Goal: Information Seeking & Learning: Learn about a topic

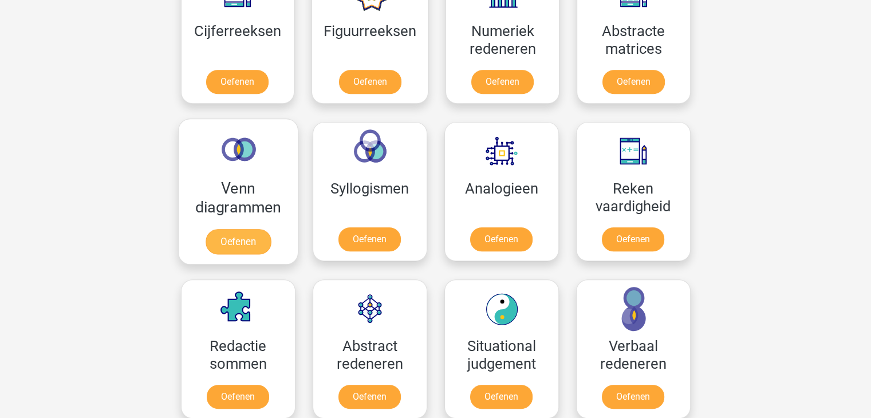
scroll to position [630, 0]
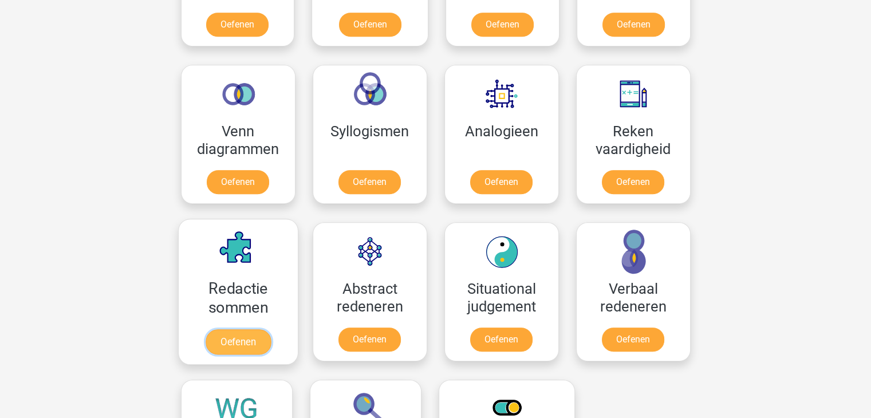
click at [231, 341] on link "Oefenen" at bounding box center [237, 341] width 65 height 25
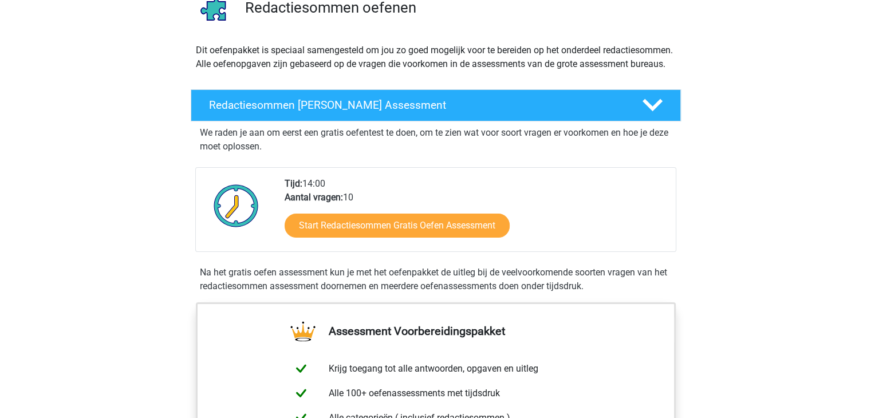
scroll to position [115, 0]
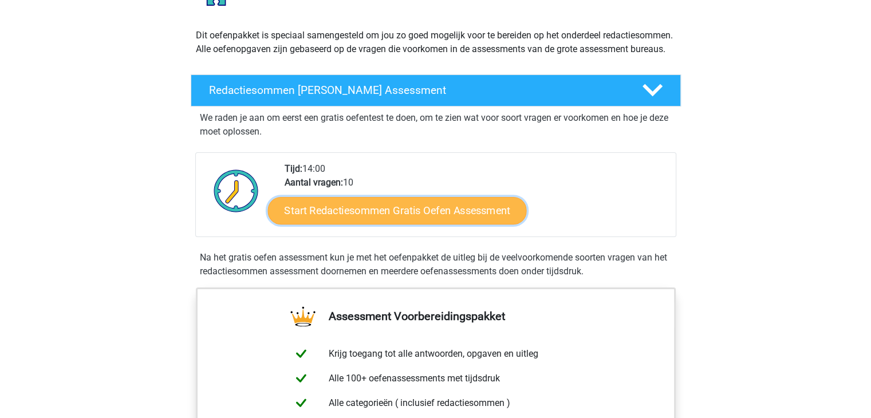
click at [342, 217] on link "Start Redactiesommen Gratis Oefen Assessment" at bounding box center [397, 210] width 259 height 27
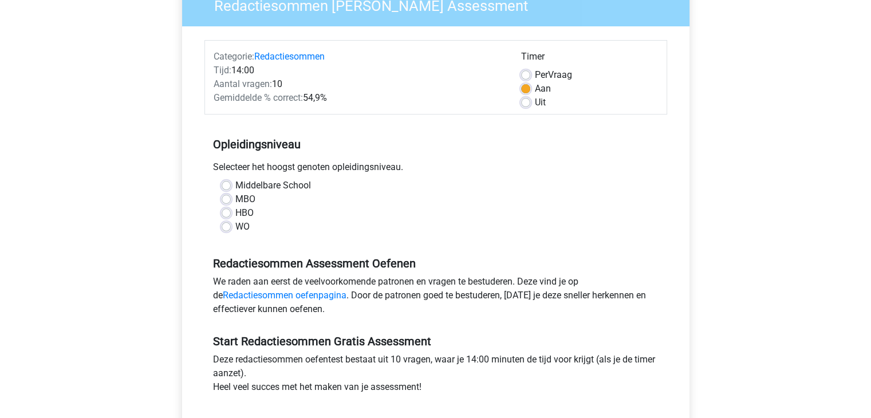
scroll to position [115, 0]
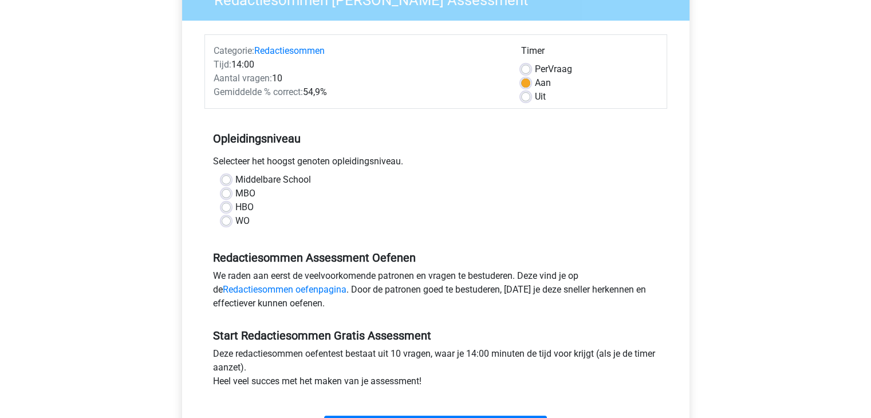
click at [235, 209] on label "HBO" at bounding box center [244, 208] width 18 height 14
click at [226, 209] on input "HBO" at bounding box center [226, 206] width 9 height 11
radio input "true"
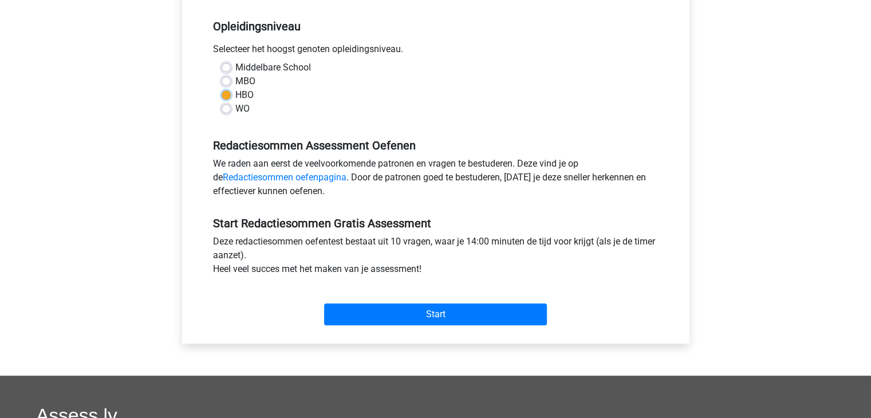
scroll to position [229, 0]
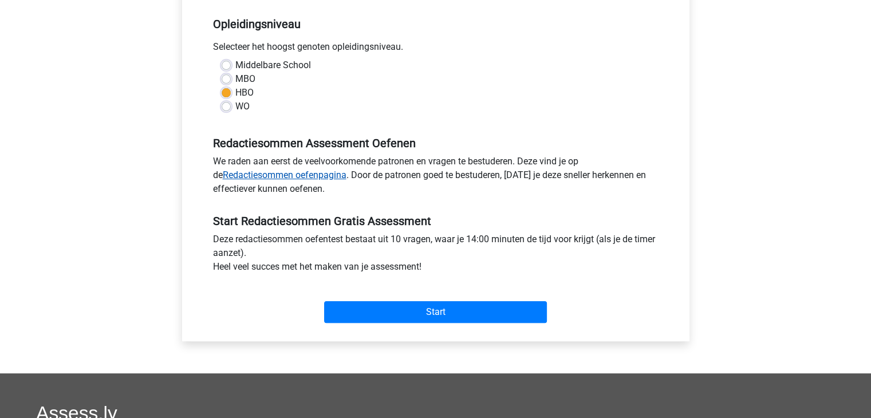
click at [260, 174] on link "Redactiesommen oefenpagina" at bounding box center [285, 175] width 124 height 11
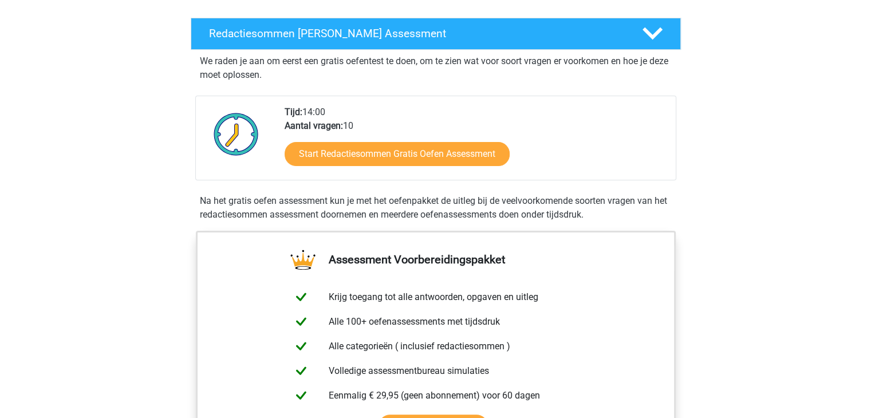
scroll to position [172, 0]
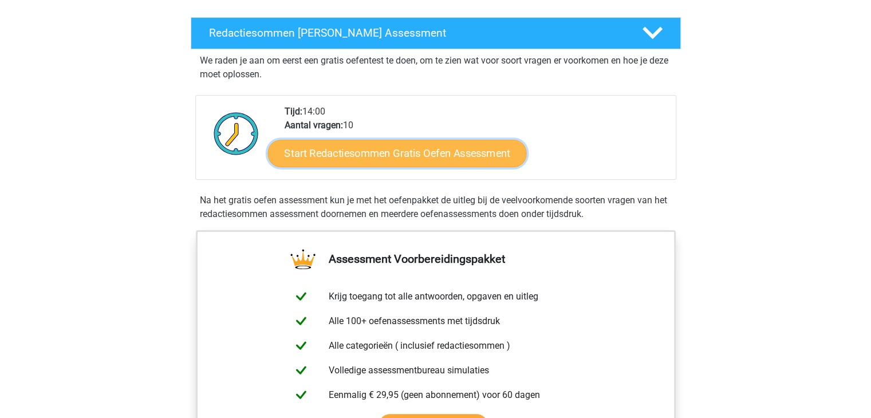
click at [386, 164] on link "Start Redactiesommen Gratis Oefen Assessment" at bounding box center [397, 152] width 259 height 27
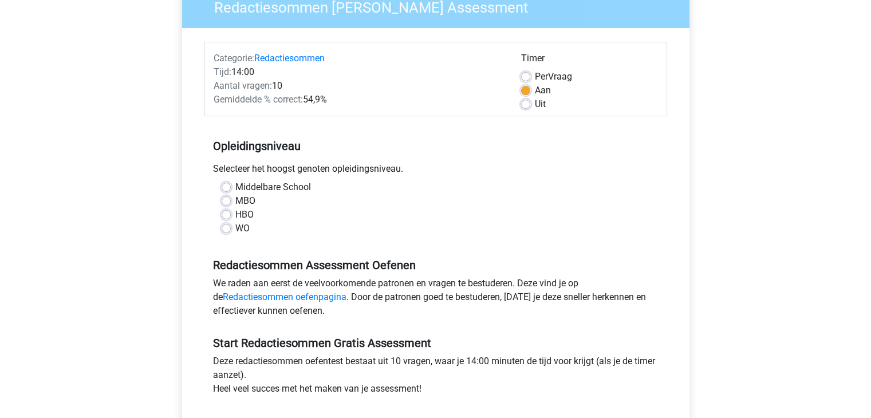
scroll to position [115, 0]
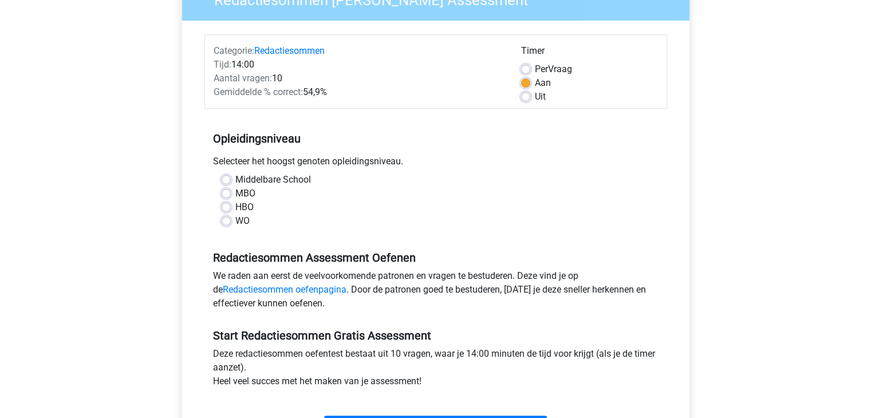
click at [235, 205] on label "HBO" at bounding box center [244, 208] width 18 height 14
click at [224, 205] on input "HBO" at bounding box center [226, 206] width 9 height 11
radio input "true"
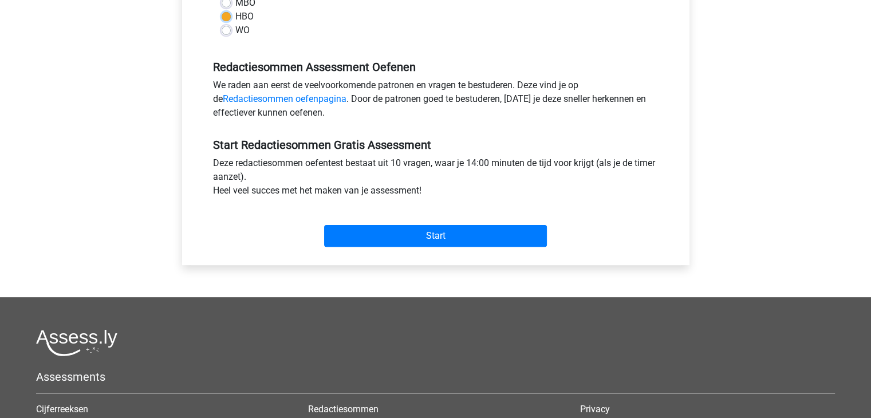
scroll to position [401, 0]
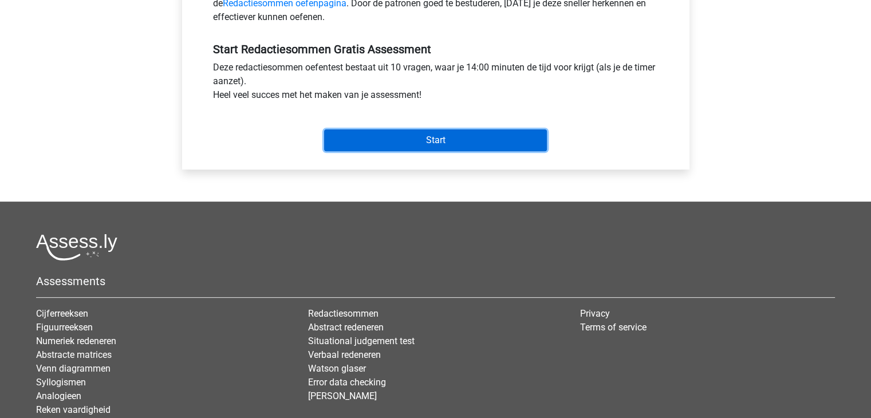
click at [421, 140] on input "Start" at bounding box center [435, 140] width 223 height 22
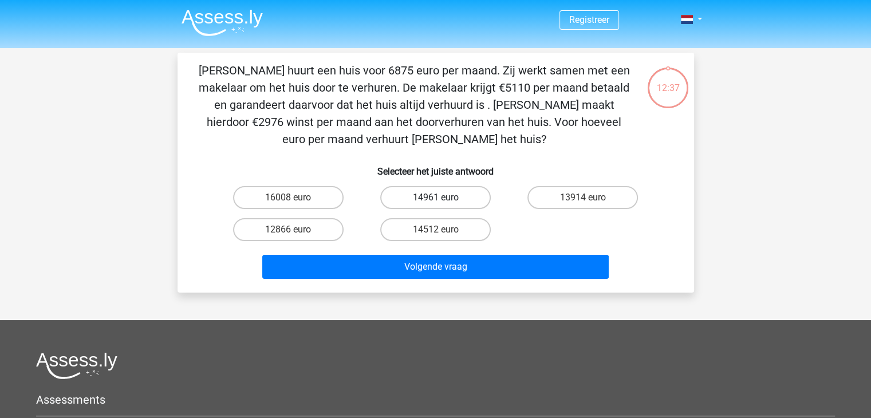
click at [462, 193] on label "14961 euro" at bounding box center [435, 197] width 111 height 23
click at [443, 198] on input "14961 euro" at bounding box center [438, 201] width 7 height 7
radio input "true"
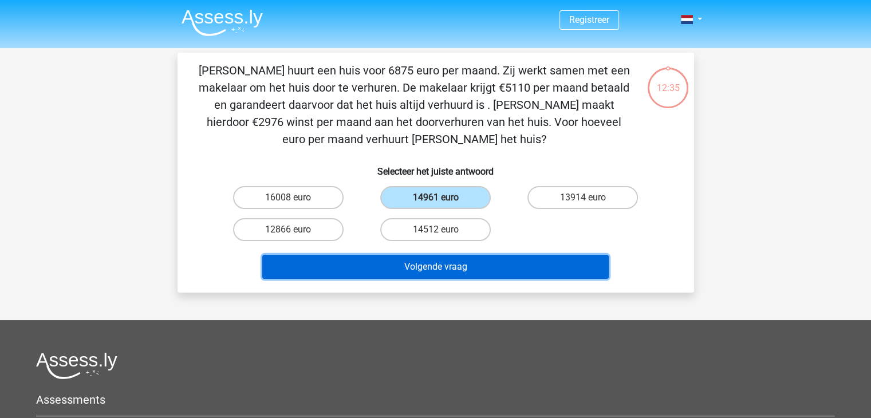
click at [418, 270] on button "Volgende vraag" at bounding box center [435, 267] width 347 height 24
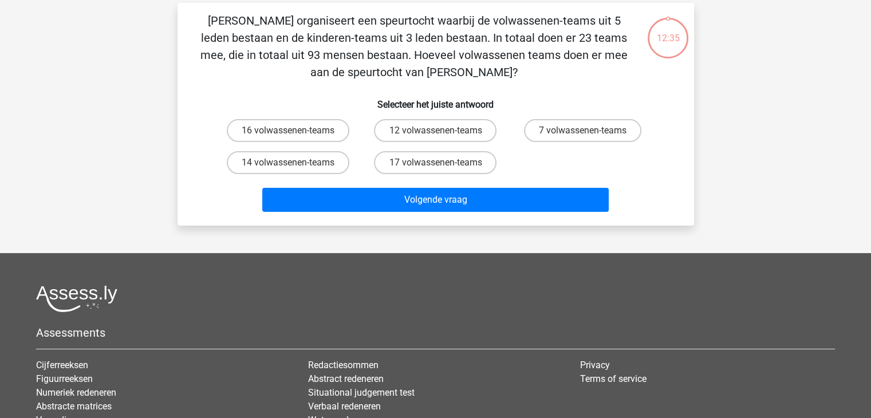
scroll to position [53, 0]
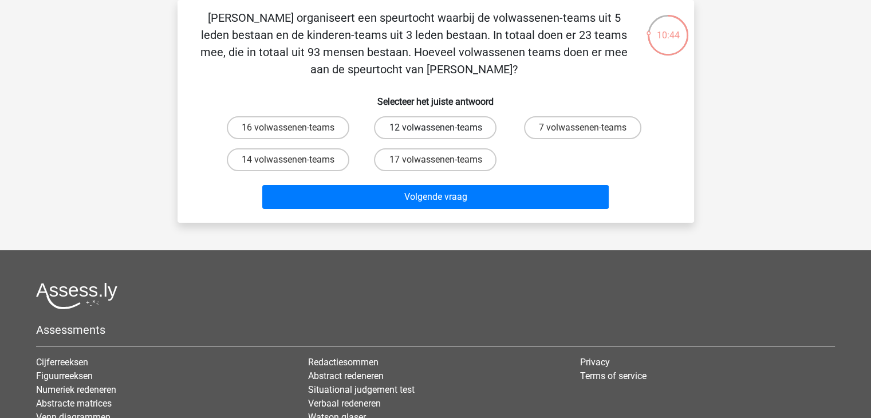
click at [451, 131] on label "12 volwassenen-teams" at bounding box center [435, 127] width 123 height 23
click at [443, 131] on input "12 volwassenen-teams" at bounding box center [438, 131] width 7 height 7
radio input "true"
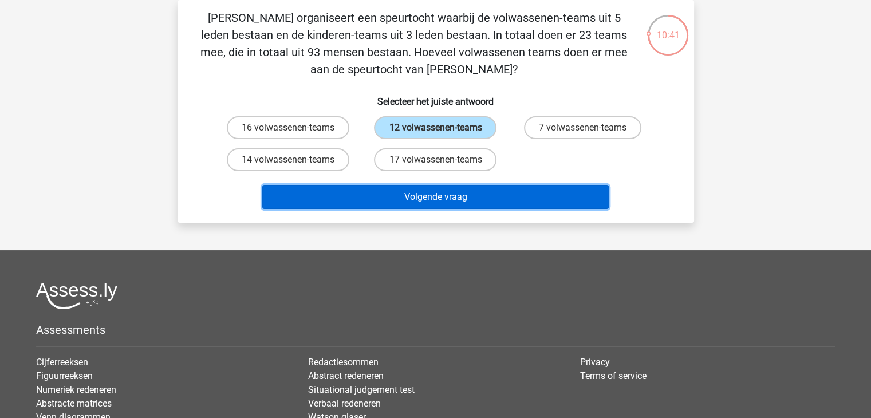
click at [411, 193] on button "Volgende vraag" at bounding box center [435, 197] width 347 height 24
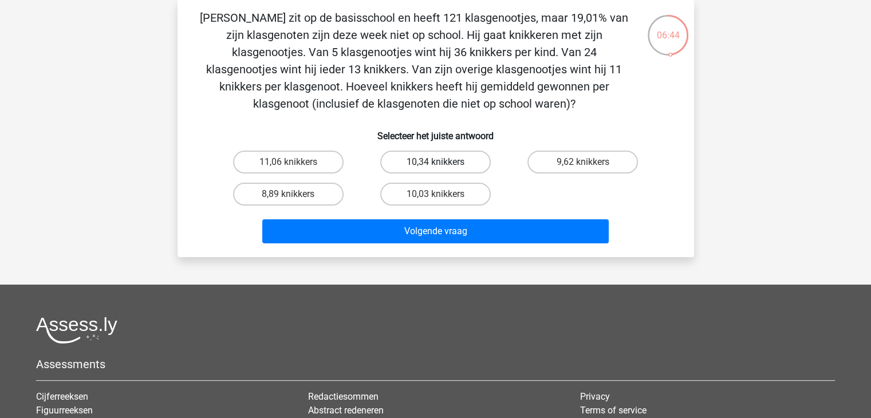
click at [433, 162] on label "10,34 knikkers" at bounding box center [435, 162] width 111 height 23
click at [435, 162] on input "10,34 knikkers" at bounding box center [438, 165] width 7 height 7
radio input "true"
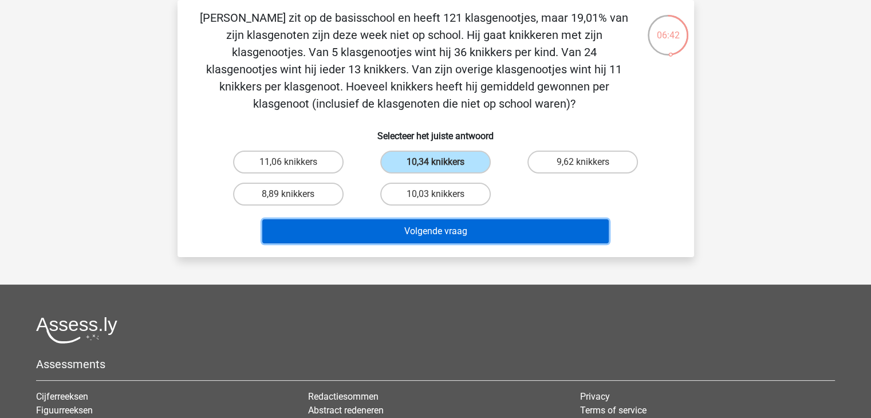
click at [434, 230] on button "Volgende vraag" at bounding box center [435, 231] width 347 height 24
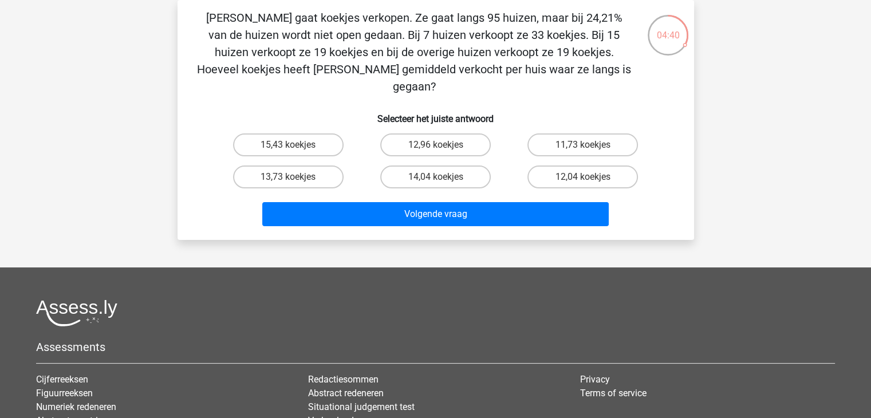
click at [289, 145] on input "15,43 koekjes" at bounding box center [291, 148] width 7 height 7
radio input "true"
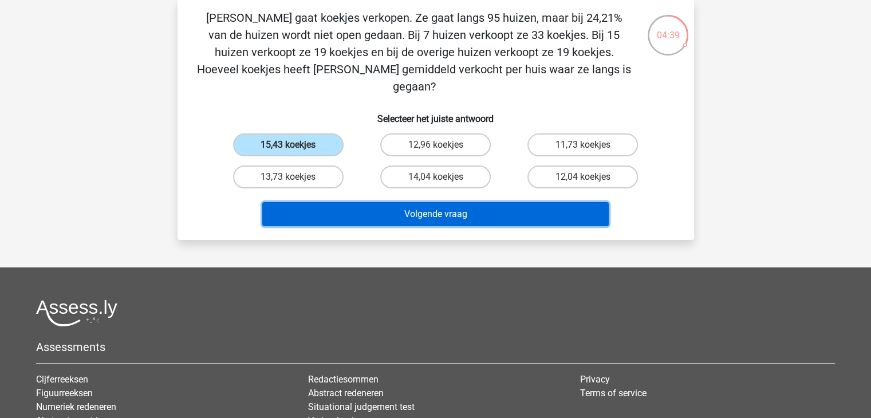
click at [481, 202] on button "Volgende vraag" at bounding box center [435, 214] width 347 height 24
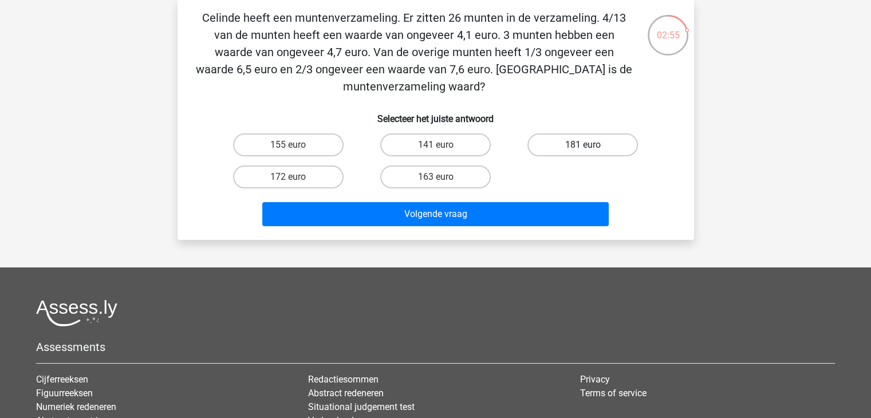
click at [580, 143] on label "181 euro" at bounding box center [583, 144] width 111 height 23
click at [583, 145] on input "181 euro" at bounding box center [586, 148] width 7 height 7
radio input "true"
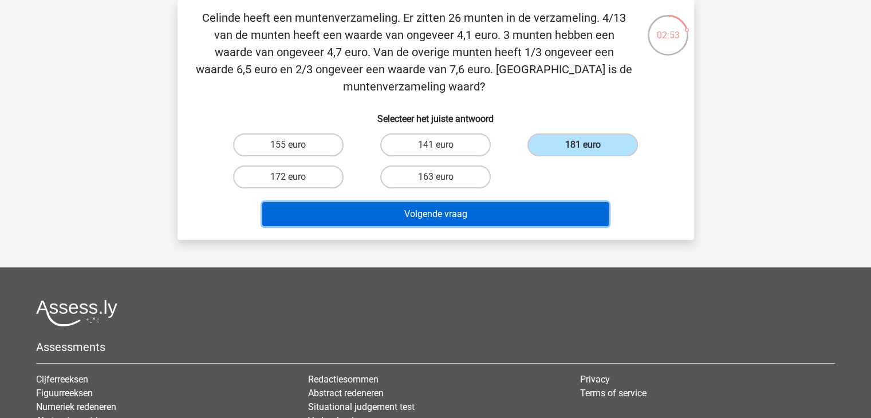
click at [421, 217] on button "Volgende vraag" at bounding box center [435, 214] width 347 height 24
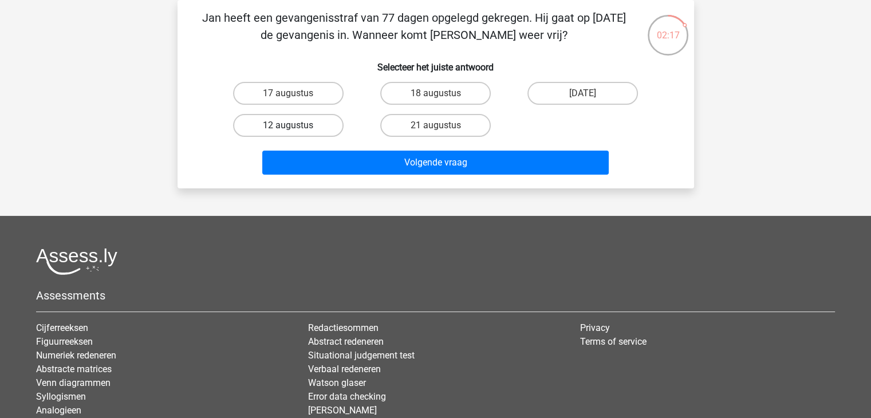
click at [271, 124] on label "12 augustus" at bounding box center [288, 125] width 111 height 23
click at [288, 125] on input "12 augustus" at bounding box center [291, 128] width 7 height 7
radio input "true"
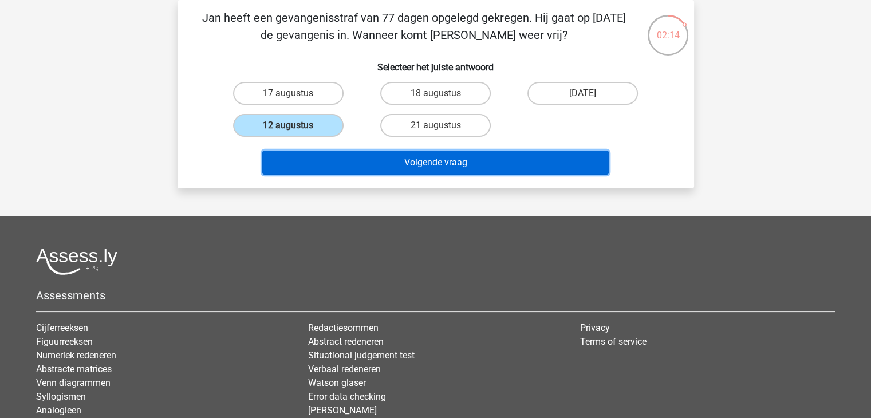
click at [425, 160] on button "Volgende vraag" at bounding box center [435, 163] width 347 height 24
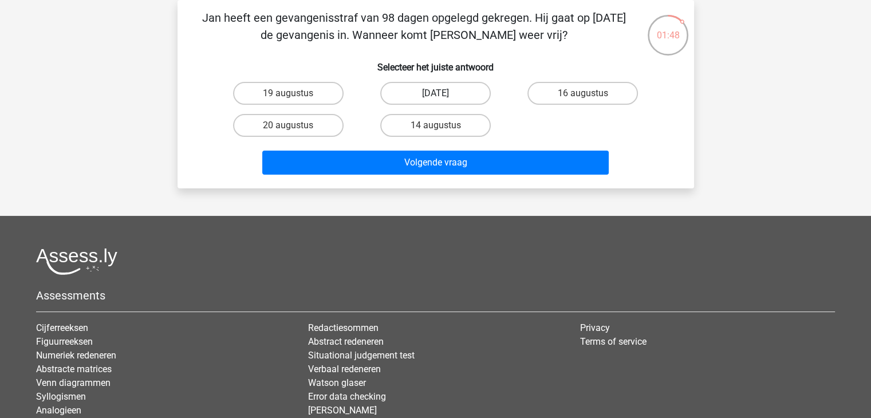
click at [441, 91] on label "22 augustus" at bounding box center [435, 93] width 111 height 23
click at [441, 93] on input "22 augustus" at bounding box center [438, 96] width 7 height 7
radio input "true"
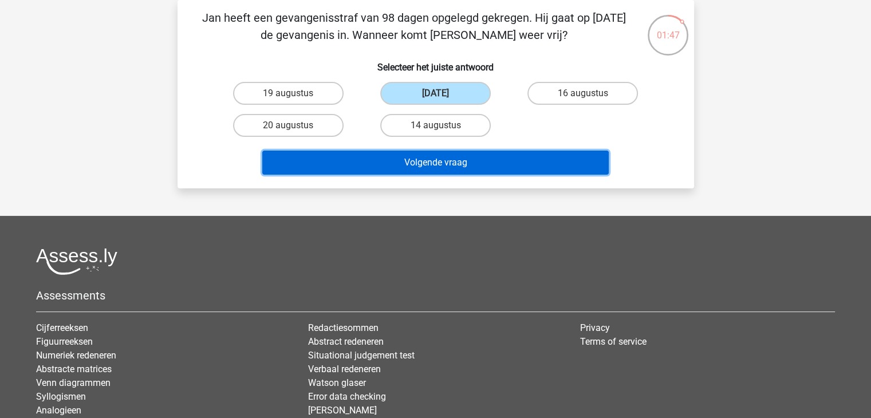
click at [422, 158] on button "Volgende vraag" at bounding box center [435, 163] width 347 height 24
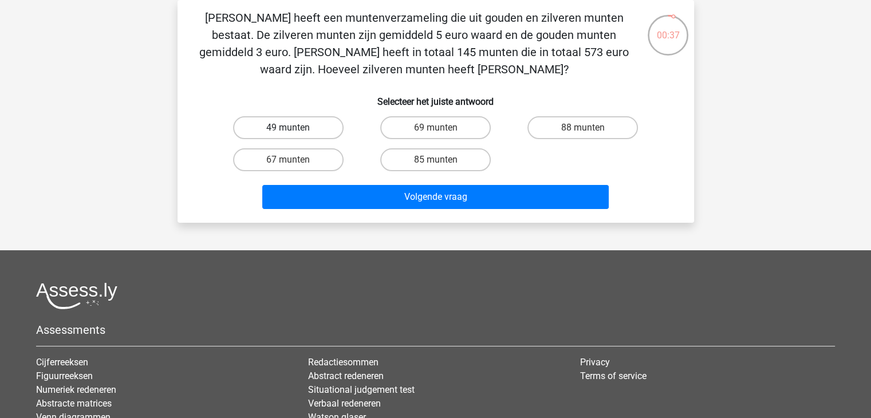
click at [285, 129] on label "49 munten" at bounding box center [288, 127] width 111 height 23
click at [288, 129] on input "49 munten" at bounding box center [291, 131] width 7 height 7
radio input "true"
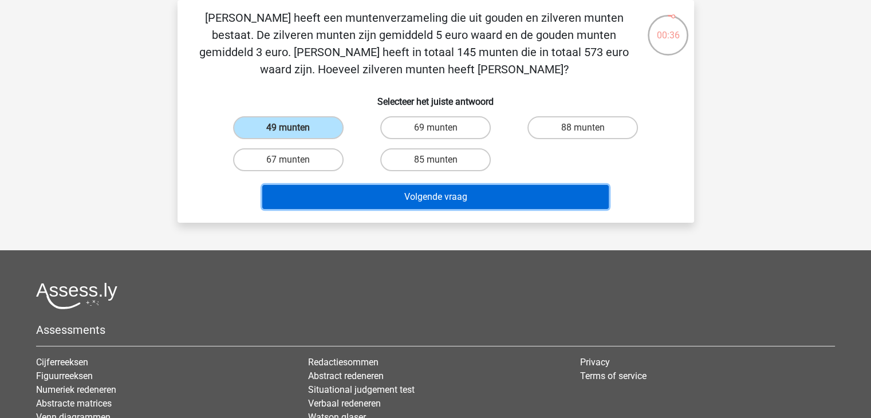
click at [430, 197] on button "Volgende vraag" at bounding box center [435, 197] width 347 height 24
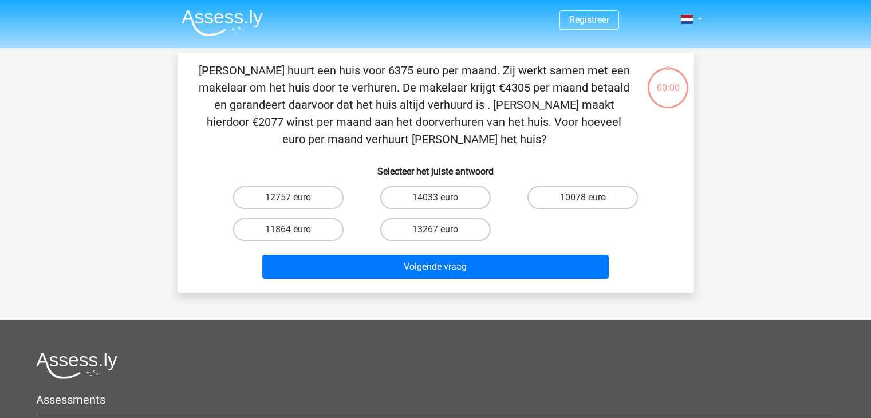
scroll to position [53, 0]
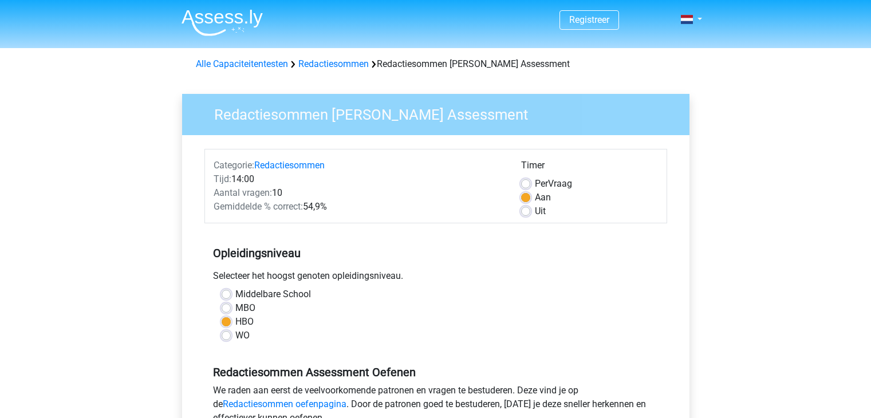
scroll to position [229, 0]
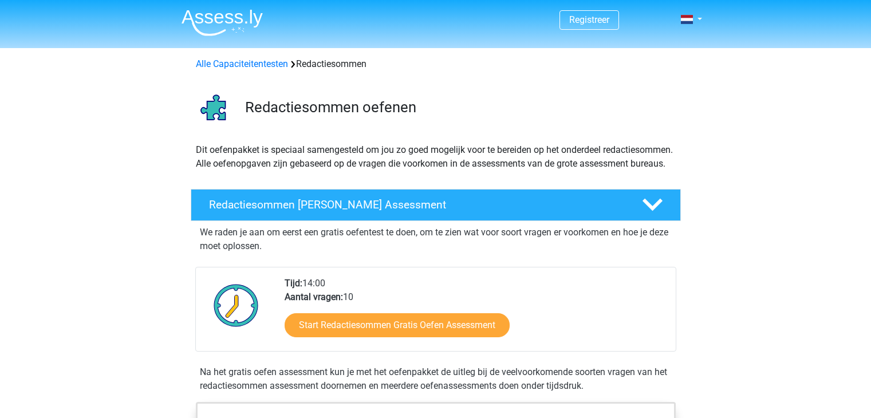
scroll to position [115, 0]
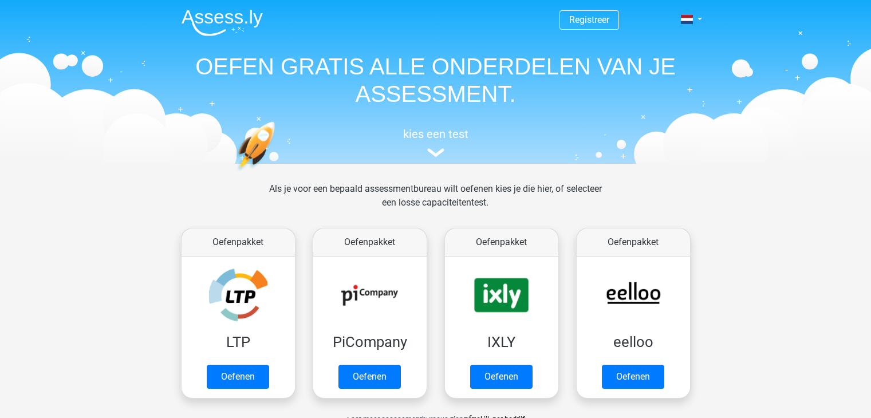
scroll to position [630, 0]
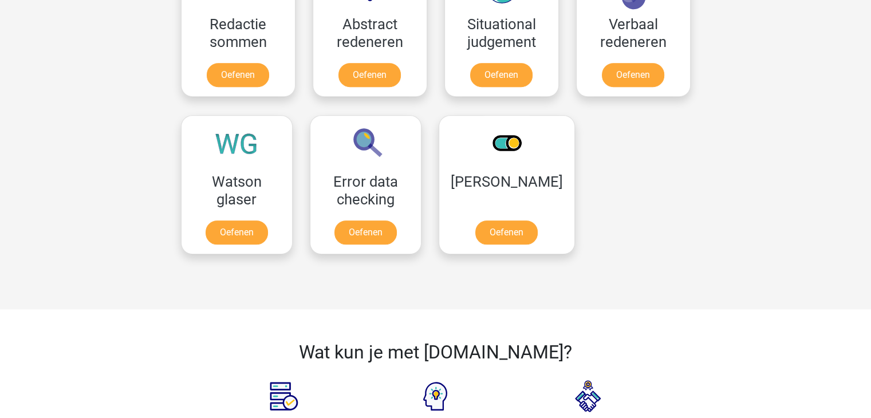
scroll to position [917, 0]
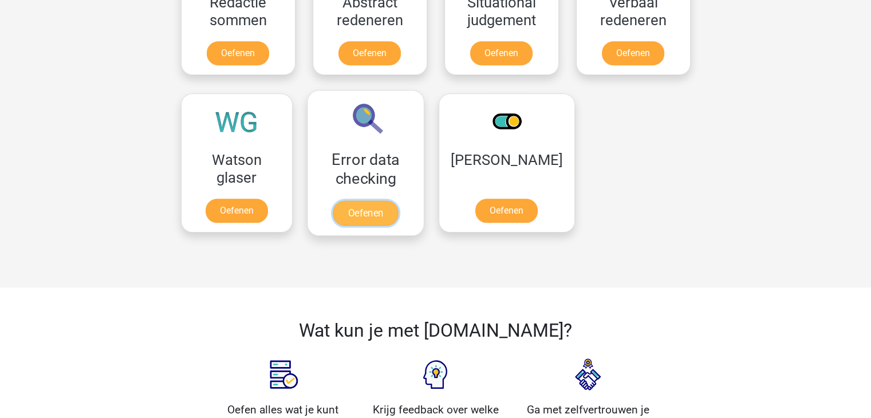
click at [364, 207] on link "Oefenen" at bounding box center [365, 213] width 65 height 25
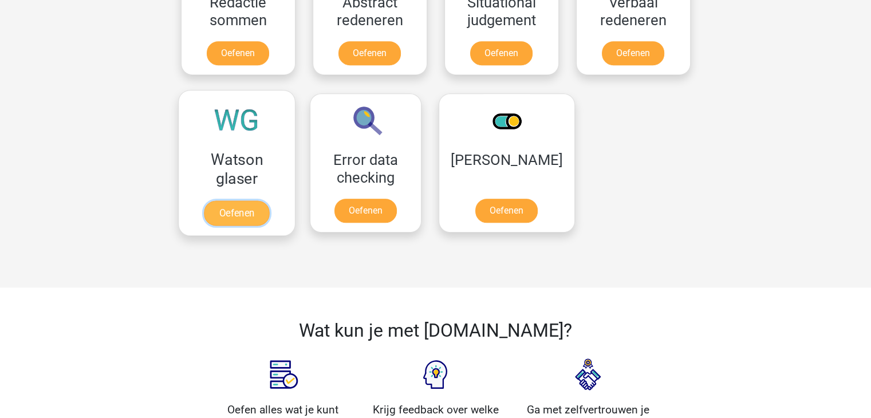
click at [233, 207] on link "Oefenen" at bounding box center [236, 213] width 65 height 25
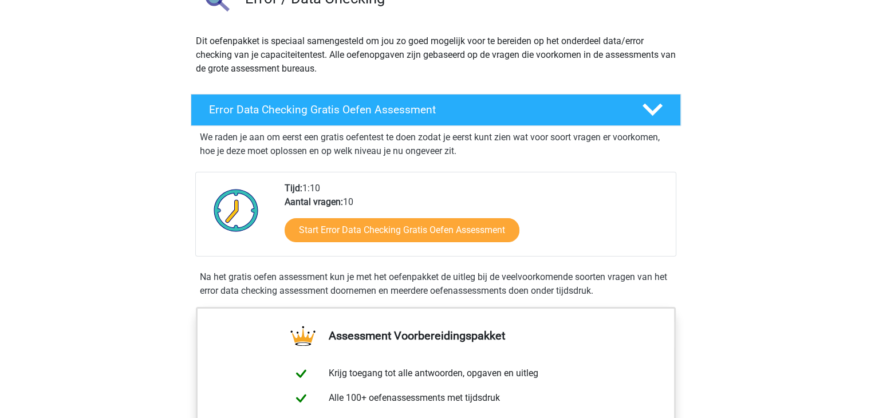
scroll to position [115, 0]
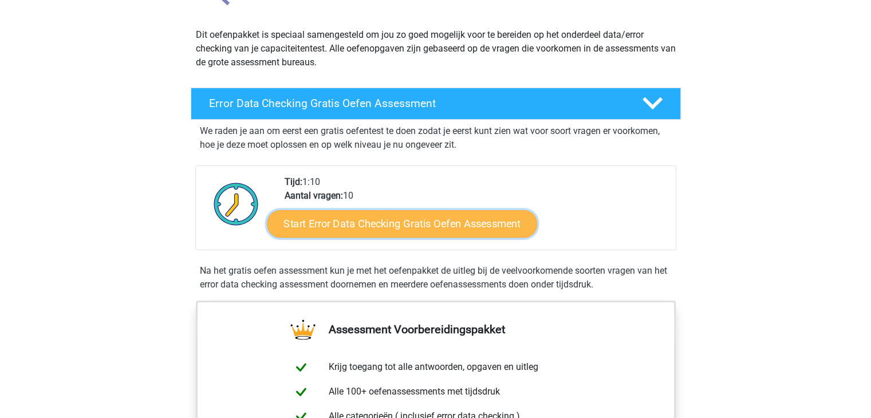
click at [395, 219] on link "Start Error Data Checking Gratis Oefen Assessment" at bounding box center [402, 223] width 270 height 27
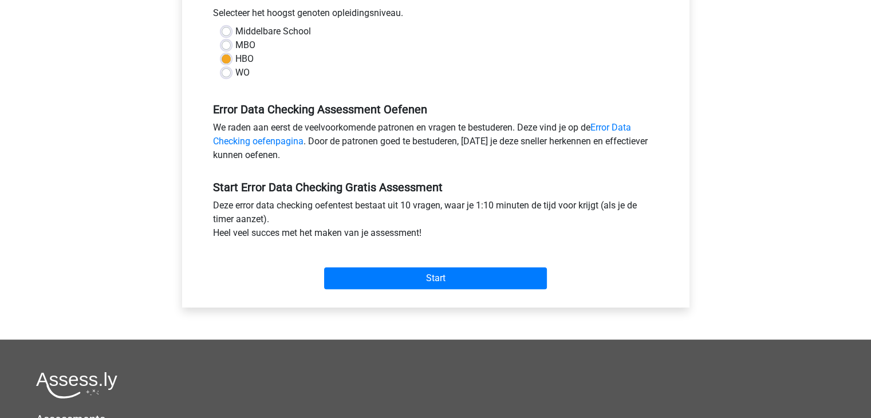
scroll to position [344, 0]
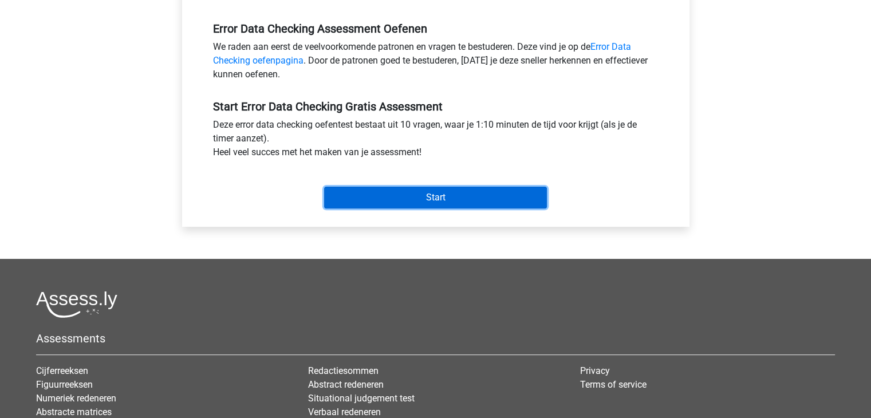
click at [434, 194] on input "Start" at bounding box center [435, 198] width 223 height 22
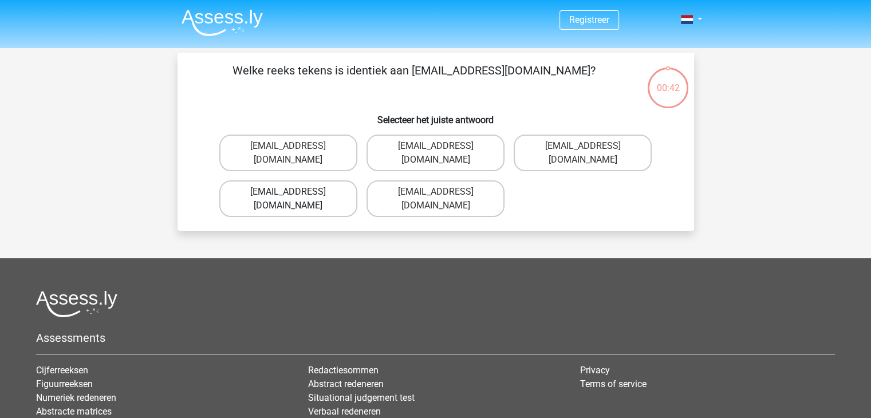
click at [309, 180] on label "Evie_Meade@jointmail.com.uk" at bounding box center [288, 198] width 138 height 37
click at [296, 192] on input "Evie_Meade@jointmail.com.uk" at bounding box center [291, 195] width 7 height 7
radio input "true"
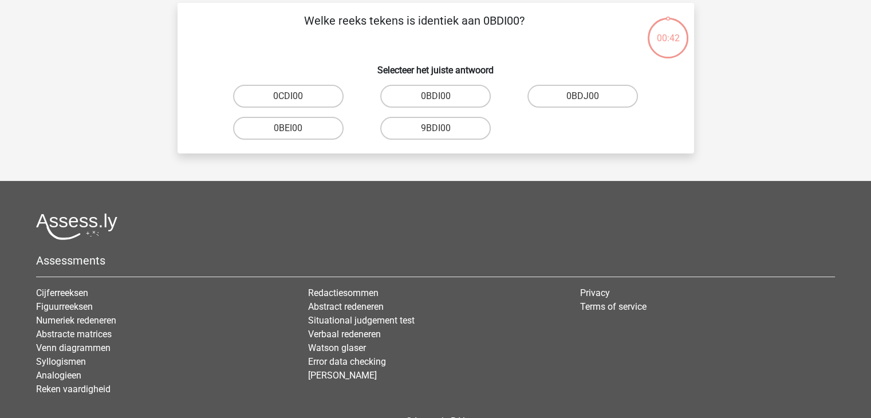
scroll to position [53, 0]
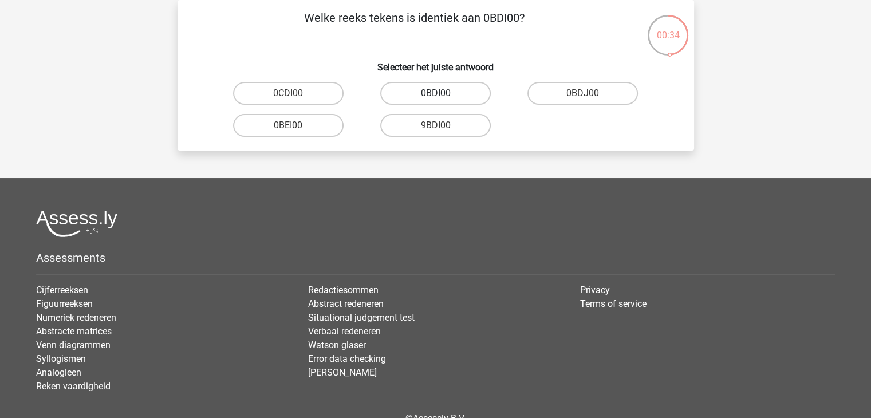
click at [458, 91] on label "0BDI00" at bounding box center [435, 93] width 111 height 23
click at [443, 93] on input "0BDI00" at bounding box center [438, 96] width 7 height 7
radio input "true"
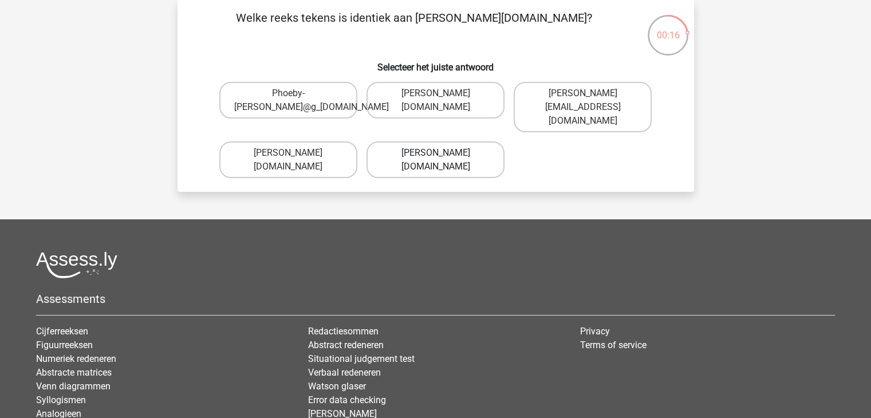
click at [484, 142] on label "Phoebe-Patterson@g_mail.gr" at bounding box center [436, 160] width 138 height 37
click at [443, 153] on input "Phoebe-Patterson@g_mail.gr" at bounding box center [438, 156] width 7 height 7
radio input "true"
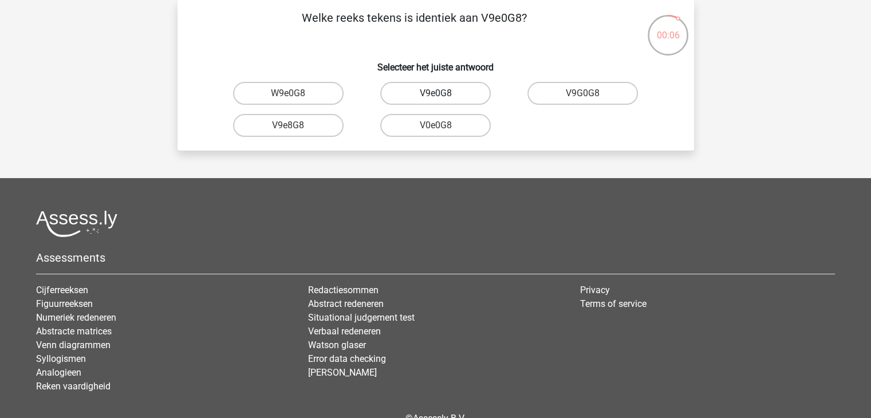
click at [464, 90] on label "V9e0G8" at bounding box center [435, 93] width 111 height 23
click at [443, 93] on input "V9e0G8" at bounding box center [438, 96] width 7 height 7
radio input "true"
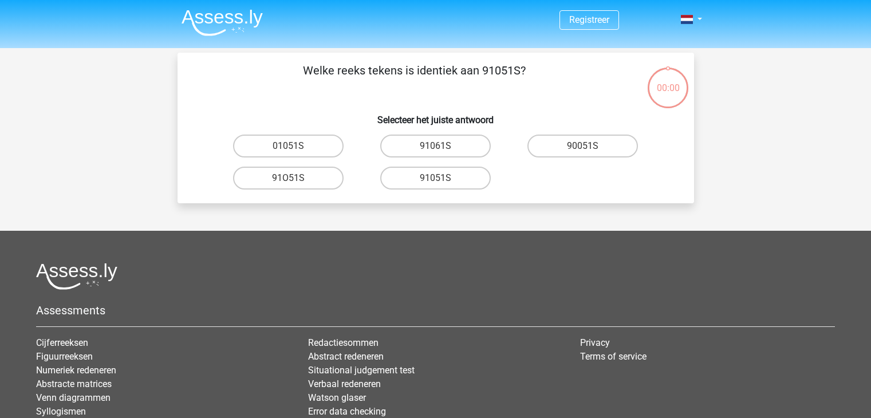
scroll to position [53, 0]
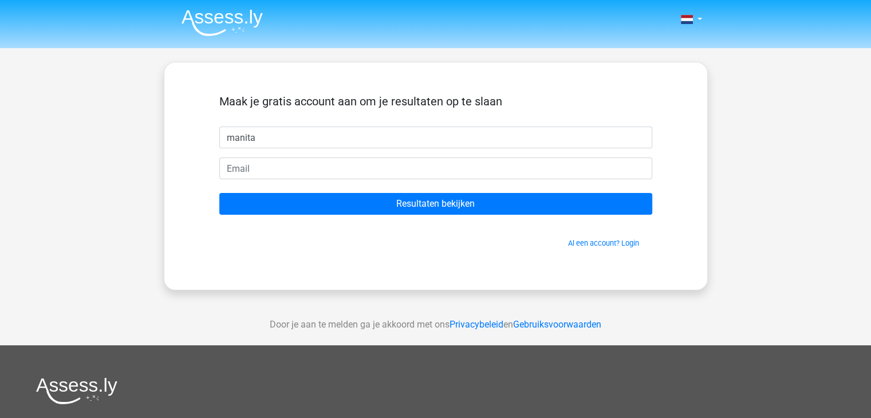
type input "manita"
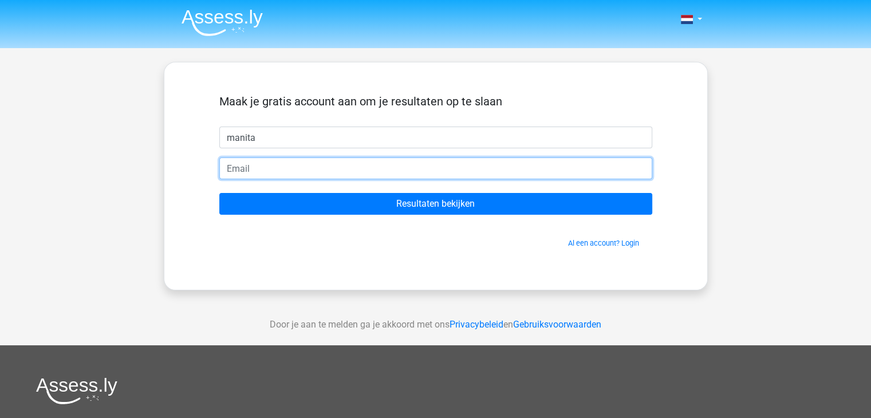
click at [249, 169] on input "email" at bounding box center [435, 169] width 433 height 22
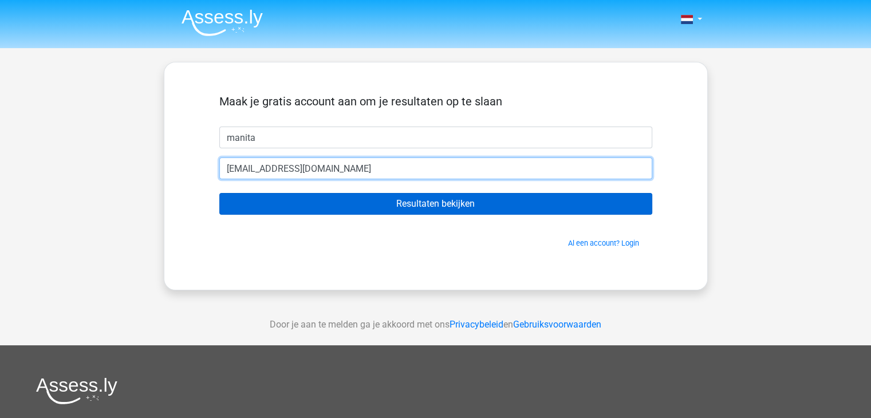
type input "[EMAIL_ADDRESS][DOMAIN_NAME]"
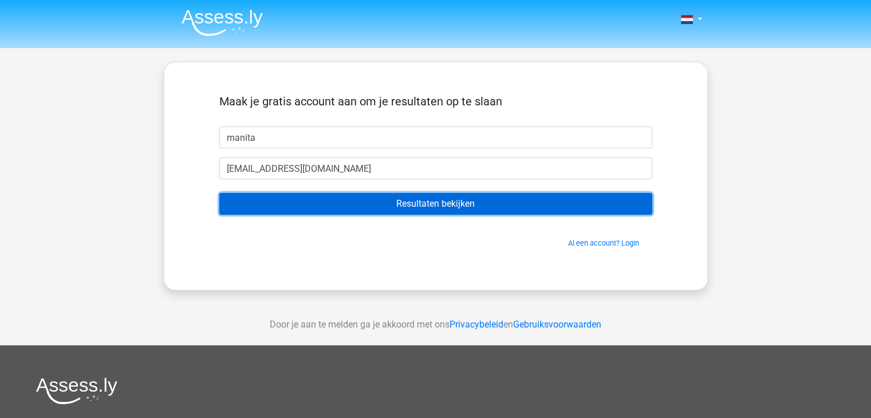
click at [425, 202] on input "Resultaten bekijken" at bounding box center [435, 204] width 433 height 22
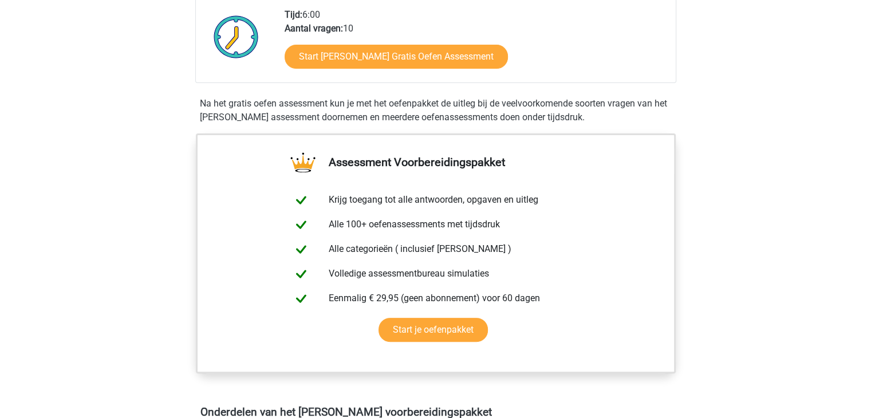
scroll to position [286, 0]
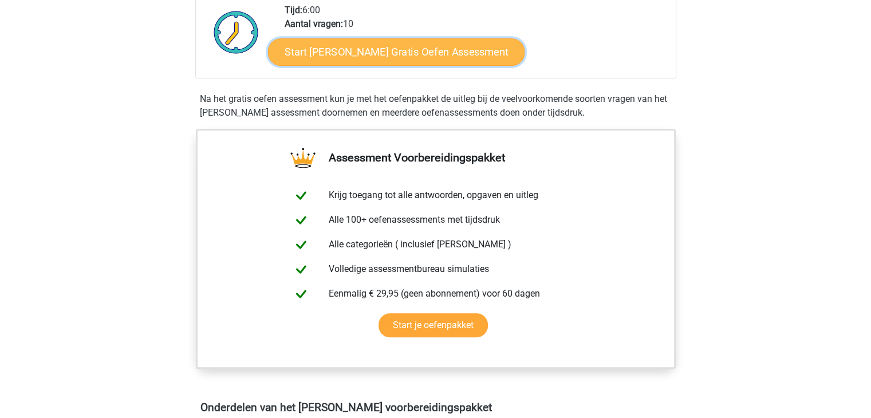
click at [370, 51] on link "Start [PERSON_NAME] Gratis Oefen Assessment" at bounding box center [396, 51] width 257 height 27
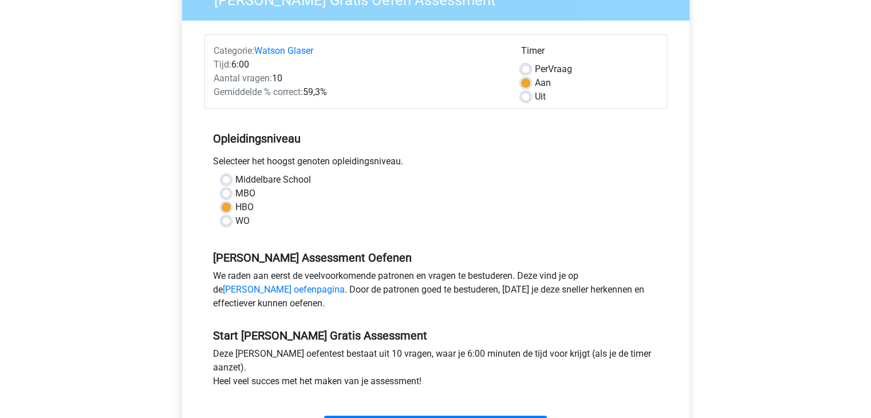
scroll to position [286, 0]
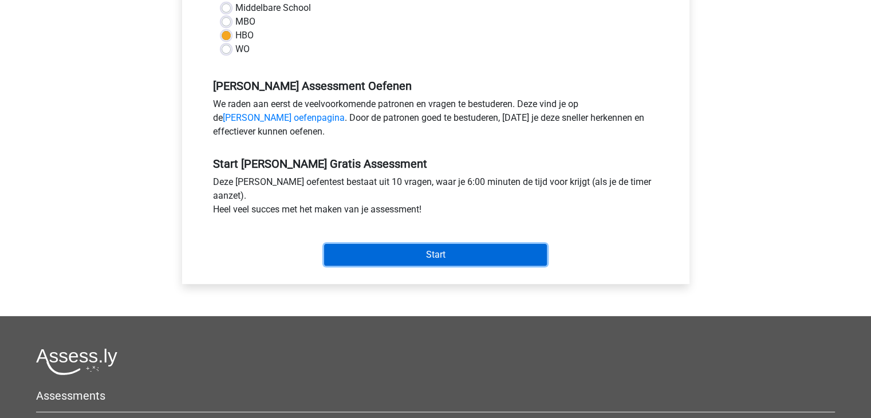
click at [426, 258] on input "Start" at bounding box center [435, 255] width 223 height 22
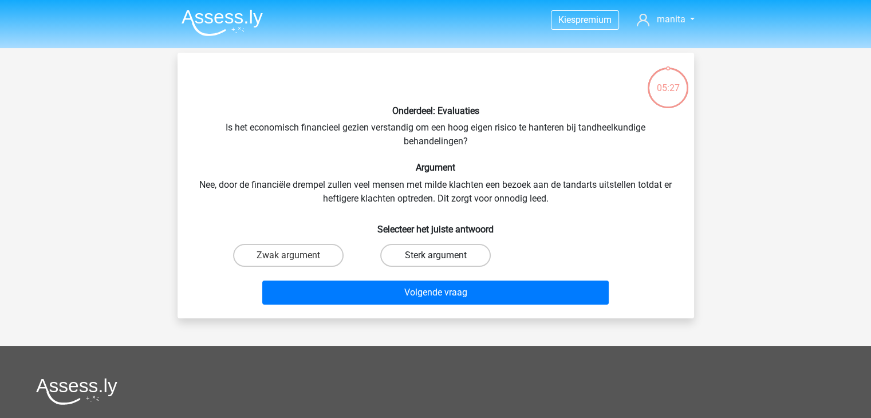
click at [414, 253] on label "Sterk argument" at bounding box center [435, 255] width 111 height 23
click at [435, 256] on input "Sterk argument" at bounding box center [438, 259] width 7 height 7
radio input "true"
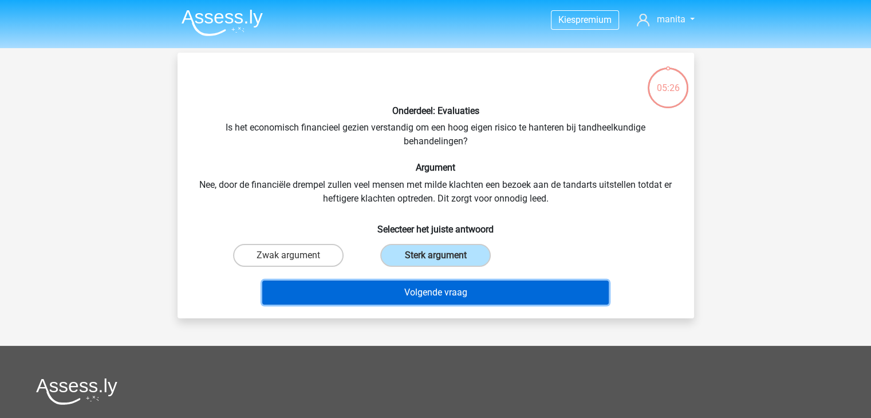
click at [407, 295] on button "Volgende vraag" at bounding box center [435, 293] width 347 height 24
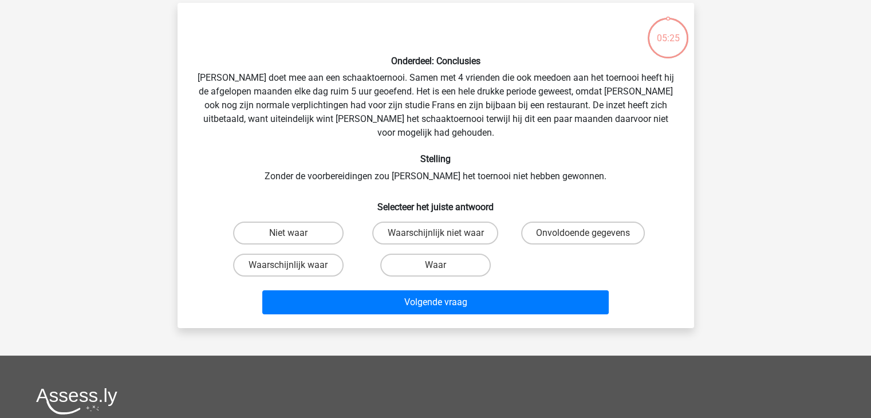
scroll to position [53, 0]
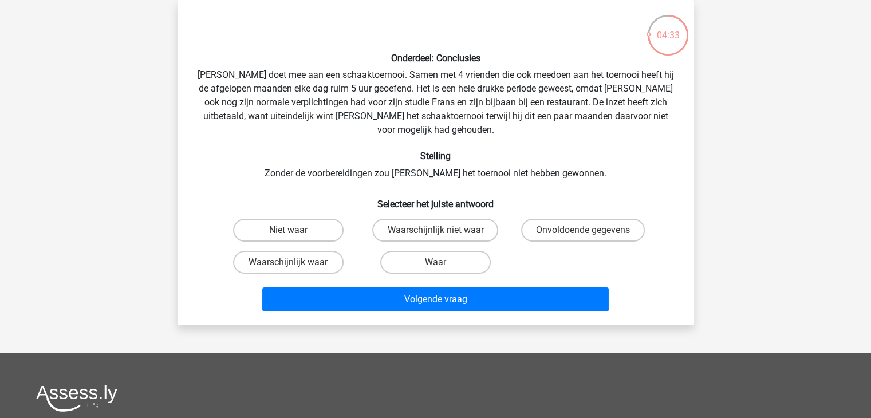
click at [294, 262] on input "Waarschijnlijk waar" at bounding box center [291, 265] width 7 height 7
radio input "true"
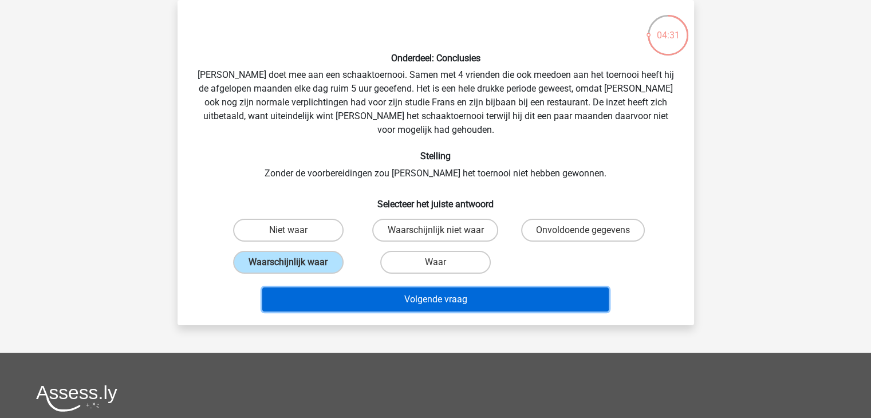
click at [442, 288] on button "Volgende vraag" at bounding box center [435, 300] width 347 height 24
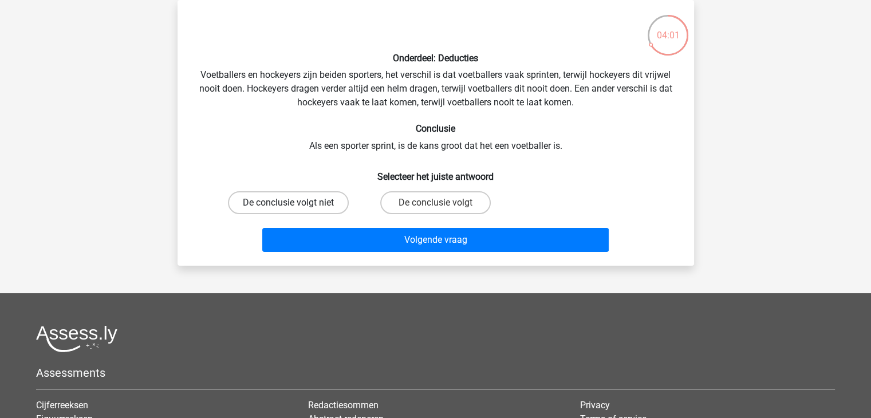
click at [300, 203] on label "De conclusie volgt niet" at bounding box center [288, 202] width 121 height 23
click at [296, 203] on input "De conclusie volgt niet" at bounding box center [291, 206] width 7 height 7
radio input "true"
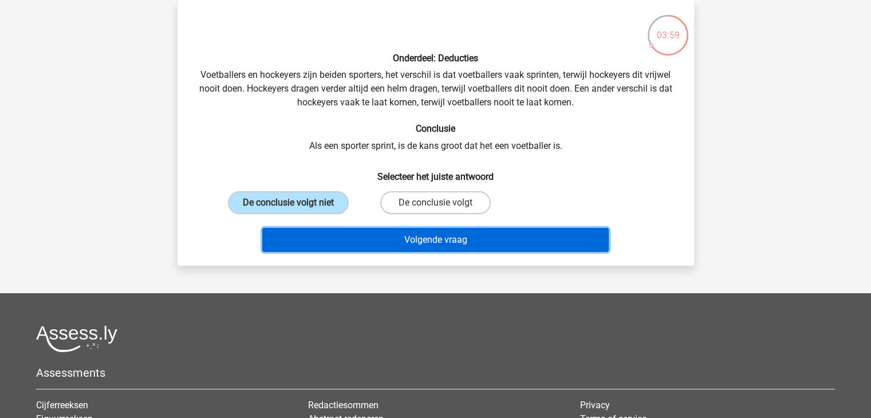
click at [446, 237] on button "Volgende vraag" at bounding box center [435, 240] width 347 height 24
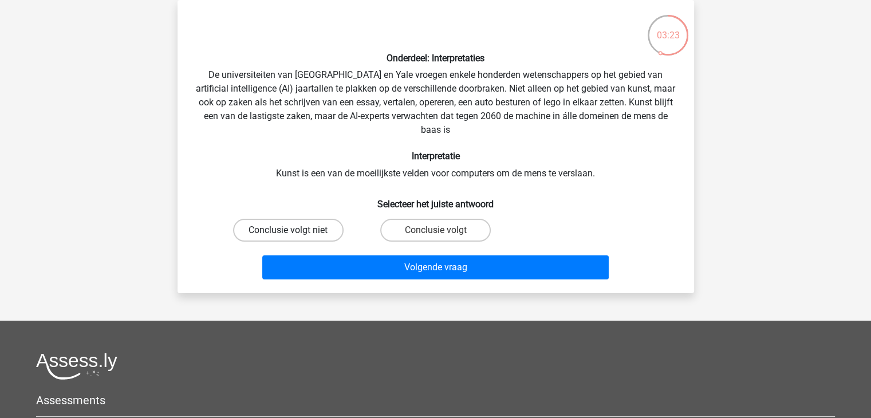
click at [286, 229] on div "Conclusie volgt niet" at bounding box center [288, 230] width 138 height 23
click at [297, 223] on label "Conclusie volgt niet" at bounding box center [288, 230] width 111 height 23
click at [296, 230] on input "Conclusie volgt niet" at bounding box center [291, 233] width 7 height 7
radio input "true"
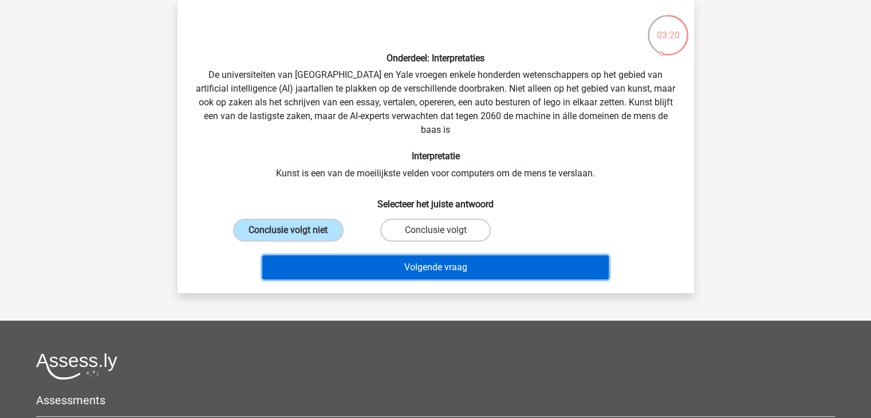
click at [443, 265] on button "Volgende vraag" at bounding box center [435, 268] width 347 height 24
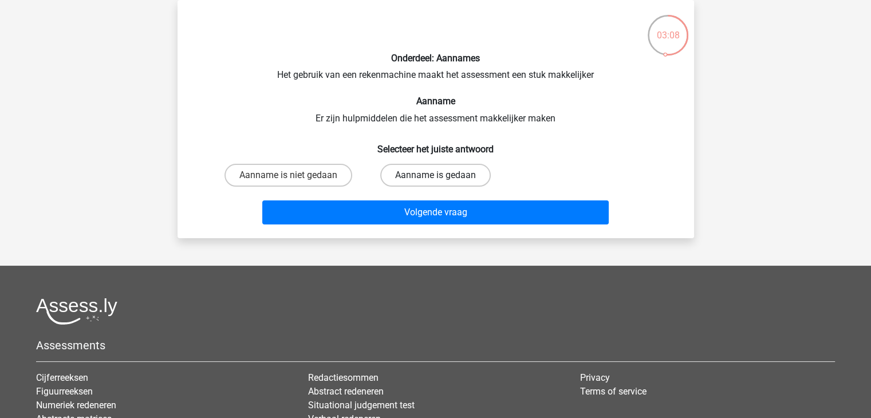
click at [435, 173] on label "Aanname is gedaan" at bounding box center [435, 175] width 111 height 23
click at [435, 175] on input "Aanname is gedaan" at bounding box center [438, 178] width 7 height 7
radio input "true"
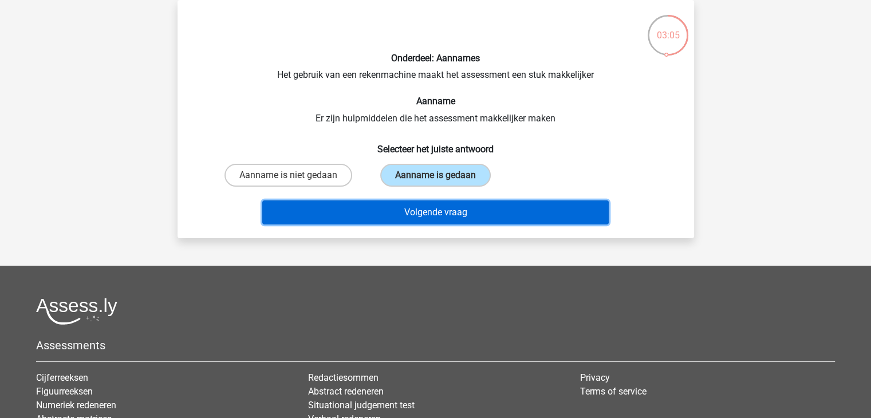
click at [431, 216] on button "Volgende vraag" at bounding box center [435, 213] width 347 height 24
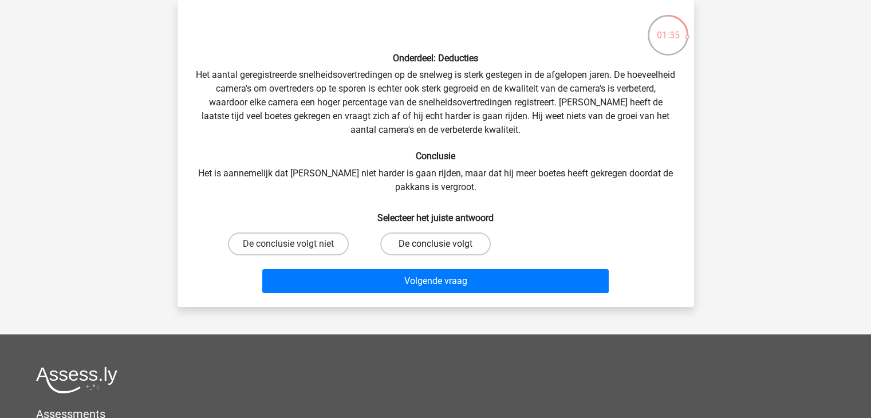
click at [433, 242] on label "De conclusie volgt" at bounding box center [435, 244] width 111 height 23
click at [435, 244] on input "De conclusie volgt" at bounding box center [438, 247] width 7 height 7
radio input "true"
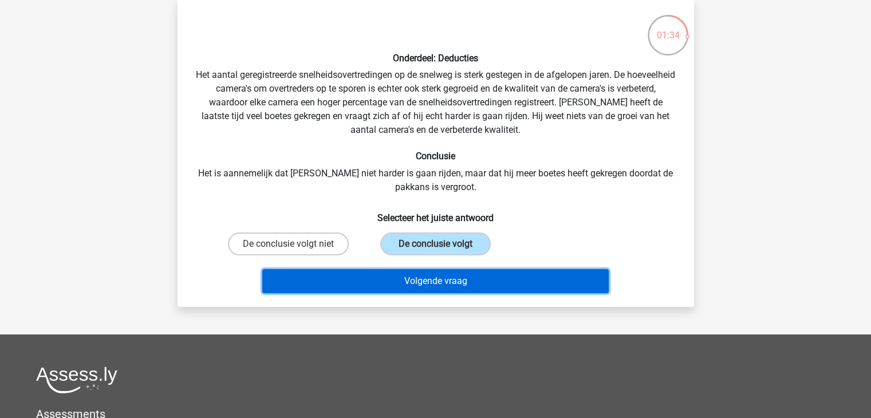
click at [427, 288] on button "Volgende vraag" at bounding box center [435, 281] width 347 height 24
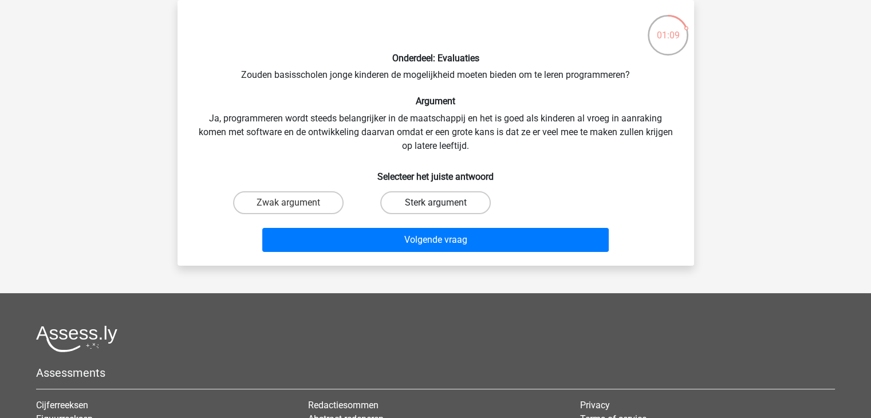
click at [431, 202] on label "Sterk argument" at bounding box center [435, 202] width 111 height 23
click at [435, 203] on input "Sterk argument" at bounding box center [438, 206] width 7 height 7
radio input "true"
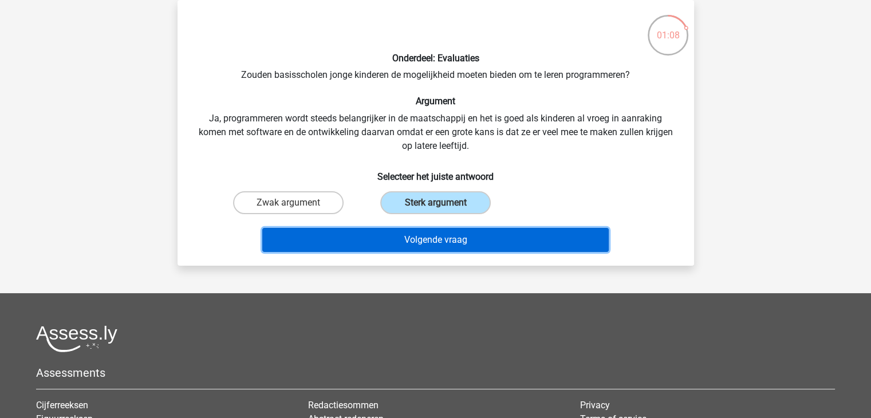
click at [431, 239] on button "Volgende vraag" at bounding box center [435, 240] width 347 height 24
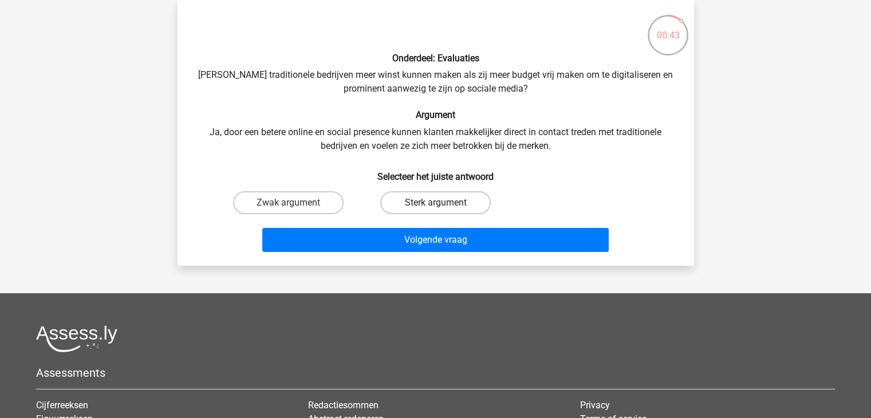
click at [415, 201] on label "Sterk argument" at bounding box center [435, 202] width 111 height 23
click at [435, 203] on input "Sterk argument" at bounding box center [438, 206] width 7 height 7
radio input "true"
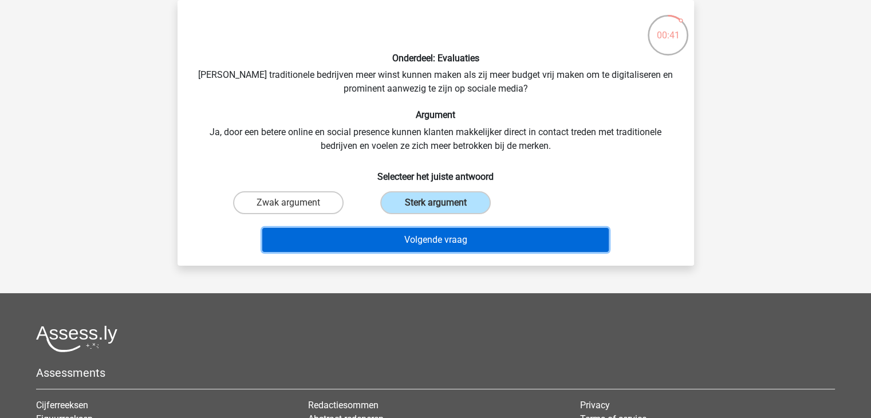
click at [433, 241] on button "Volgende vraag" at bounding box center [435, 240] width 347 height 24
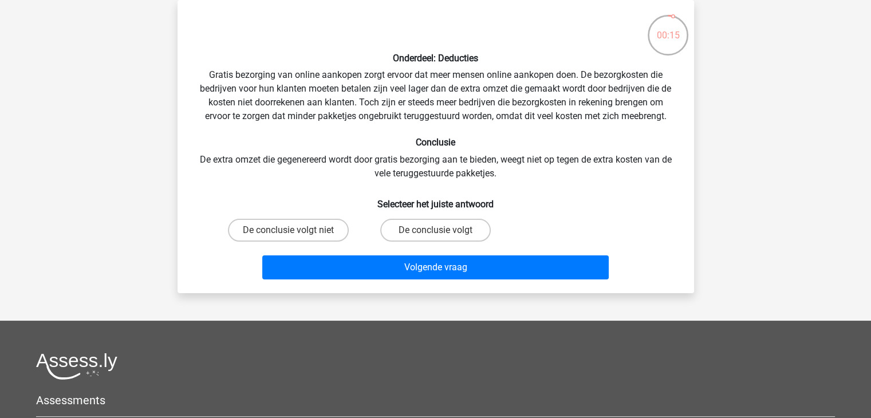
click at [294, 230] on input "De conclusie volgt niet" at bounding box center [291, 233] width 7 height 7
radio input "true"
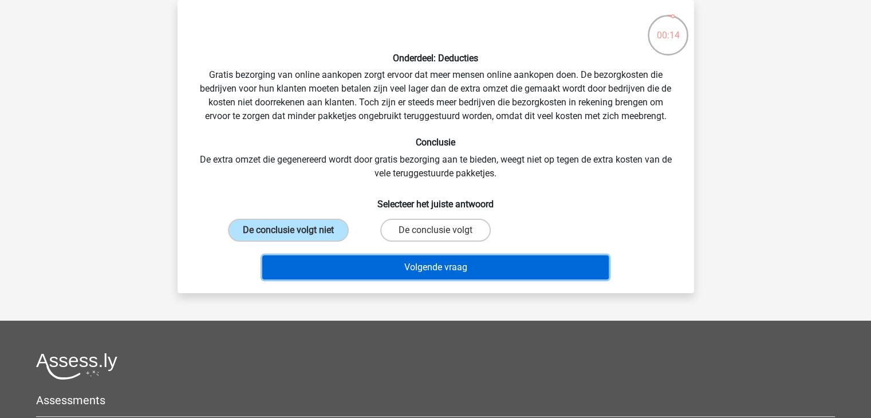
click at [426, 271] on button "Volgende vraag" at bounding box center [435, 268] width 347 height 24
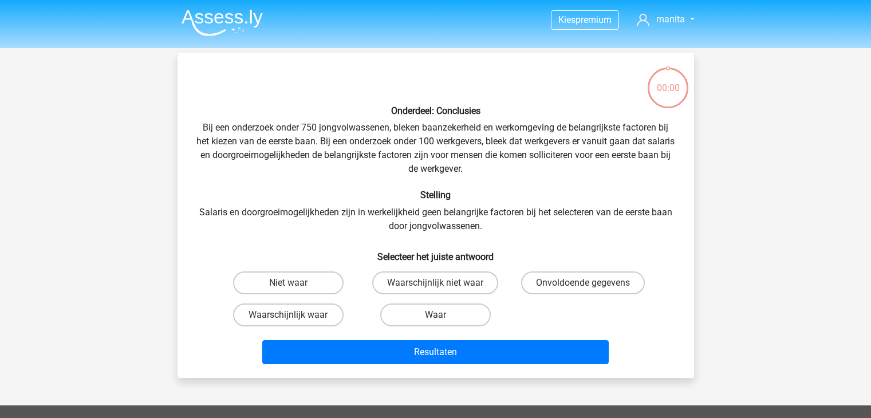
scroll to position [53, 0]
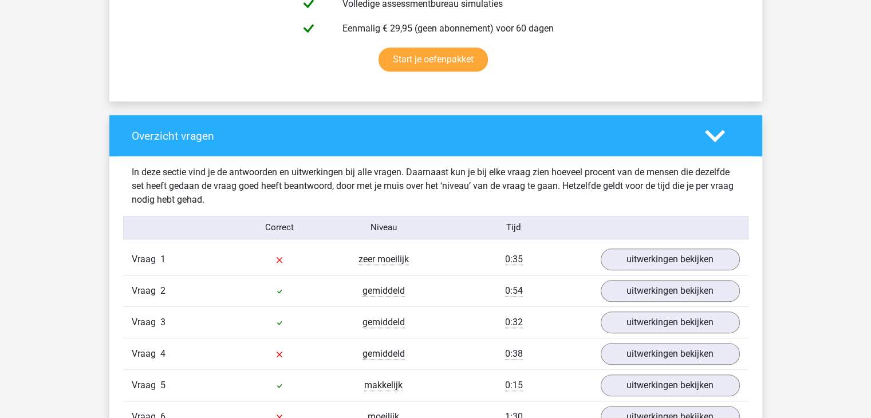
scroll to position [802, 0]
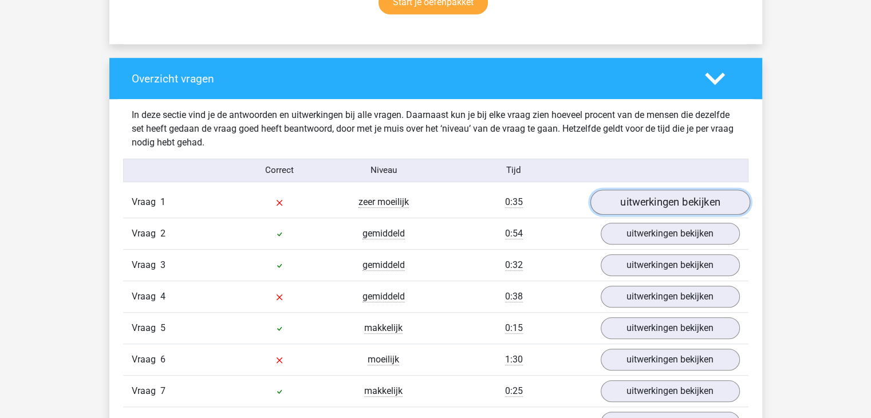
click at [667, 201] on link "uitwerkingen bekijken" at bounding box center [670, 202] width 160 height 25
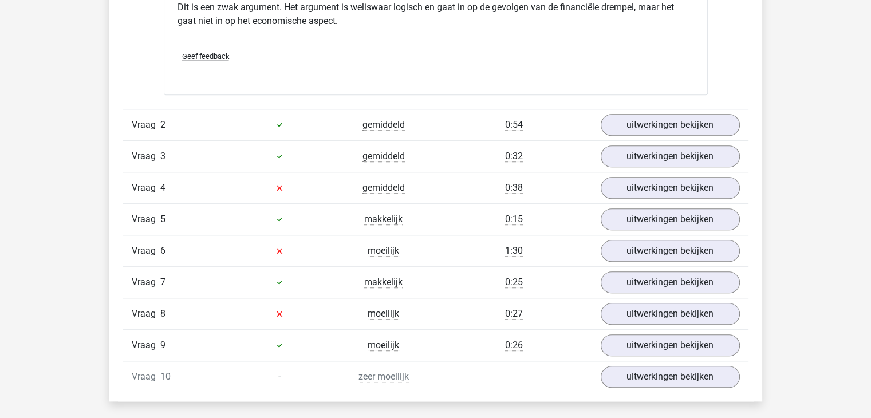
scroll to position [1203, 0]
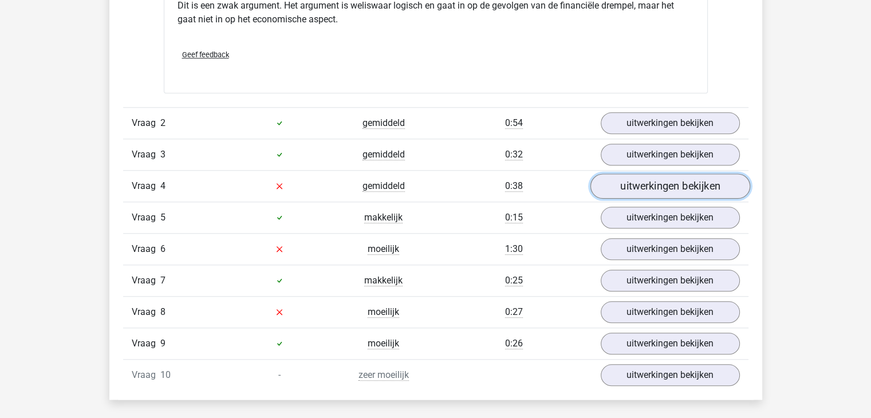
click at [701, 186] on link "uitwerkingen bekijken" at bounding box center [670, 186] width 160 height 25
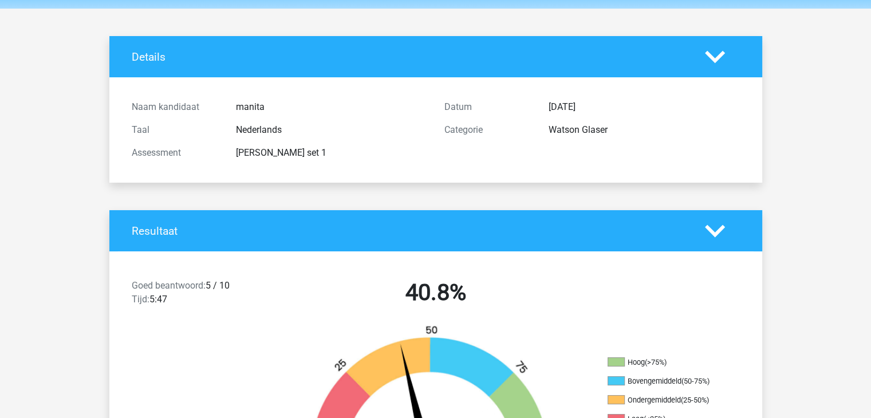
scroll to position [0, 0]
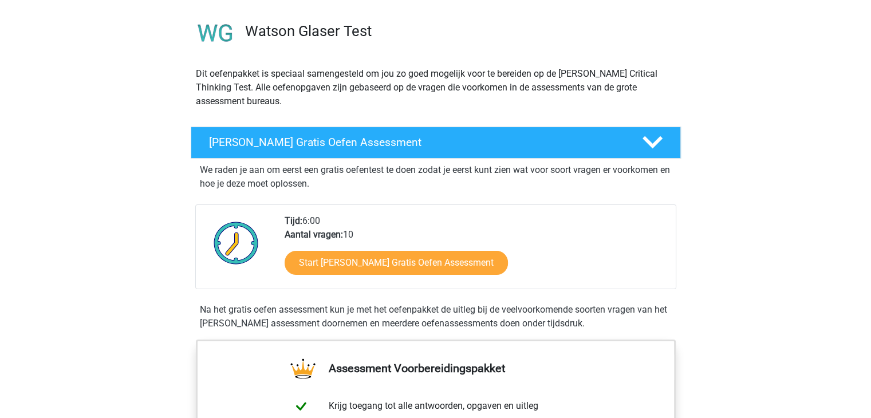
scroll to position [57, 0]
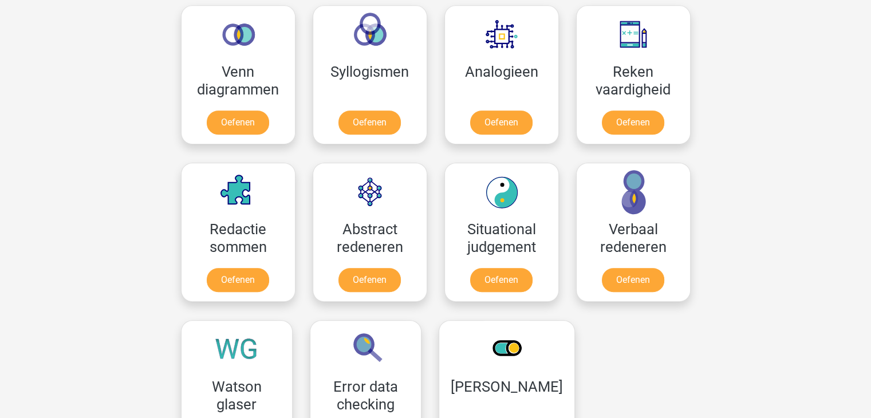
scroll to position [687, 0]
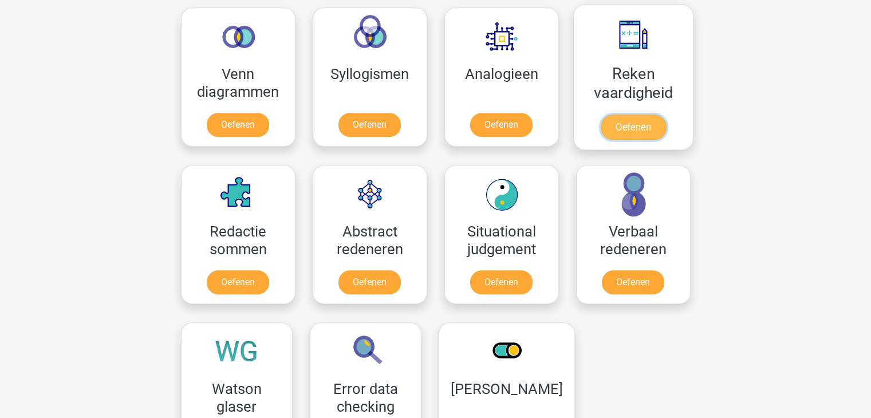
click at [634, 127] on link "Oefenen" at bounding box center [632, 127] width 65 height 25
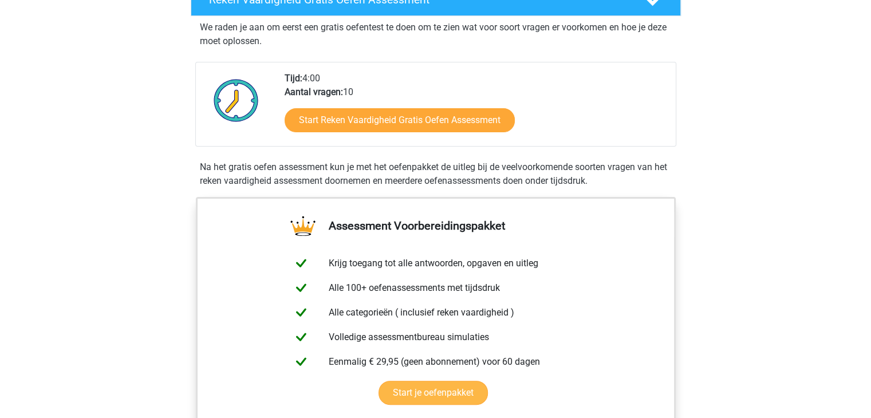
scroll to position [286, 0]
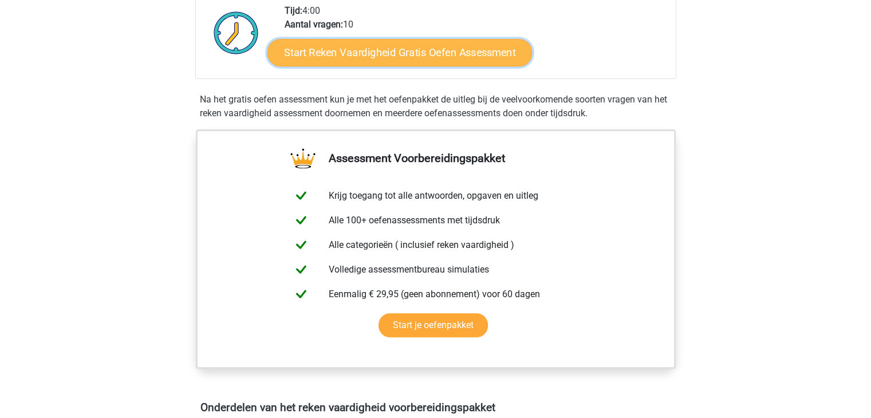
click at [394, 55] on link "Start Reken Vaardigheid Gratis Oefen Assessment" at bounding box center [400, 51] width 265 height 27
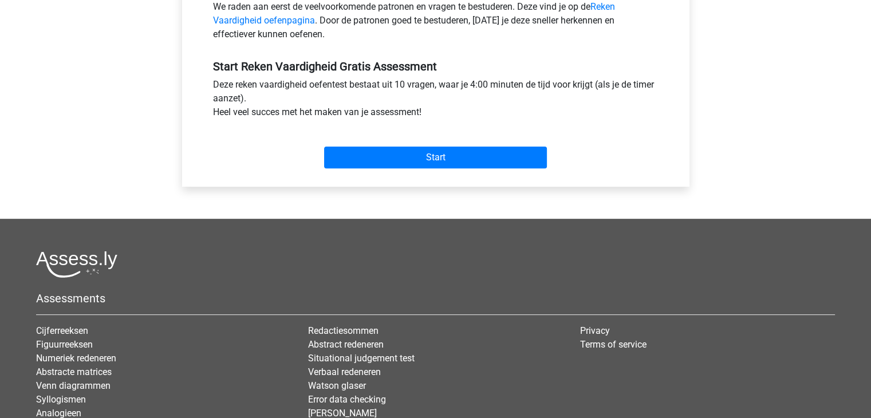
scroll to position [401, 0]
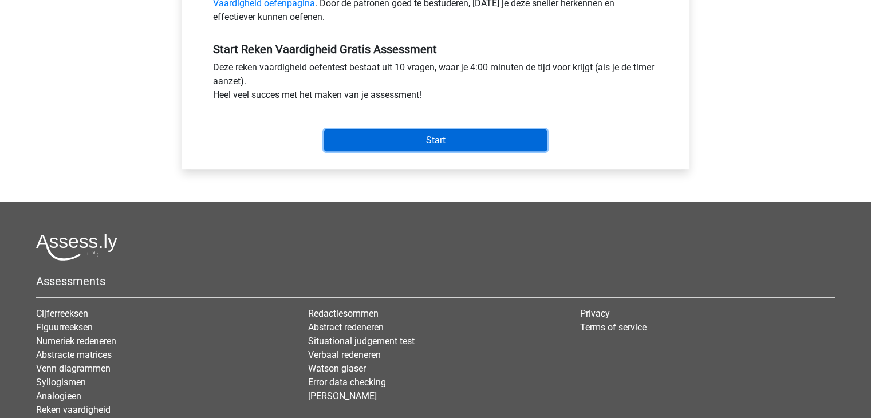
click at [433, 139] on input "Start" at bounding box center [435, 140] width 223 height 22
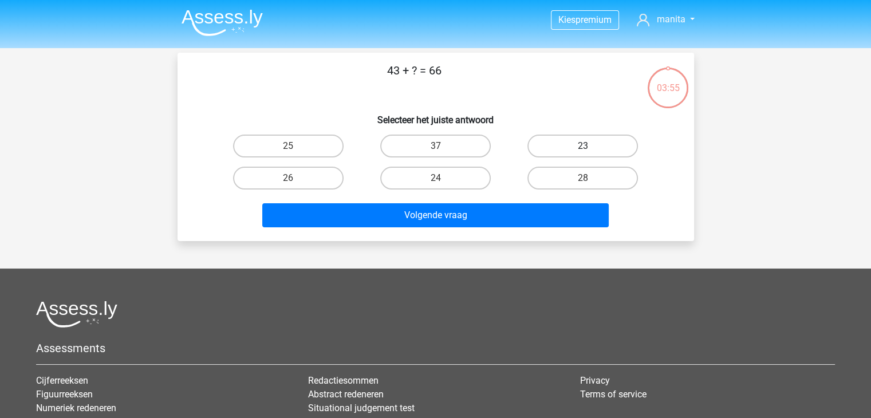
click at [589, 145] on label "23" at bounding box center [583, 146] width 111 height 23
click at [589, 146] on input "23" at bounding box center [586, 149] width 7 height 7
radio input "true"
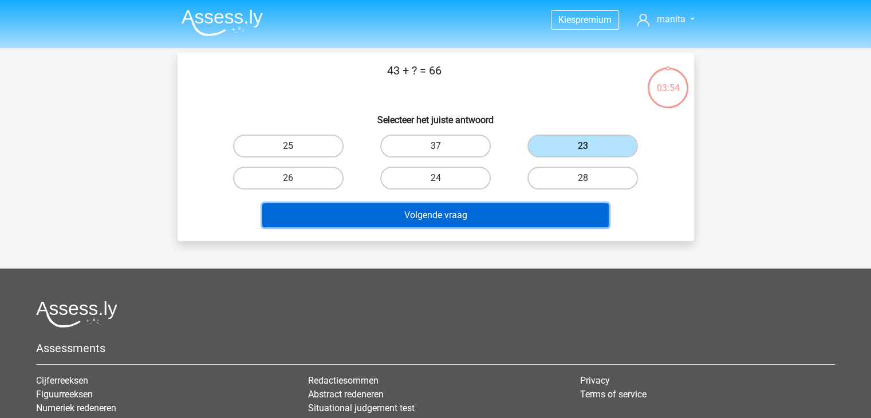
click at [421, 225] on button "Volgende vraag" at bounding box center [435, 215] width 347 height 24
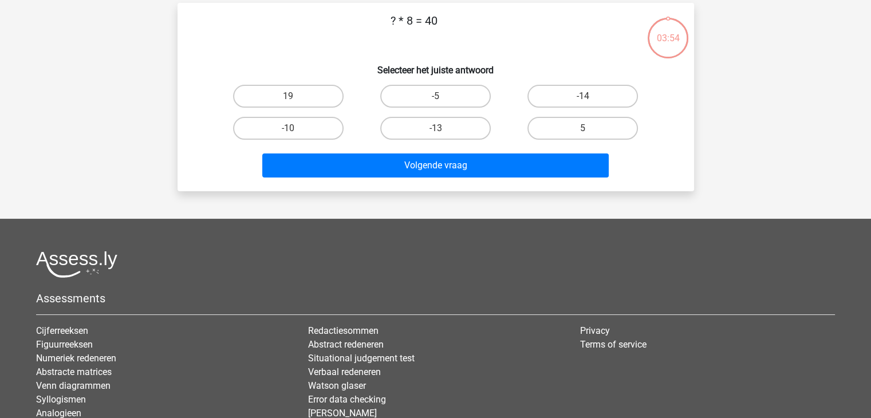
scroll to position [53, 0]
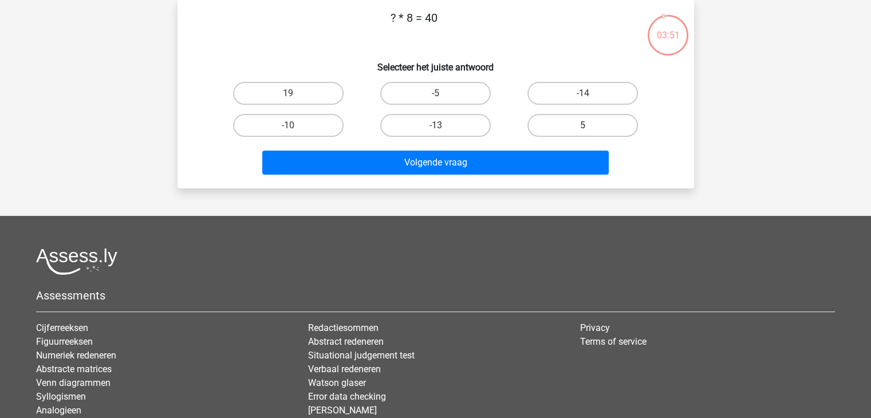
click at [561, 123] on label "5" at bounding box center [583, 125] width 111 height 23
click at [583, 125] on input "5" at bounding box center [586, 128] width 7 height 7
radio input "true"
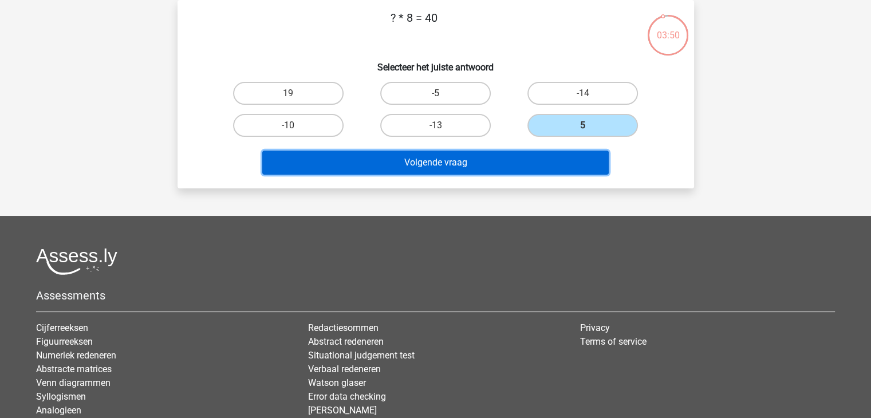
click at [477, 158] on button "Volgende vraag" at bounding box center [435, 163] width 347 height 24
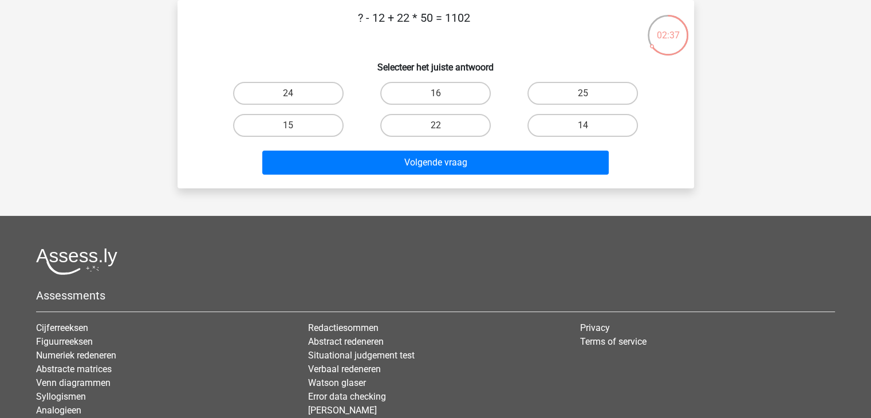
click at [584, 127] on input "14" at bounding box center [586, 128] width 7 height 7
radio input "true"
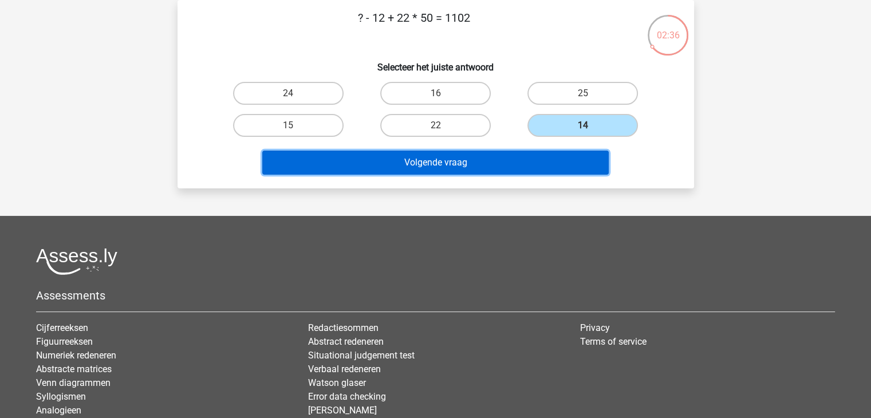
click at [417, 161] on button "Volgende vraag" at bounding box center [435, 163] width 347 height 24
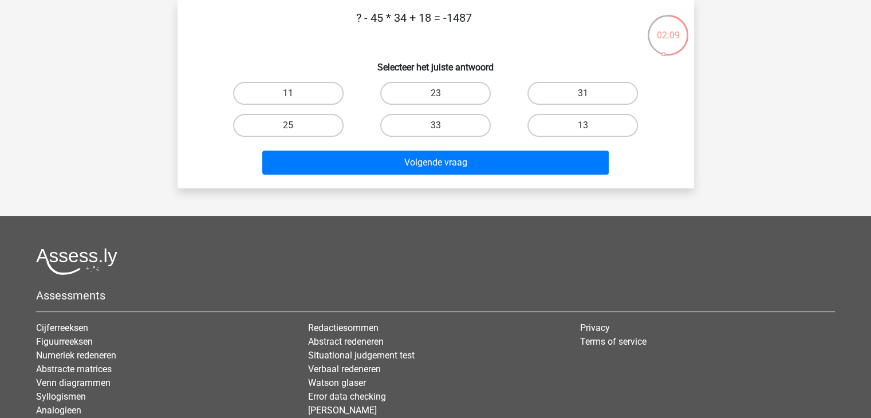
drag, startPoint x: 288, startPoint y: 90, endPoint x: 294, endPoint y: 96, distance: 8.9
click at [288, 90] on label "11" at bounding box center [288, 93] width 111 height 23
click at [288, 93] on input "11" at bounding box center [291, 96] width 7 height 7
radio input "true"
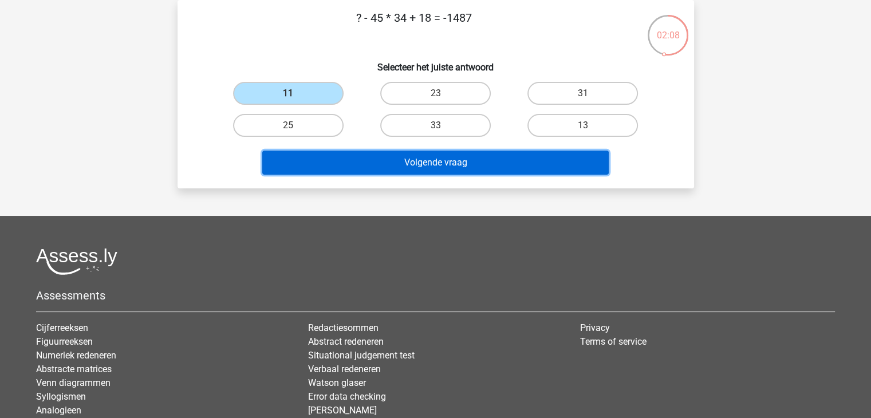
click at [434, 167] on button "Volgende vraag" at bounding box center [435, 163] width 347 height 24
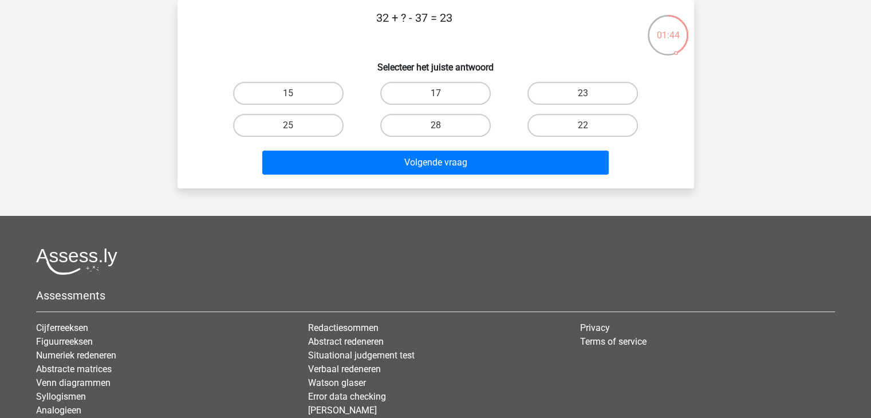
click at [435, 125] on input "28" at bounding box center [438, 128] width 7 height 7
radio input "true"
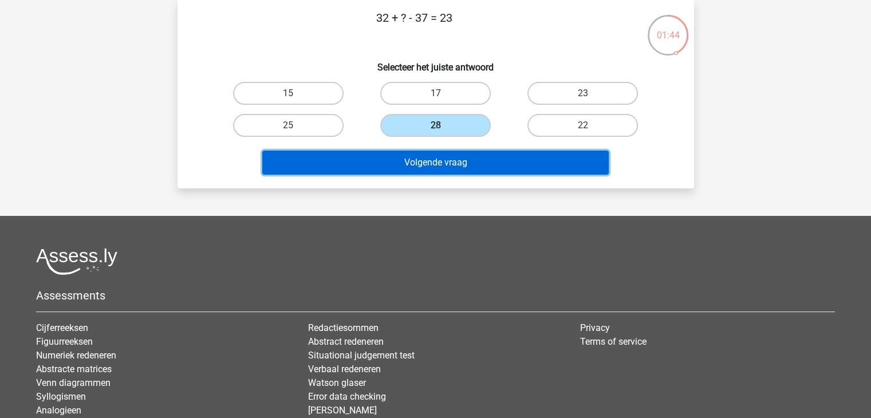
click at [423, 163] on button "Volgende vraag" at bounding box center [435, 163] width 347 height 24
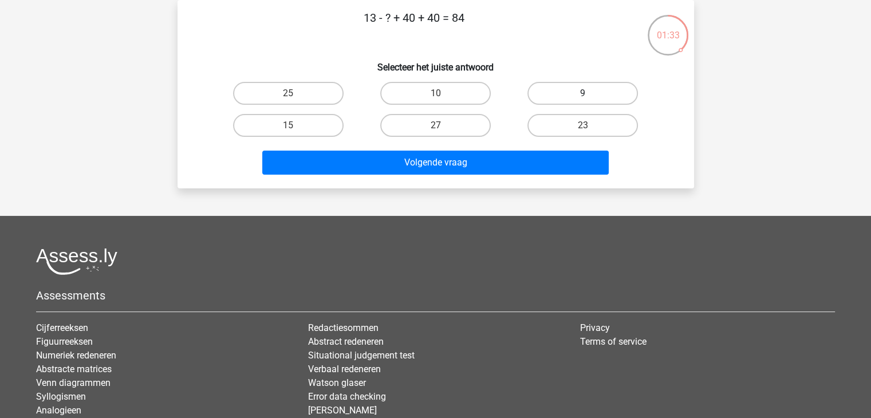
click at [592, 92] on label "9" at bounding box center [583, 93] width 111 height 23
click at [591, 93] on input "9" at bounding box center [586, 96] width 7 height 7
radio input "true"
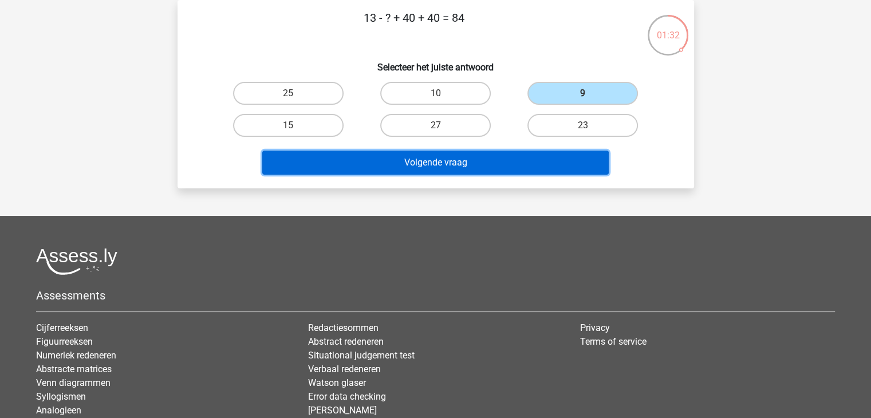
click at [447, 163] on button "Volgende vraag" at bounding box center [435, 163] width 347 height 24
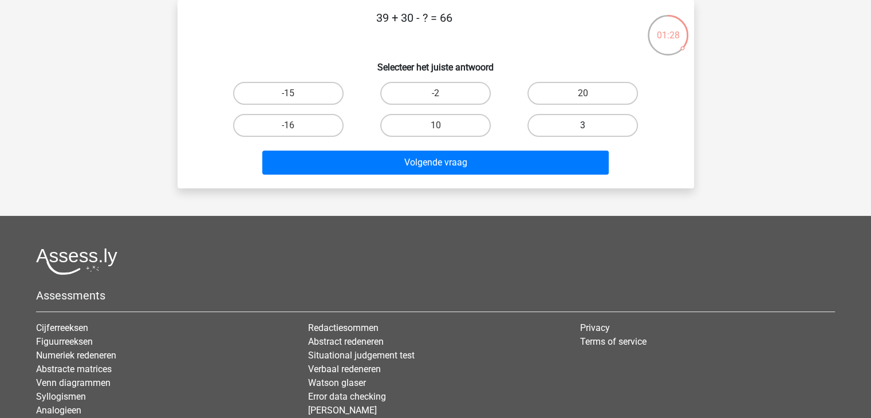
click at [599, 126] on label "3" at bounding box center [583, 125] width 111 height 23
click at [591, 126] on input "3" at bounding box center [586, 128] width 7 height 7
radio input "true"
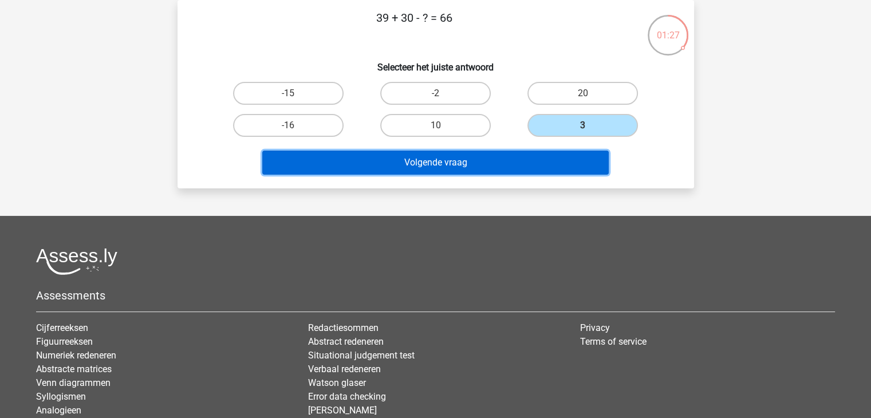
click at [486, 162] on button "Volgende vraag" at bounding box center [435, 163] width 347 height 24
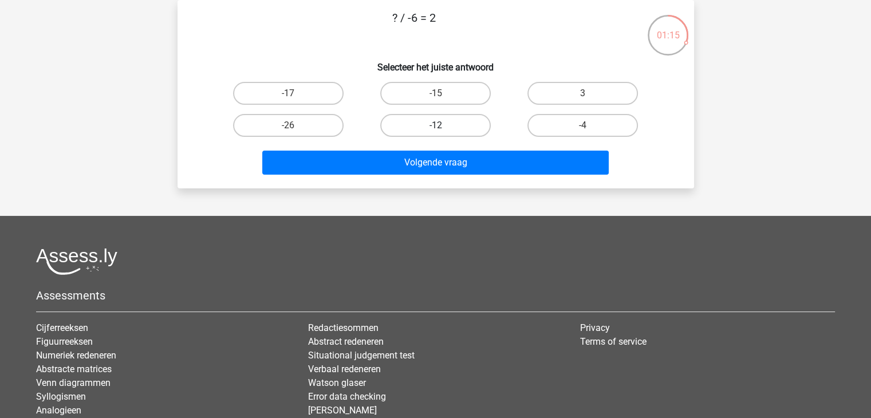
click at [411, 126] on label "-12" at bounding box center [435, 125] width 111 height 23
click at [435, 126] on input "-12" at bounding box center [438, 128] width 7 height 7
radio input "true"
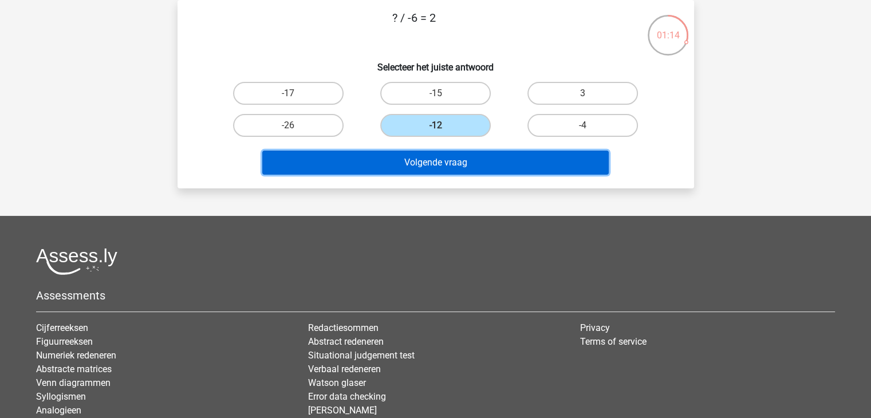
click at [426, 164] on button "Volgende vraag" at bounding box center [435, 163] width 347 height 24
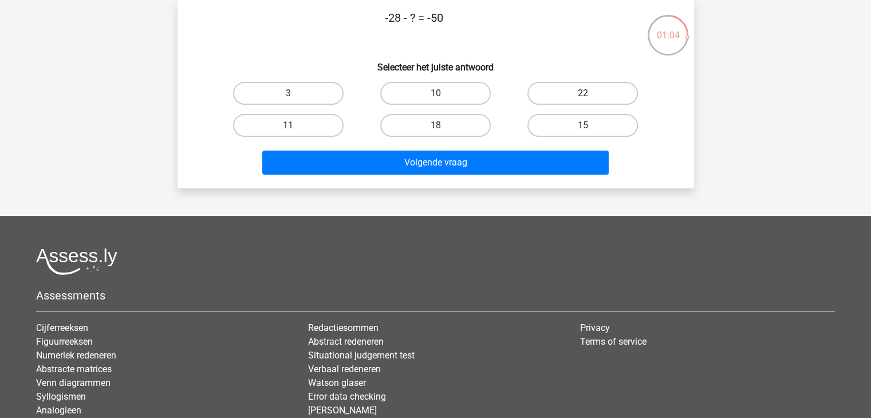
click at [577, 93] on label "22" at bounding box center [583, 93] width 111 height 23
click at [583, 93] on input "22" at bounding box center [586, 96] width 7 height 7
radio input "true"
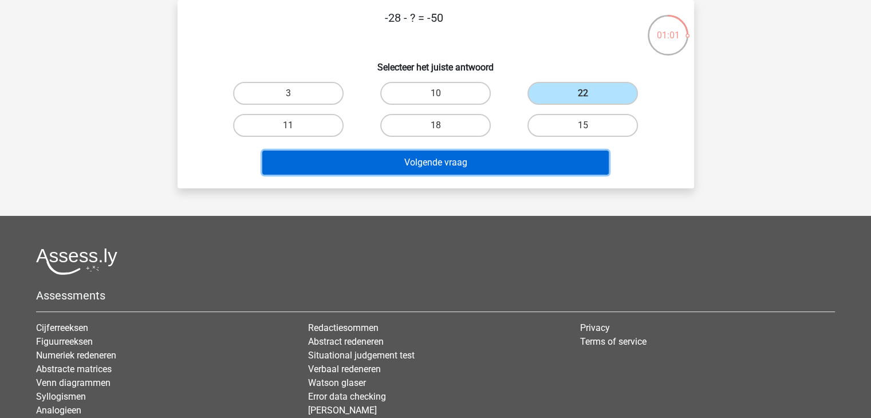
click at [451, 163] on button "Volgende vraag" at bounding box center [435, 163] width 347 height 24
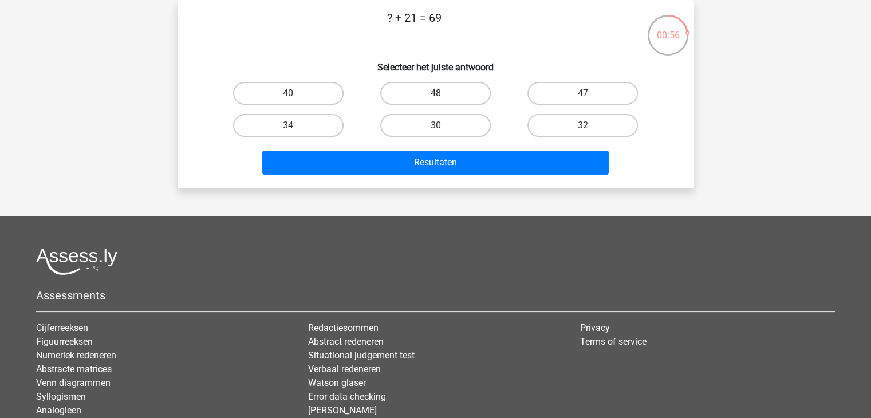
click at [428, 92] on label "48" at bounding box center [435, 93] width 111 height 23
click at [435, 93] on input "48" at bounding box center [438, 96] width 7 height 7
radio input "true"
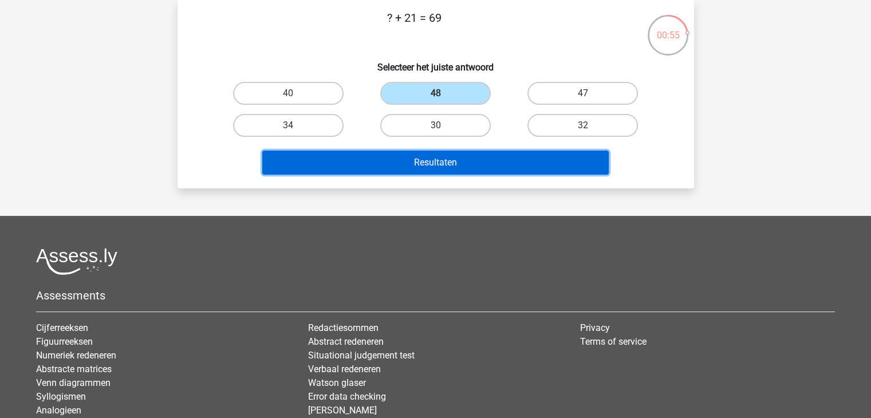
click at [412, 163] on button "Resultaten" at bounding box center [435, 163] width 347 height 24
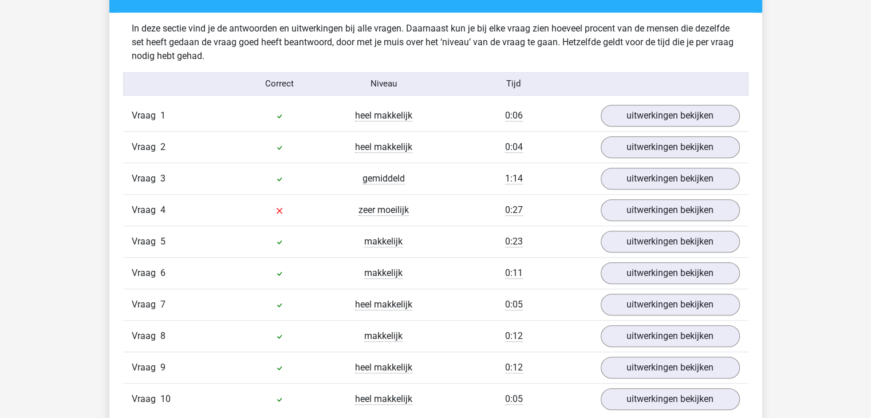
scroll to position [917, 0]
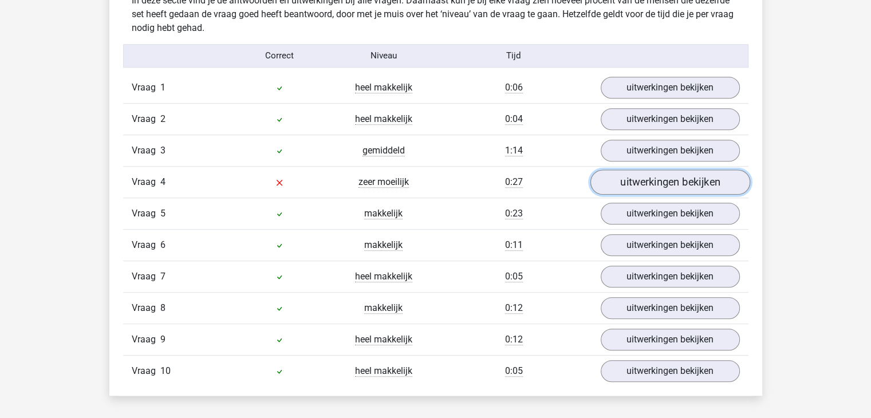
click at [671, 179] on link "uitwerkingen bekijken" at bounding box center [670, 182] width 160 height 25
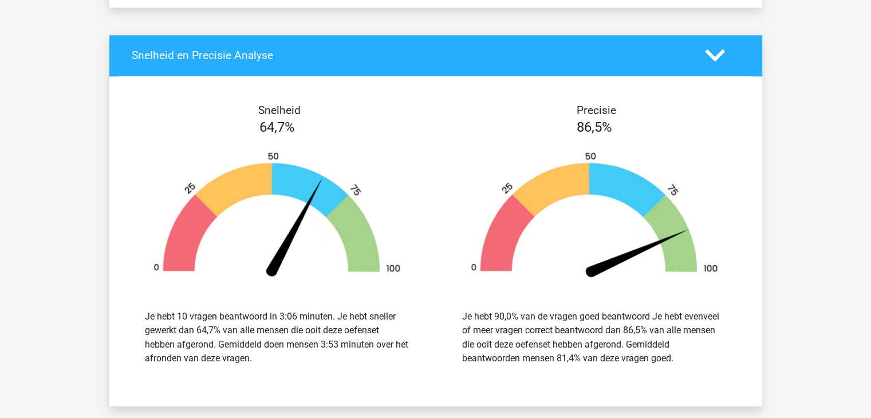
scroll to position [1547, 0]
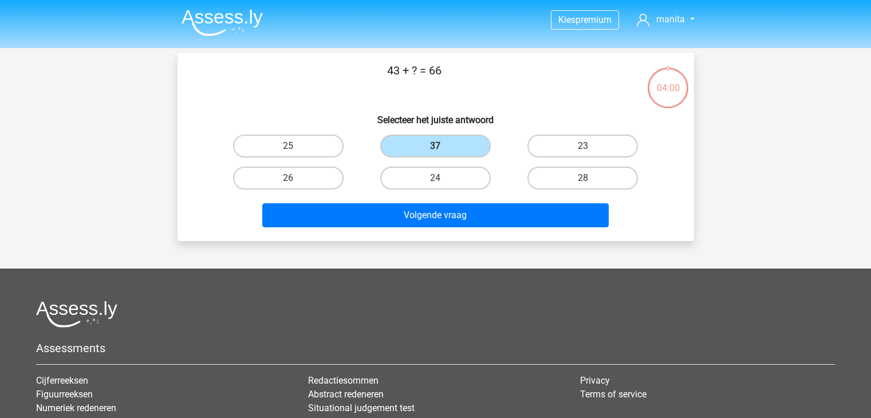
scroll to position [53, 0]
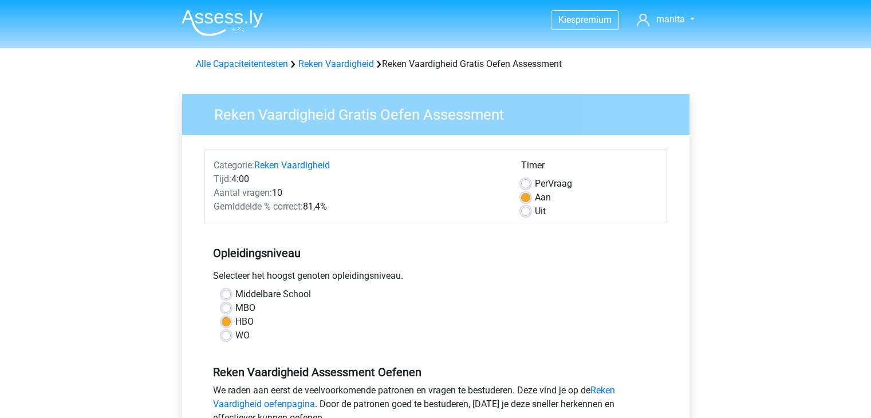
scroll to position [401, 0]
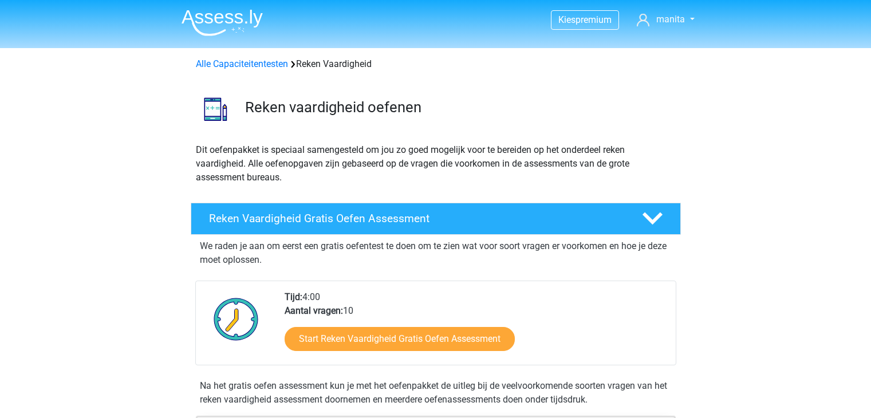
scroll to position [286, 0]
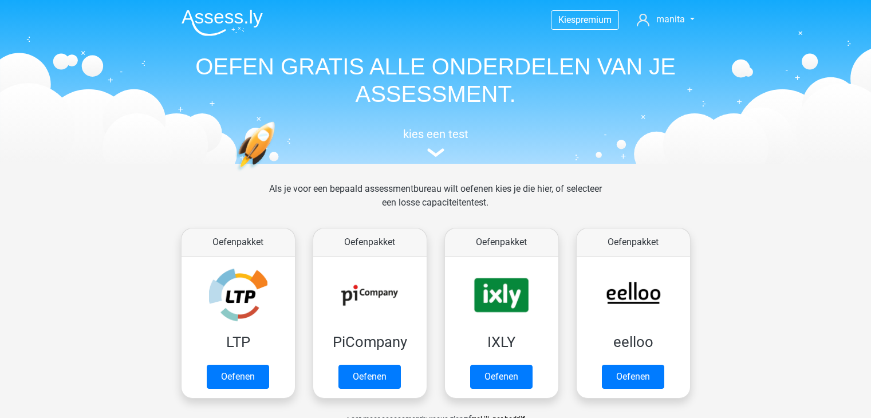
scroll to position [687, 0]
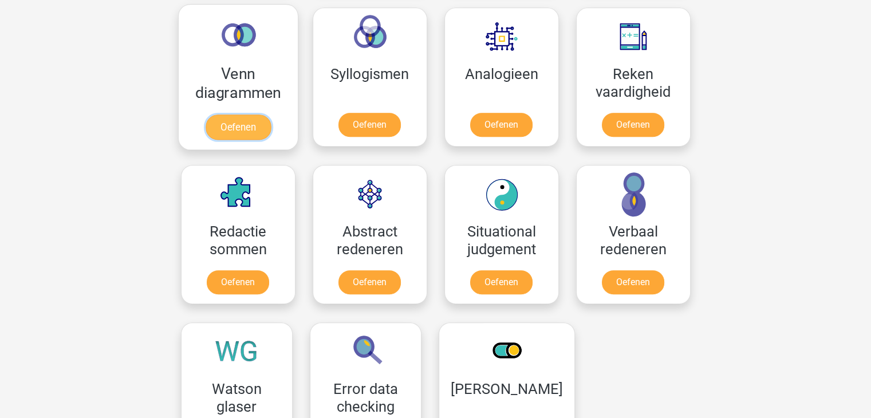
click at [230, 121] on link "Oefenen" at bounding box center [237, 127] width 65 height 25
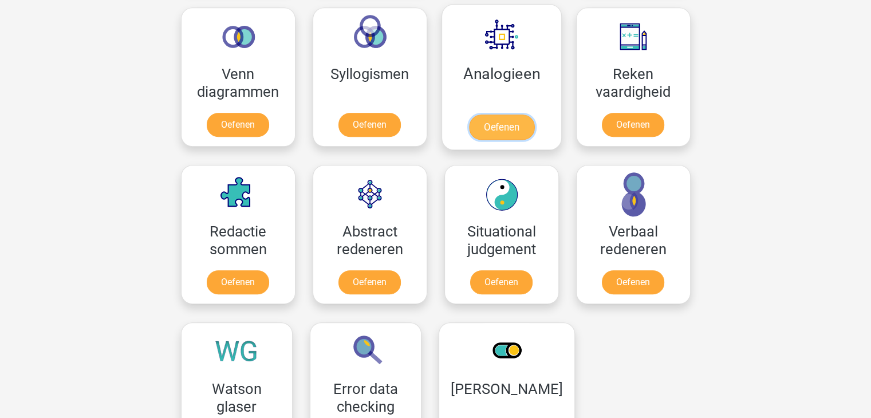
click at [503, 122] on link "Oefenen" at bounding box center [501, 127] width 65 height 25
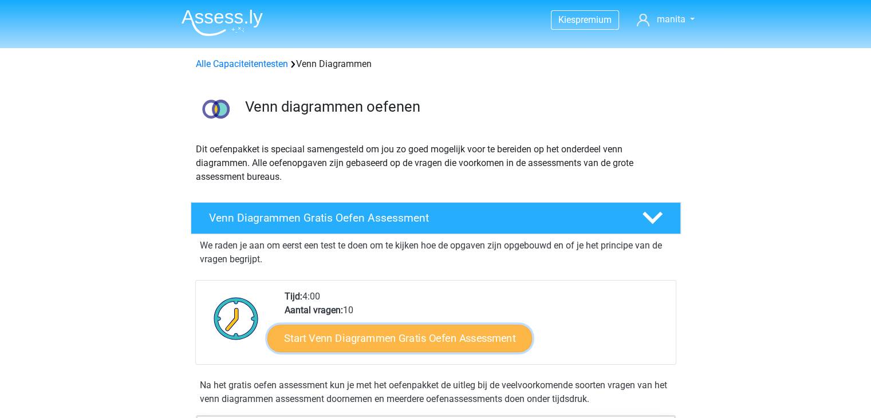
click at [417, 340] on link "Start Venn Diagrammen Gratis Oefen Assessment" at bounding box center [400, 338] width 265 height 27
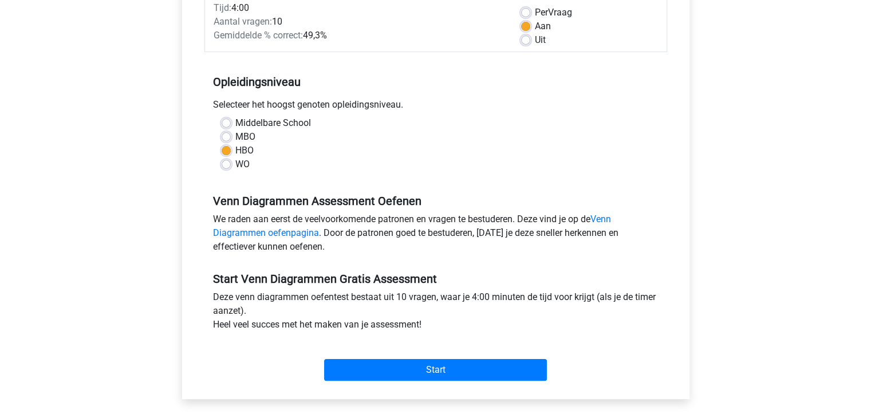
scroll to position [172, 0]
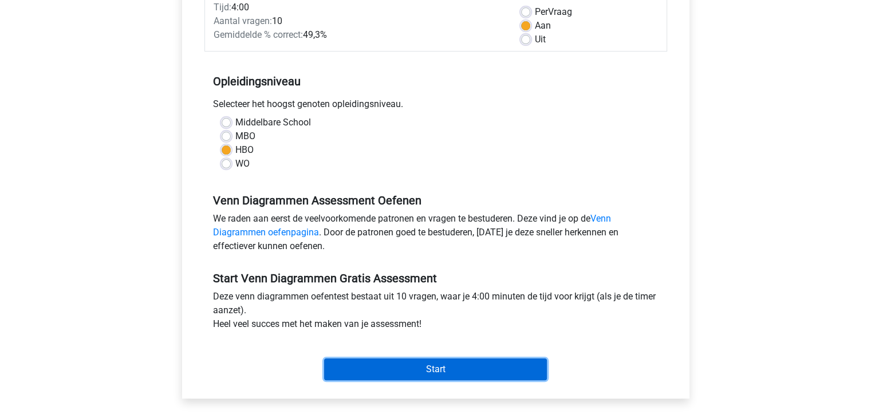
click at [426, 368] on input "Start" at bounding box center [435, 370] width 223 height 22
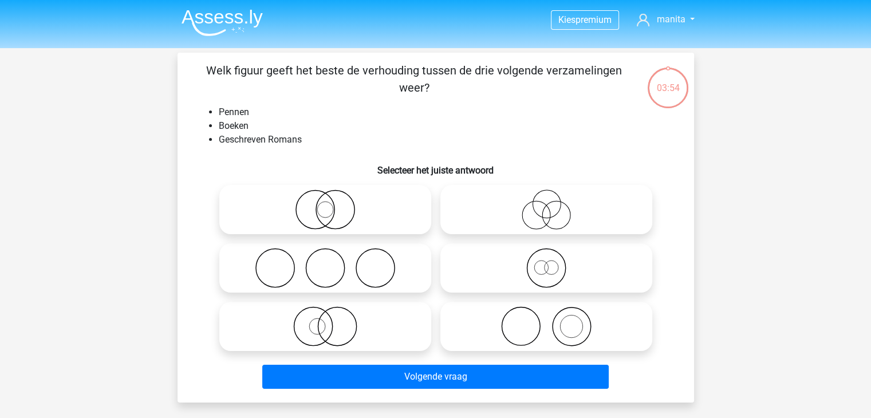
click at [532, 215] on icon at bounding box center [546, 210] width 203 height 40
click at [547, 204] on input "radio" at bounding box center [550, 200] width 7 height 7
radio input "true"
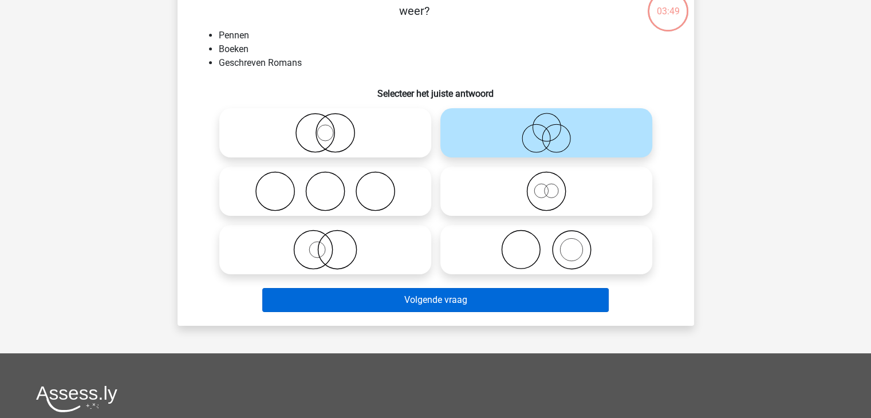
scroll to position [57, 0]
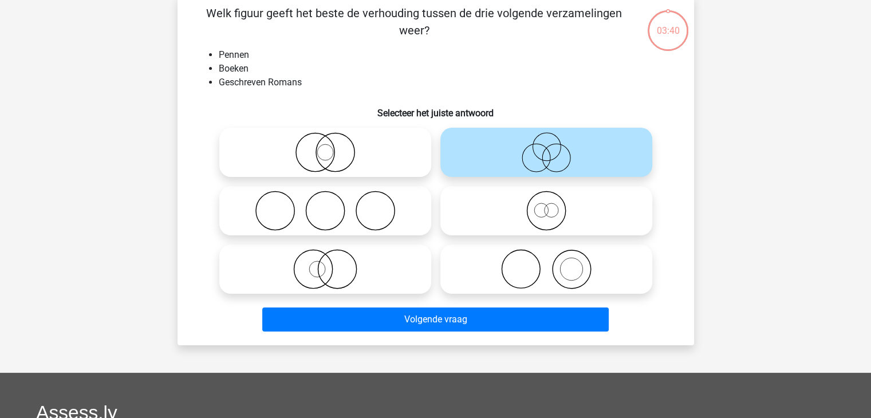
click at [333, 277] on icon at bounding box center [325, 269] width 203 height 40
click at [333, 264] on input "radio" at bounding box center [328, 259] width 7 height 7
radio input "true"
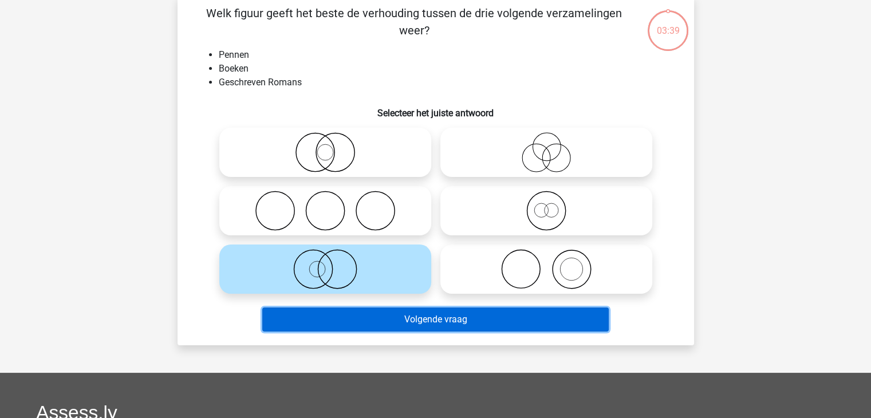
click at [406, 323] on button "Volgende vraag" at bounding box center [435, 320] width 347 height 24
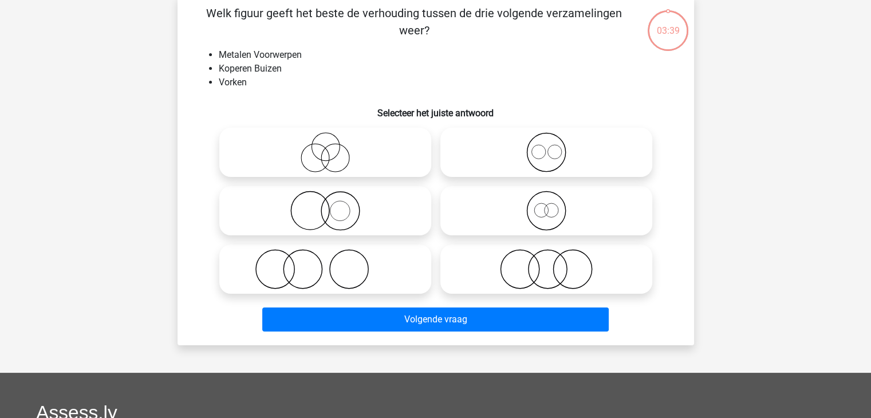
scroll to position [53, 0]
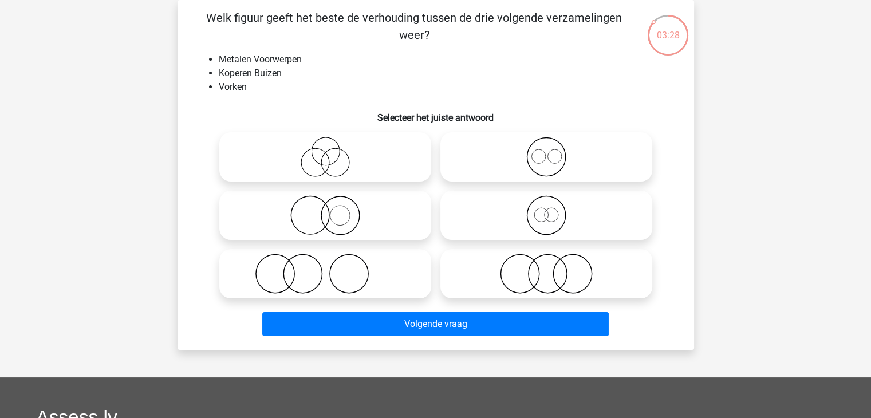
click at [550, 214] on icon at bounding box center [546, 215] width 203 height 40
click at [550, 210] on input "radio" at bounding box center [550, 205] width 7 height 7
radio input "true"
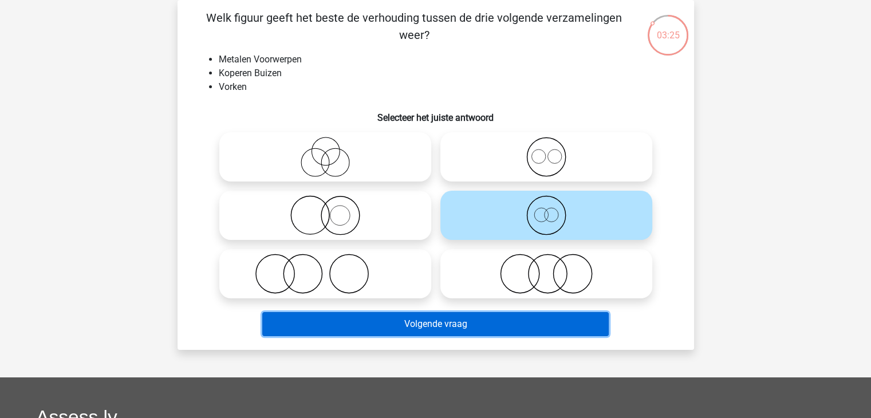
click at [463, 324] on button "Volgende vraag" at bounding box center [435, 324] width 347 height 24
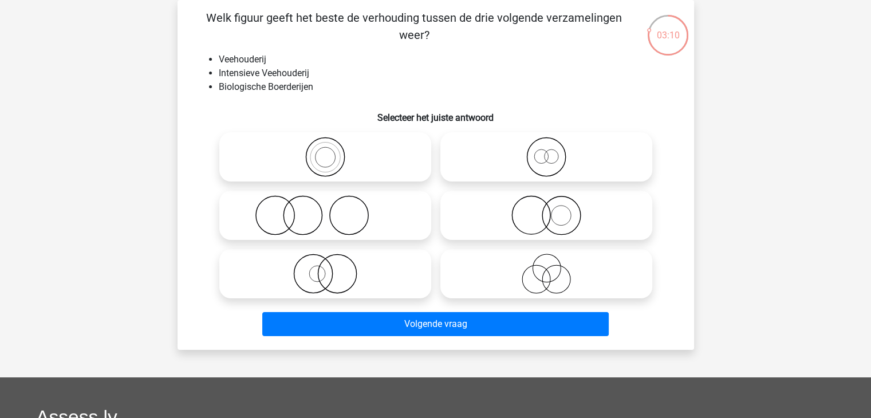
click at [321, 158] on icon at bounding box center [325, 157] width 203 height 40
click at [325, 151] on input "radio" at bounding box center [328, 147] width 7 height 7
radio input "true"
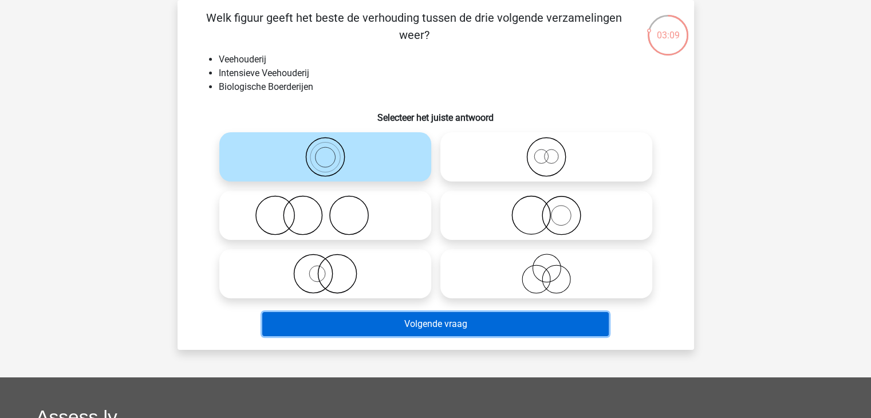
click at [449, 324] on button "Volgende vraag" at bounding box center [435, 324] width 347 height 24
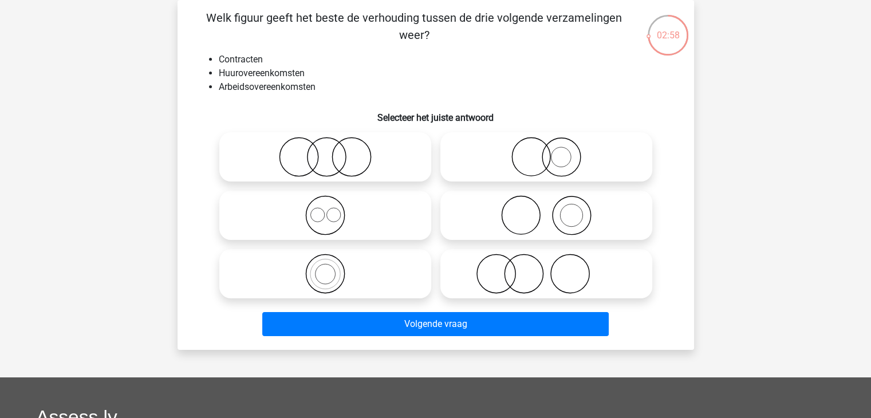
click at [328, 212] on icon at bounding box center [325, 215] width 203 height 40
click at [328, 210] on input "radio" at bounding box center [328, 205] width 7 height 7
radio input "true"
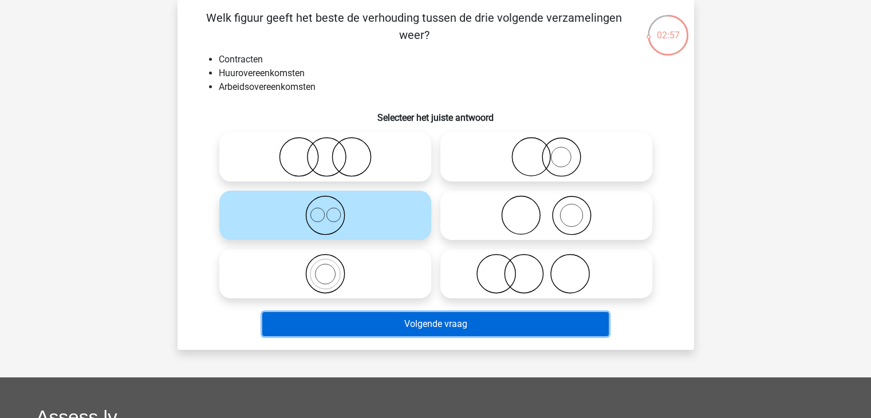
click at [439, 331] on button "Volgende vraag" at bounding box center [435, 324] width 347 height 24
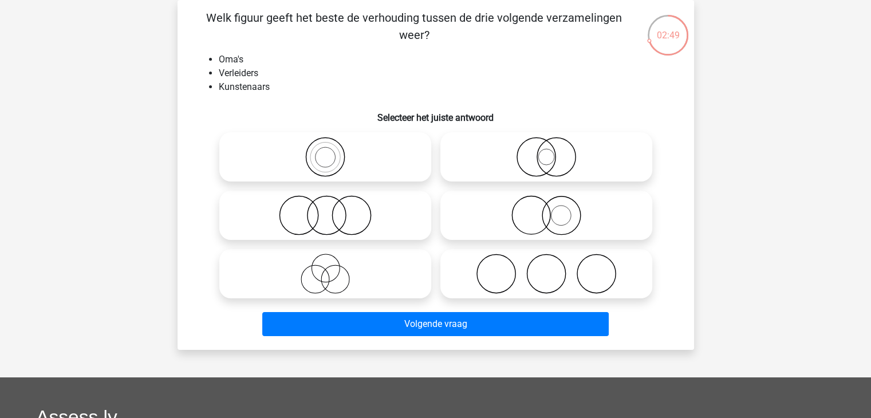
click at [556, 267] on icon at bounding box center [546, 274] width 203 height 40
click at [554, 267] on input "radio" at bounding box center [550, 264] width 7 height 7
radio input "true"
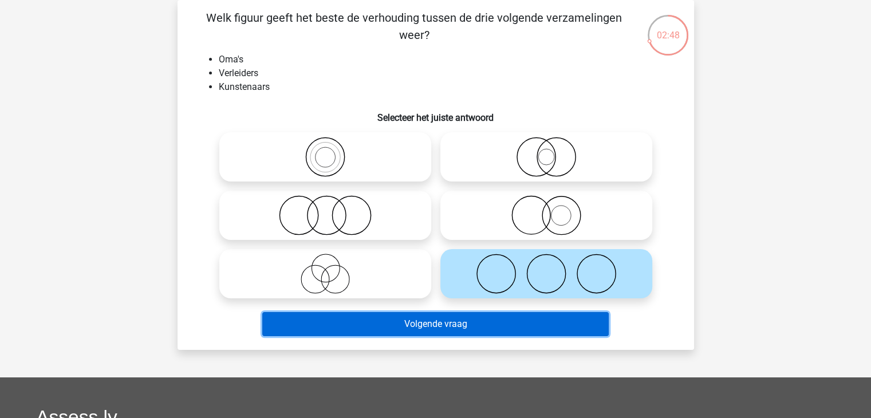
click at [445, 325] on button "Volgende vraag" at bounding box center [435, 324] width 347 height 24
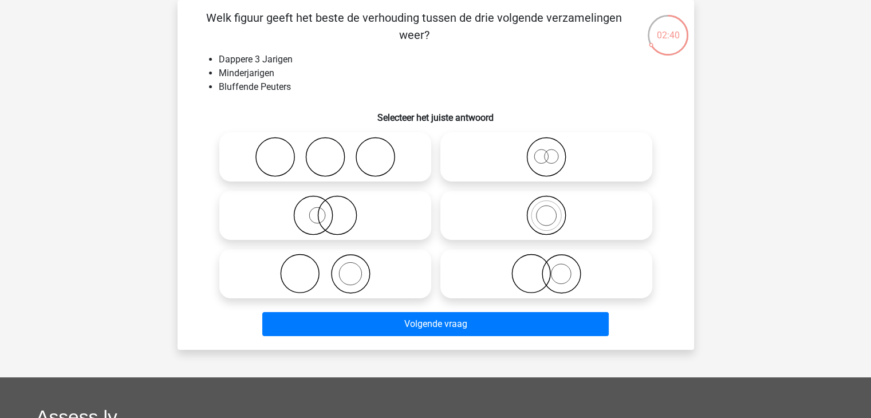
click at [313, 143] on icon at bounding box center [325, 157] width 203 height 40
click at [325, 144] on input "radio" at bounding box center [328, 147] width 7 height 7
radio input "true"
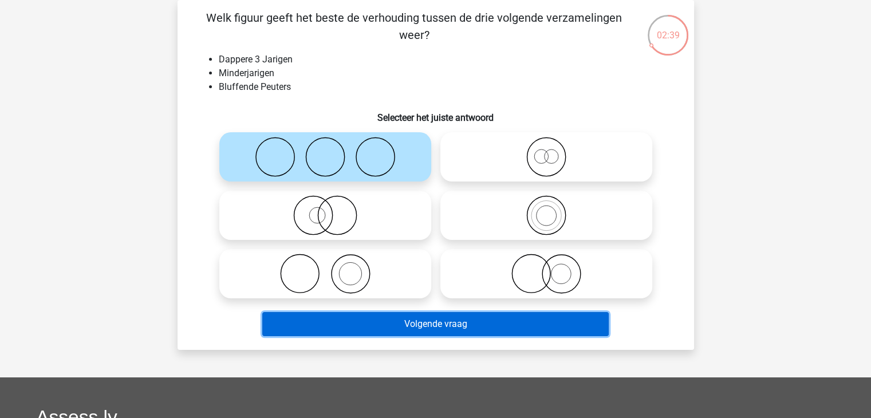
click at [411, 321] on button "Volgende vraag" at bounding box center [435, 324] width 347 height 24
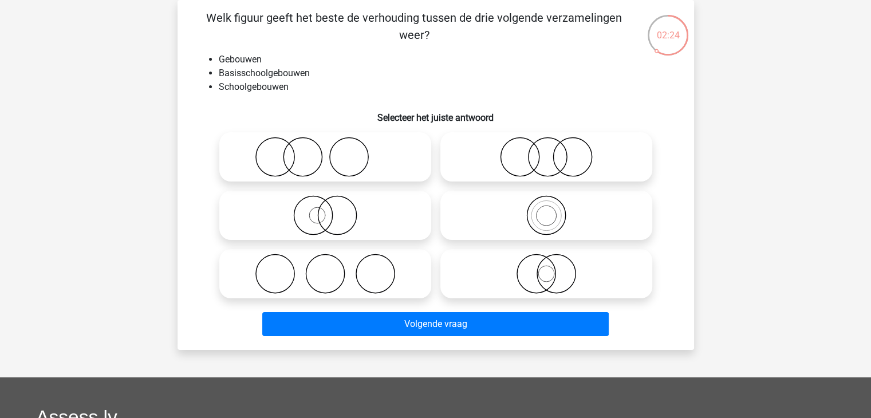
click at [322, 219] on icon at bounding box center [325, 215] width 203 height 40
click at [325, 210] on input "radio" at bounding box center [328, 205] width 7 height 7
radio input "true"
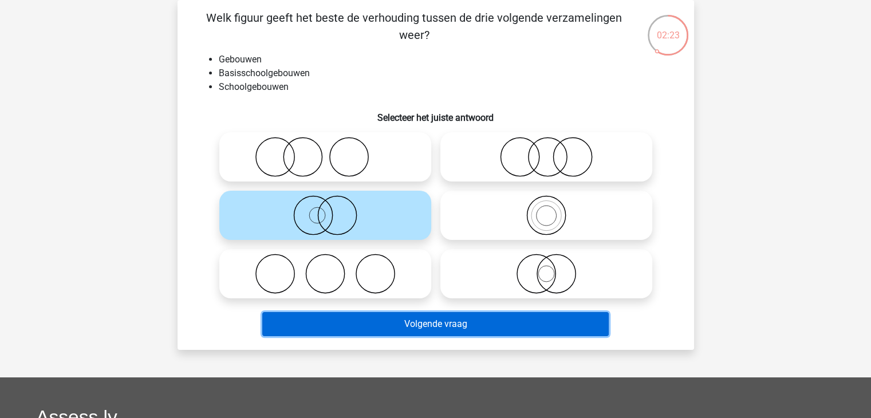
click at [408, 328] on button "Volgende vraag" at bounding box center [435, 324] width 347 height 24
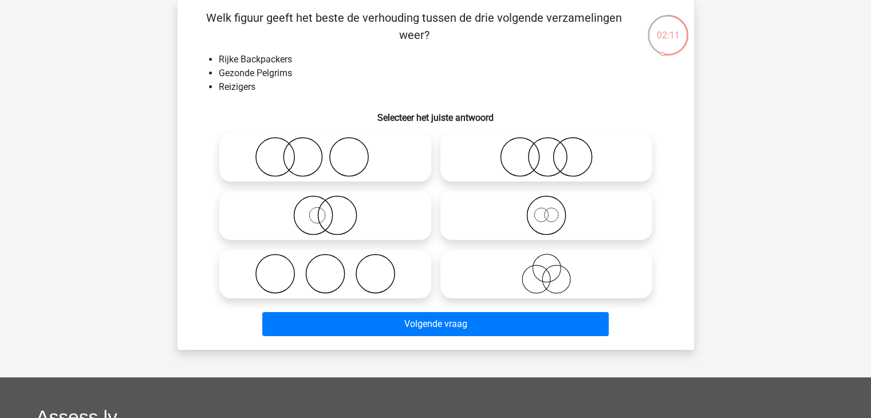
click at [337, 221] on icon at bounding box center [325, 215] width 203 height 40
click at [333, 210] on input "radio" at bounding box center [328, 205] width 7 height 7
radio input "true"
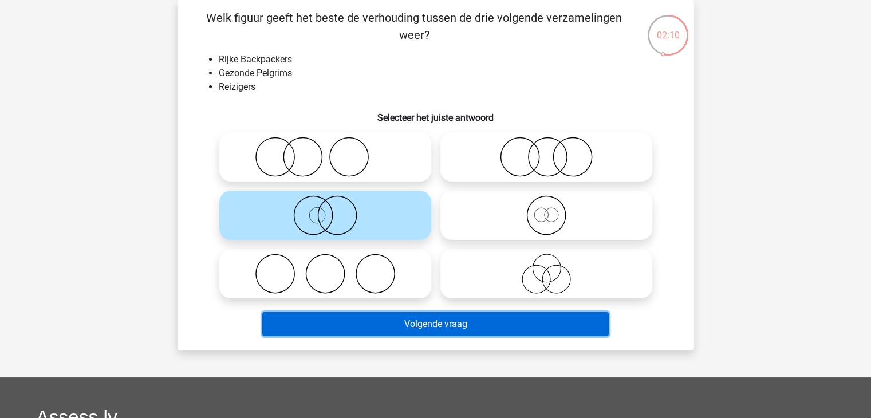
click at [396, 328] on button "Volgende vraag" at bounding box center [435, 324] width 347 height 24
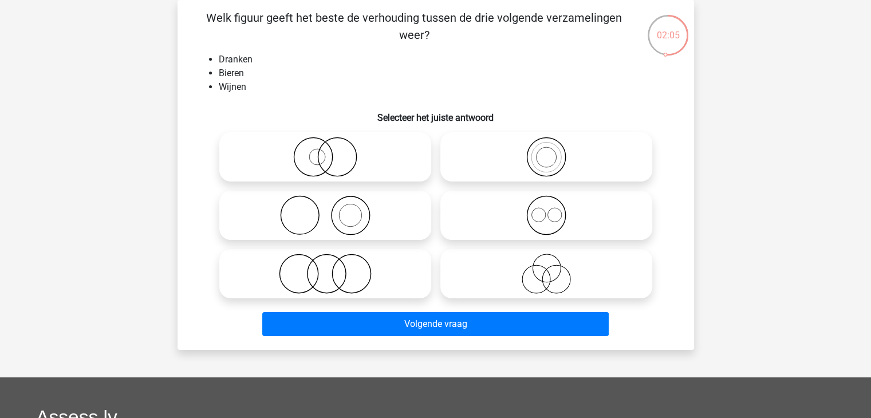
click at [555, 213] on icon at bounding box center [546, 215] width 203 height 40
click at [554, 210] on input "radio" at bounding box center [550, 205] width 7 height 7
radio input "true"
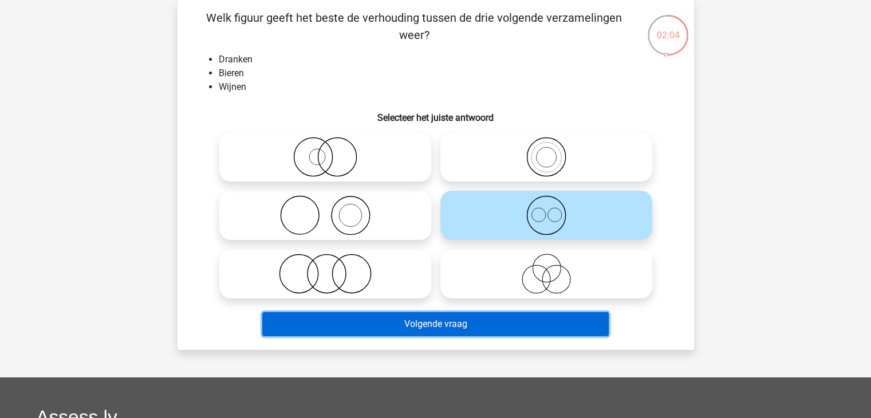
click at [416, 324] on button "Volgende vraag" at bounding box center [435, 324] width 347 height 24
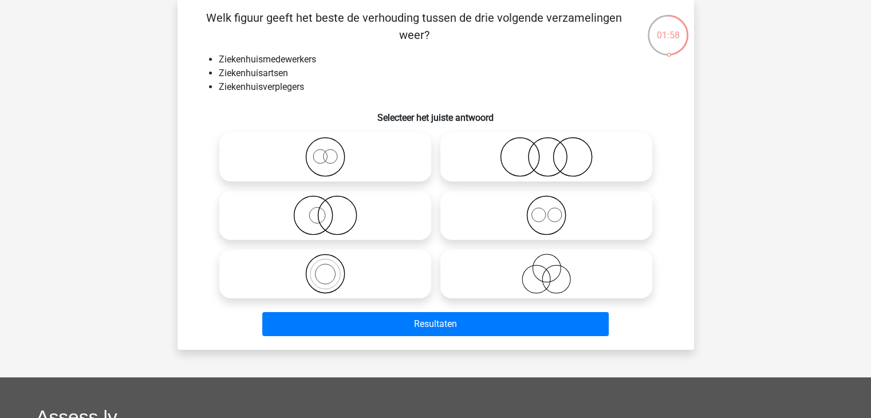
click at [546, 159] on icon at bounding box center [546, 157] width 203 height 40
click at [547, 151] on input "radio" at bounding box center [550, 147] width 7 height 7
radio input "true"
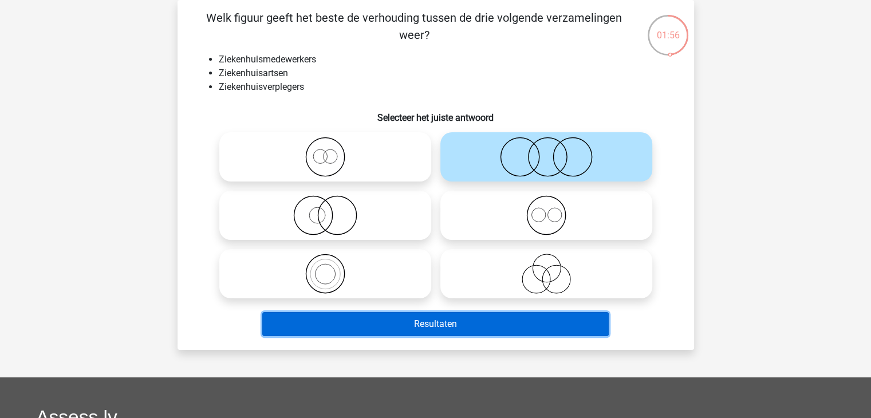
click at [420, 325] on button "Resultaten" at bounding box center [435, 324] width 347 height 24
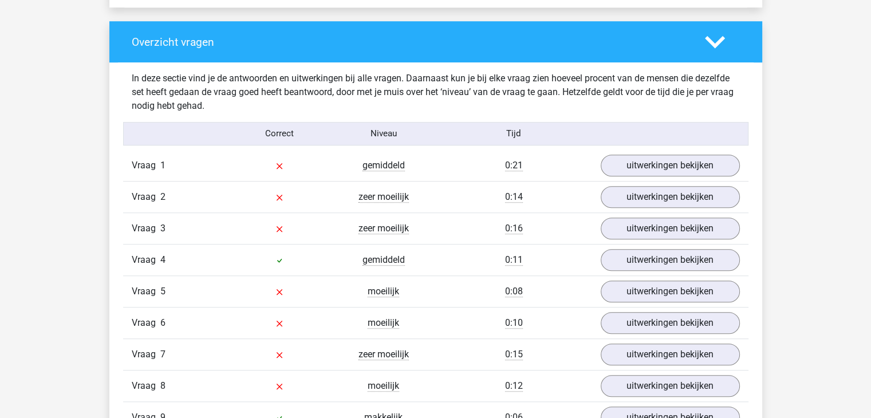
scroll to position [802, 0]
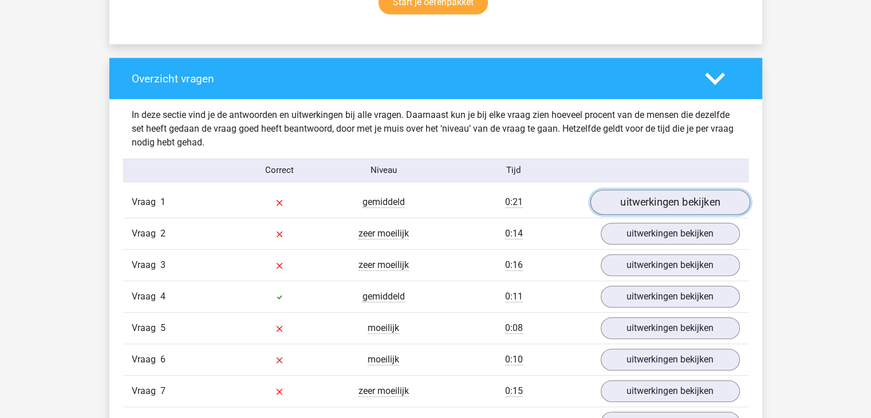
click at [684, 203] on link "uitwerkingen bekijken" at bounding box center [670, 202] width 160 height 25
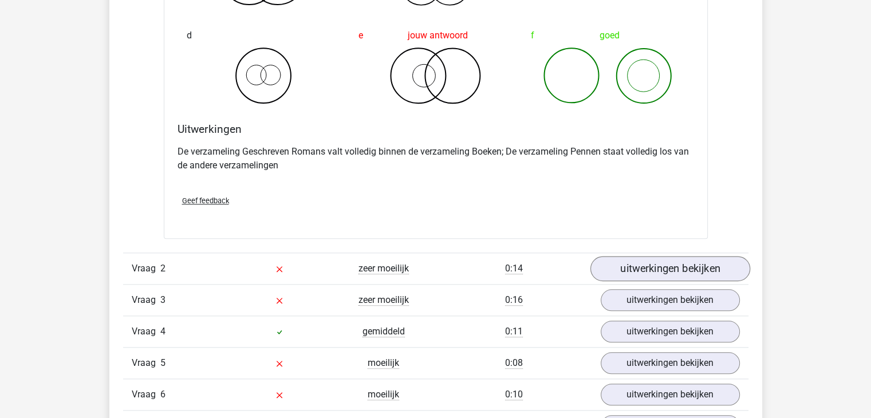
scroll to position [1203, 0]
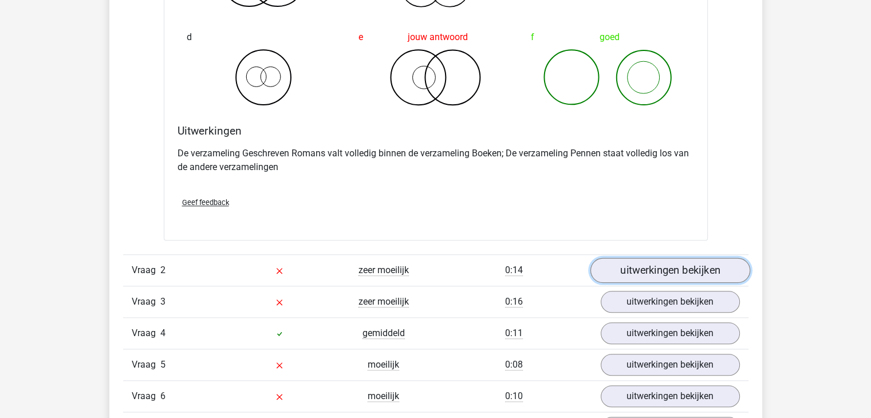
click at [666, 274] on link "uitwerkingen bekijken" at bounding box center [670, 270] width 160 height 25
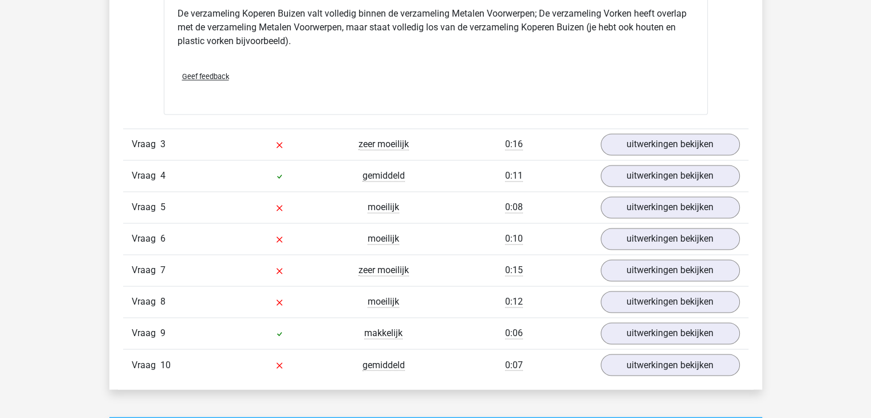
scroll to position [1833, 0]
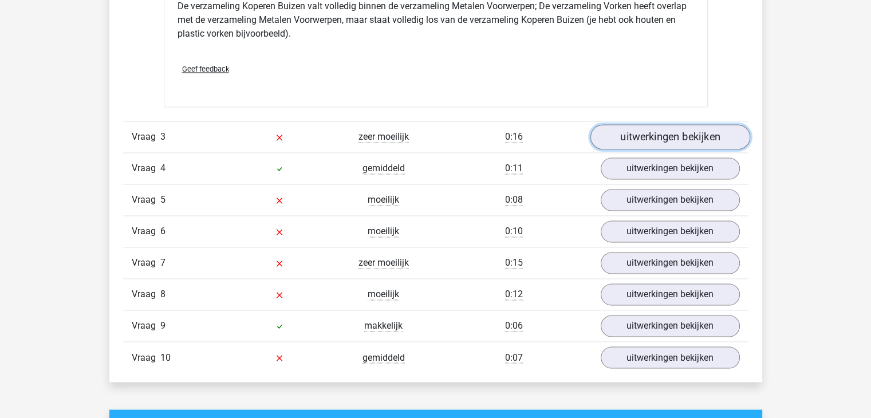
click at [697, 135] on link "uitwerkingen bekijken" at bounding box center [670, 137] width 160 height 25
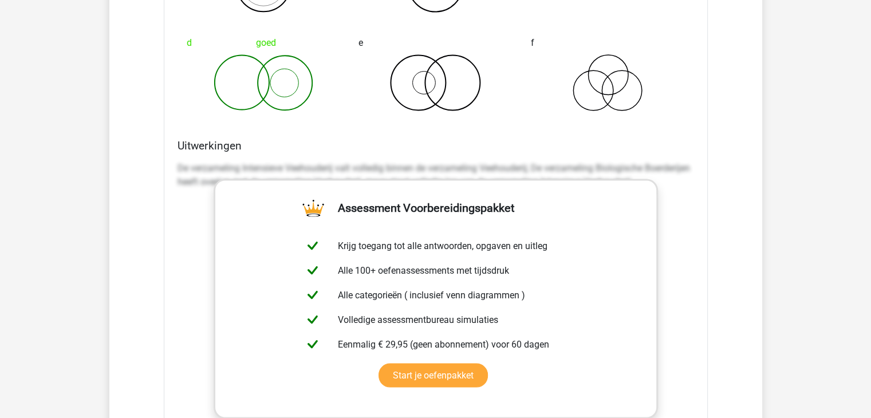
scroll to position [2177, 0]
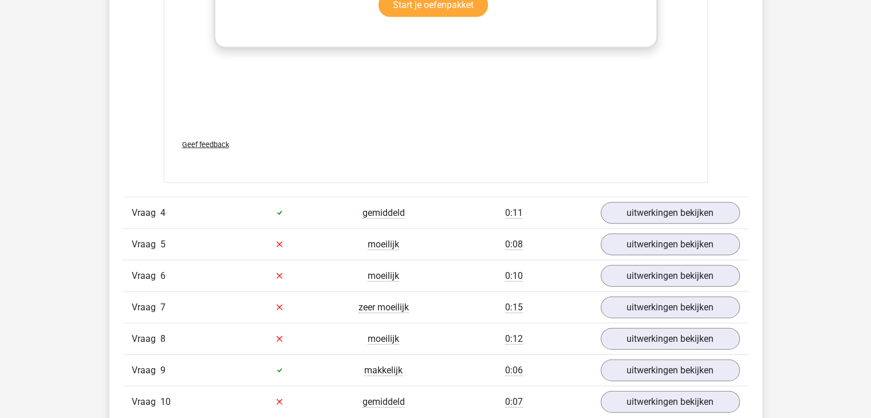
scroll to position [2635, 0]
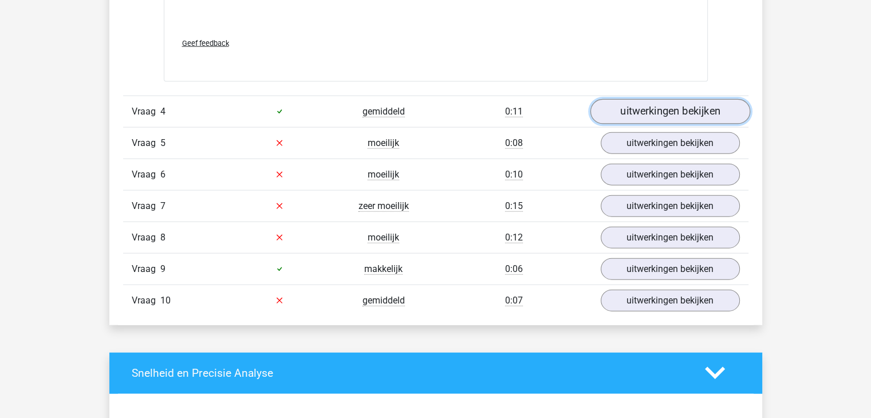
click at [652, 107] on link "uitwerkingen bekijken" at bounding box center [670, 111] width 160 height 25
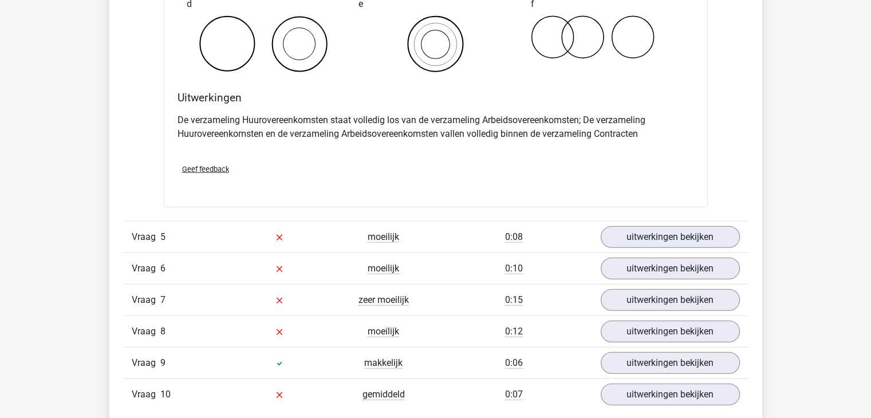
scroll to position [3036, 0]
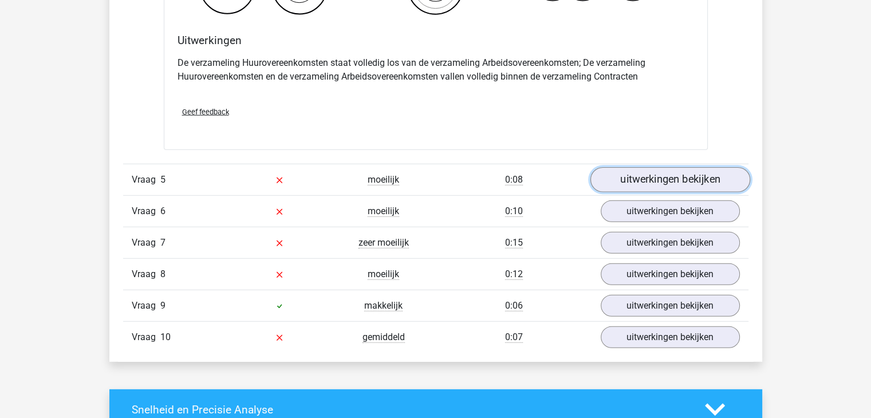
click at [676, 175] on link "uitwerkingen bekijken" at bounding box center [670, 179] width 160 height 25
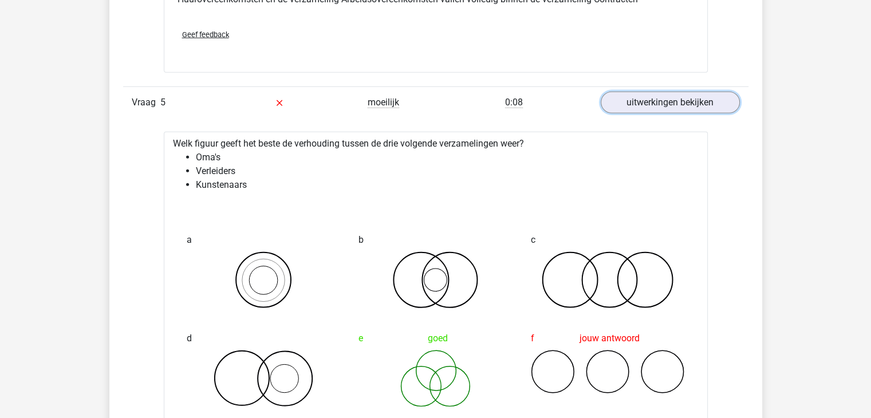
scroll to position [3094, 0]
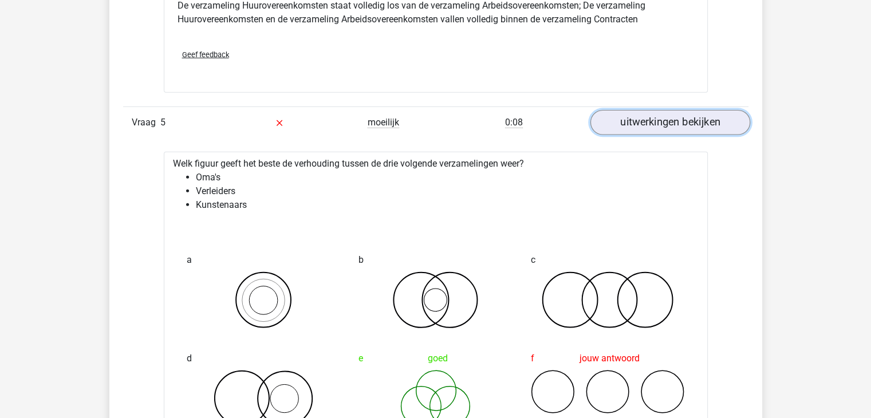
click at [651, 120] on link "uitwerkingen bekijken" at bounding box center [670, 122] width 160 height 25
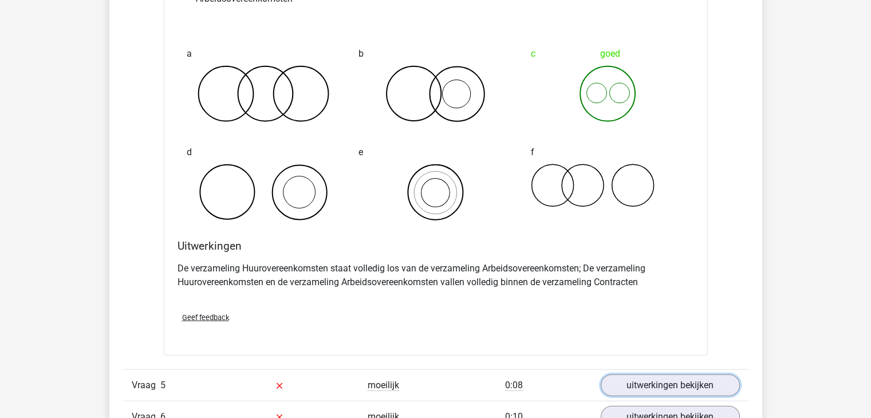
scroll to position [2693, 0]
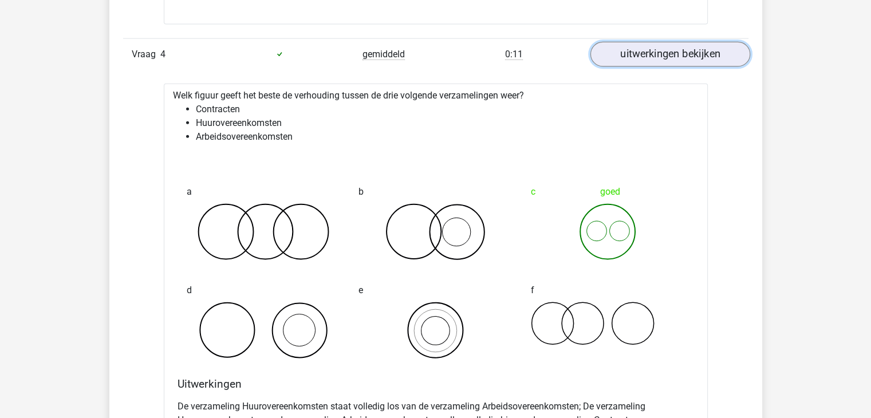
click at [680, 53] on link "uitwerkingen bekijken" at bounding box center [670, 54] width 160 height 25
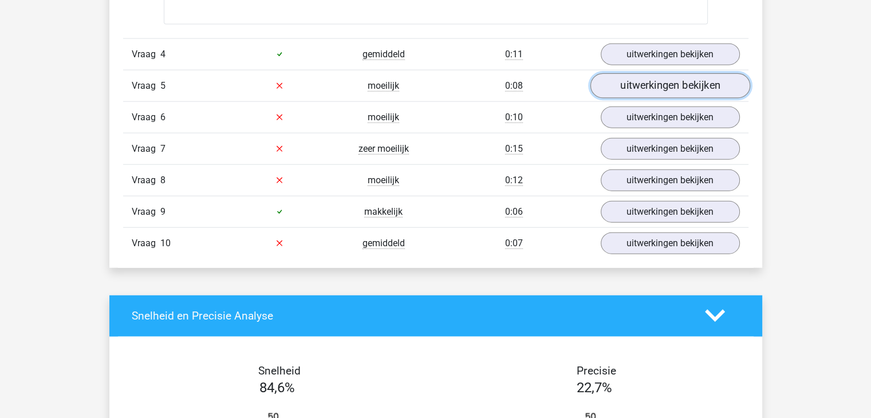
click at [658, 85] on link "uitwerkingen bekijken" at bounding box center [670, 85] width 160 height 25
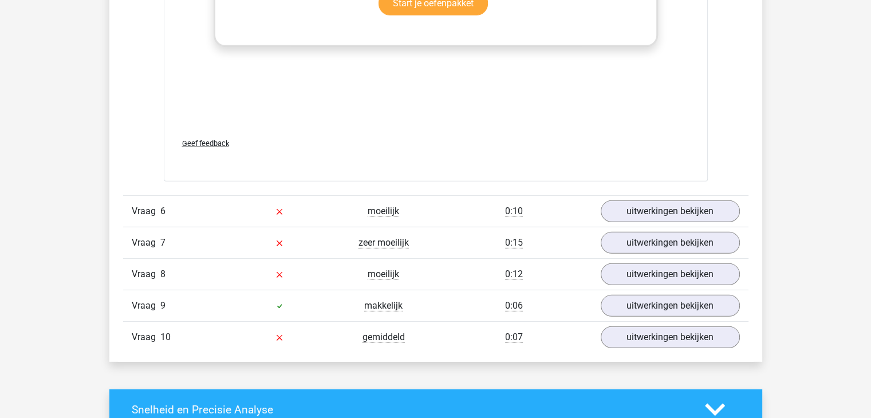
scroll to position [3437, 0]
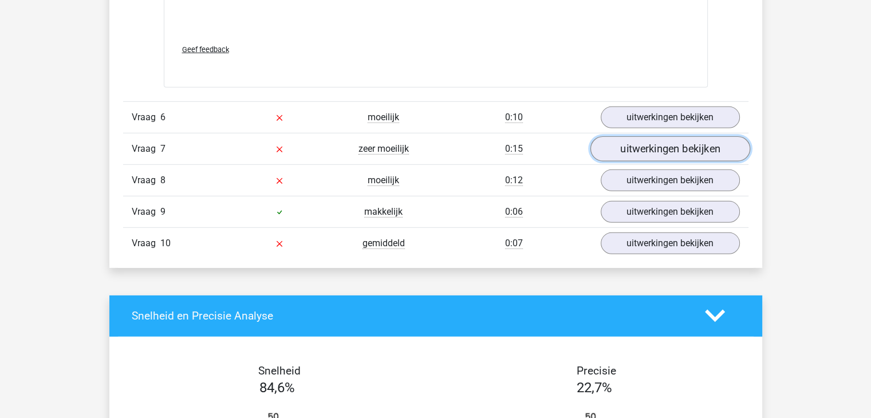
click at [660, 143] on link "uitwerkingen bekijken" at bounding box center [670, 148] width 160 height 25
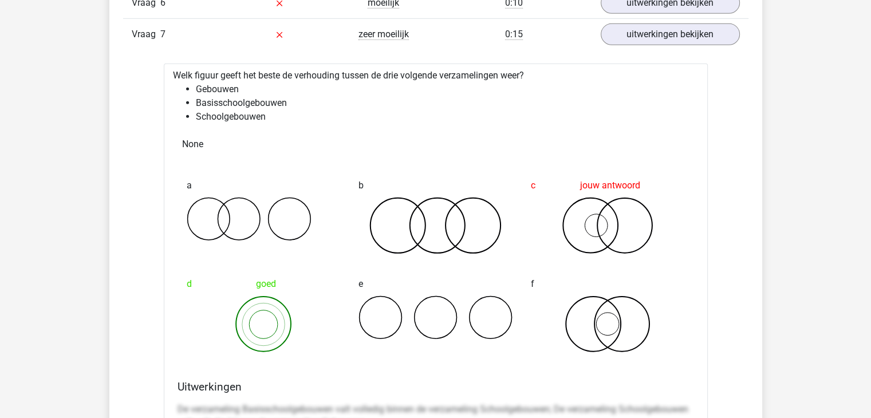
scroll to position [3266, 0]
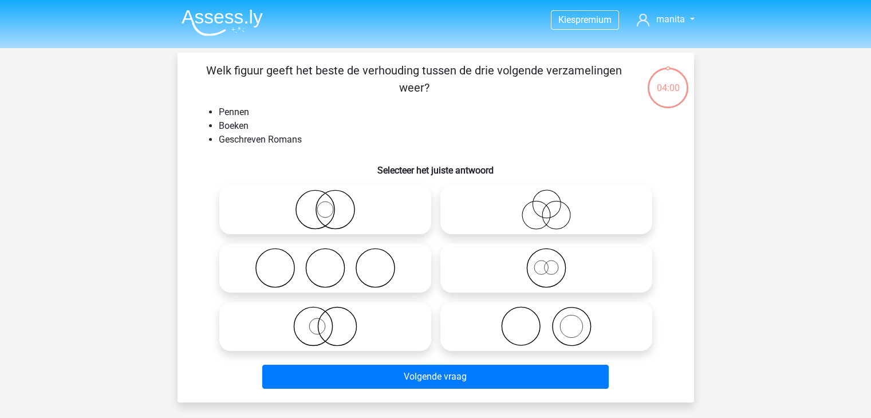
scroll to position [53, 0]
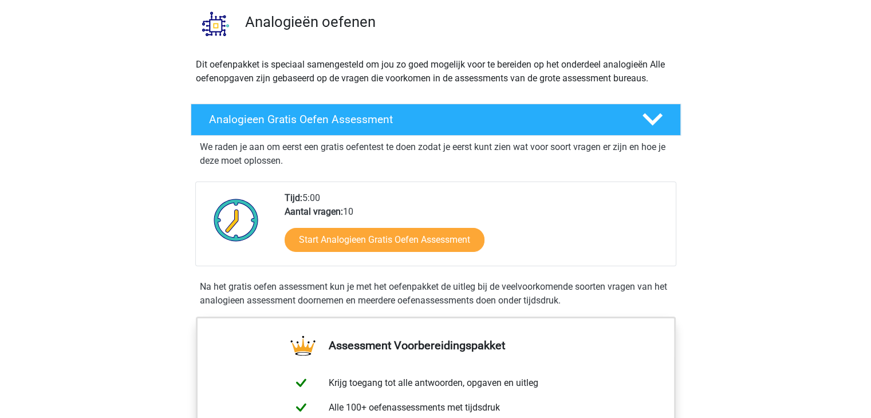
scroll to position [115, 0]
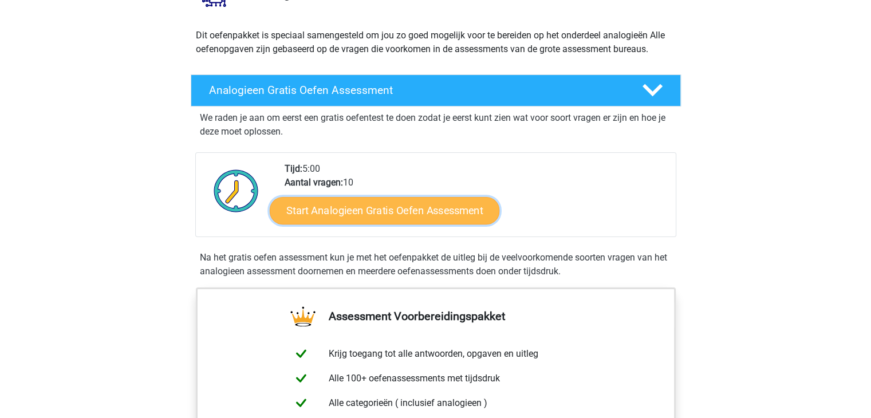
click at [361, 212] on link "Start Analogieen Gratis Oefen Assessment" at bounding box center [385, 210] width 230 height 27
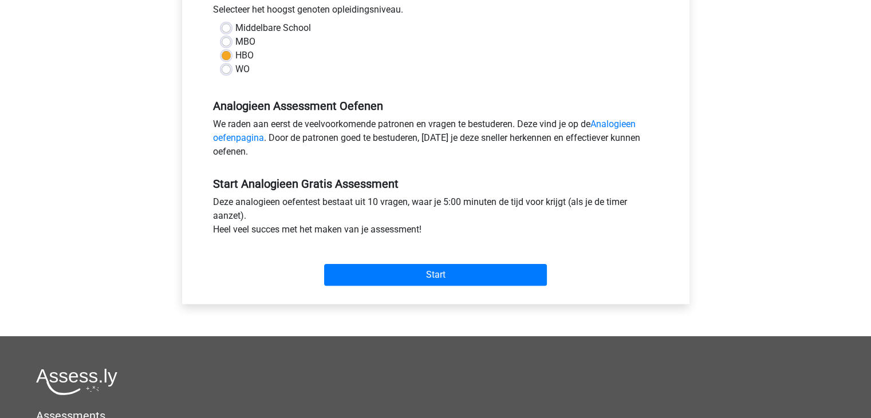
scroll to position [286, 0]
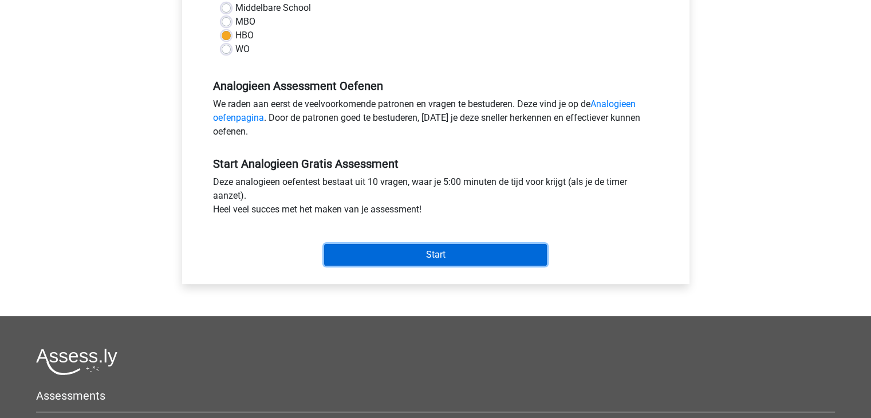
click at [419, 261] on input "Start" at bounding box center [435, 255] width 223 height 22
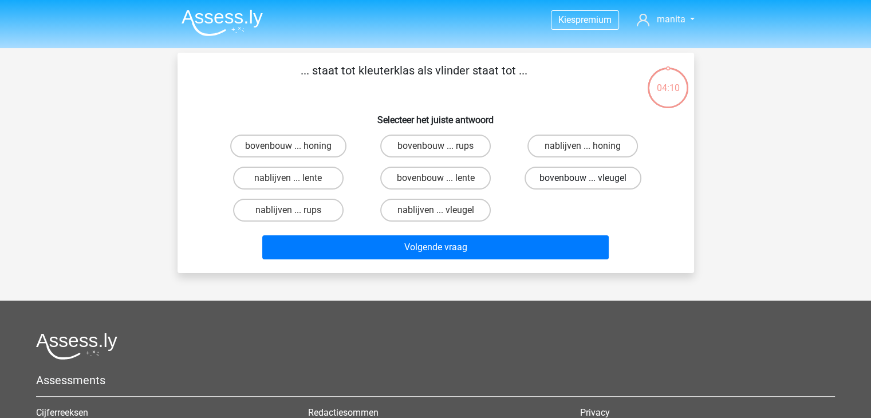
click at [573, 177] on label "bovenbouw ... vleugel" at bounding box center [583, 178] width 117 height 23
click at [583, 178] on input "bovenbouw ... vleugel" at bounding box center [586, 181] width 7 height 7
radio input "true"
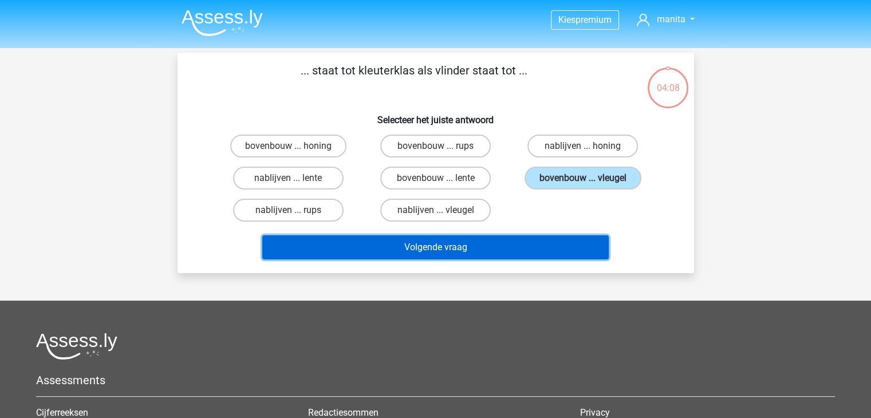
click at [418, 246] on button "Volgende vraag" at bounding box center [435, 247] width 347 height 24
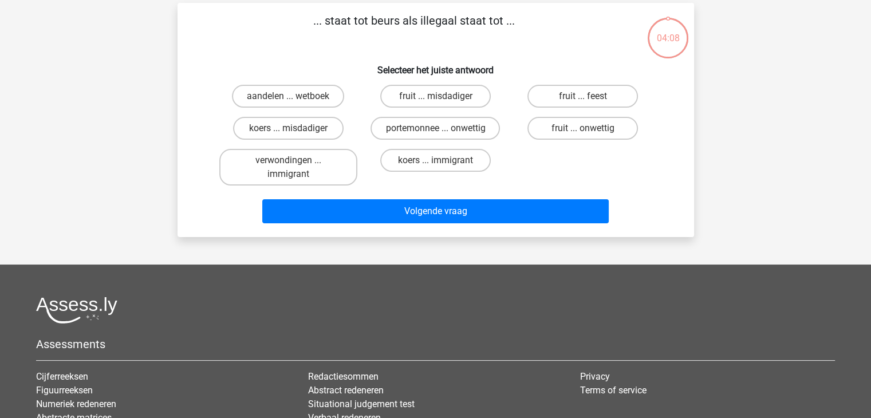
scroll to position [53, 0]
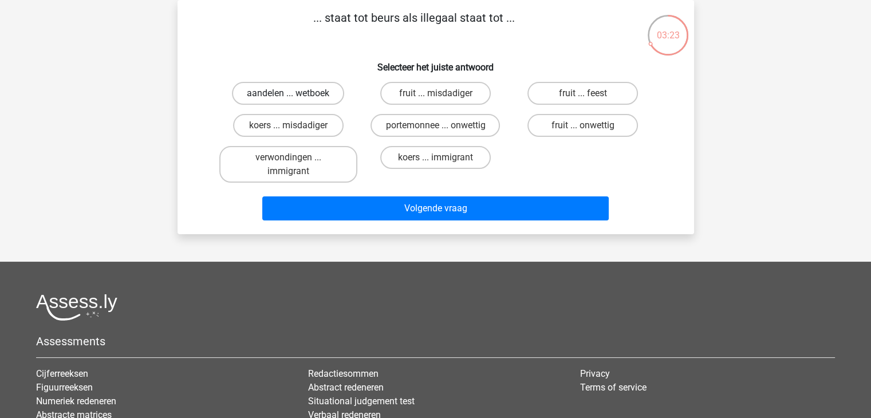
click at [269, 92] on label "aandelen ... wetboek" at bounding box center [288, 93] width 112 height 23
click at [288, 93] on input "aandelen ... wetboek" at bounding box center [291, 96] width 7 height 7
radio input "true"
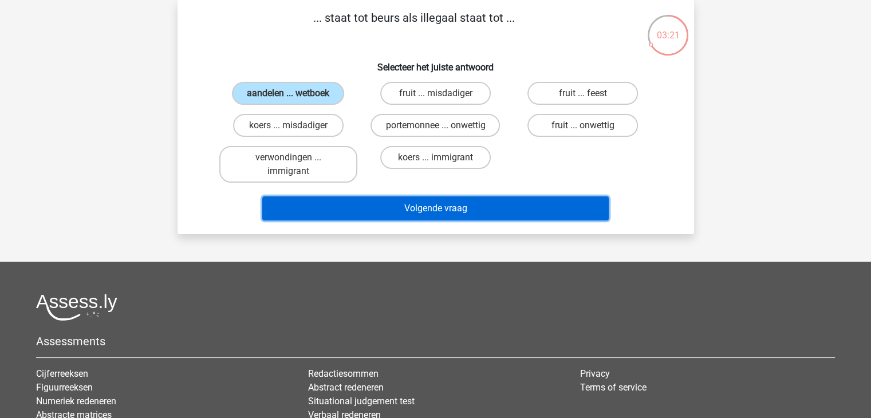
click at [417, 206] on button "Volgende vraag" at bounding box center [435, 209] width 347 height 24
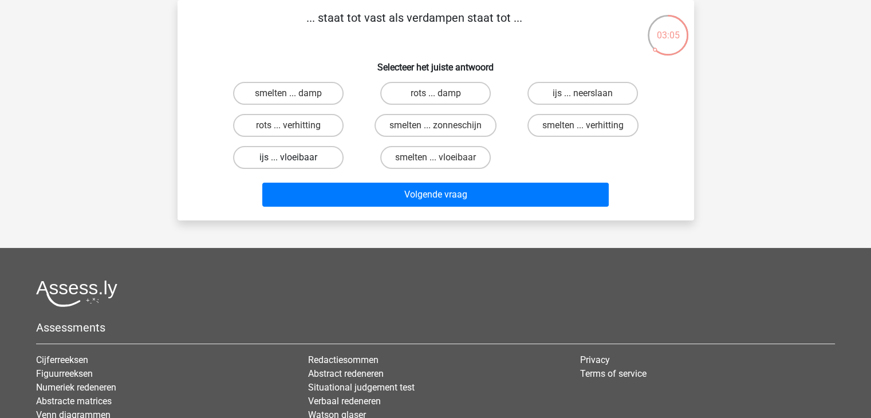
click at [283, 158] on label "ijs ... vloeibaar" at bounding box center [288, 157] width 111 height 23
click at [288, 158] on input "ijs ... vloeibaar" at bounding box center [291, 161] width 7 height 7
radio input "true"
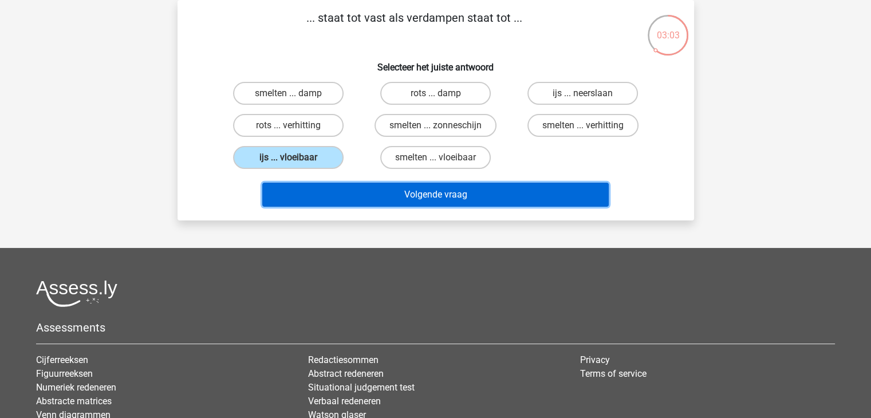
click at [442, 198] on button "Volgende vraag" at bounding box center [435, 195] width 347 height 24
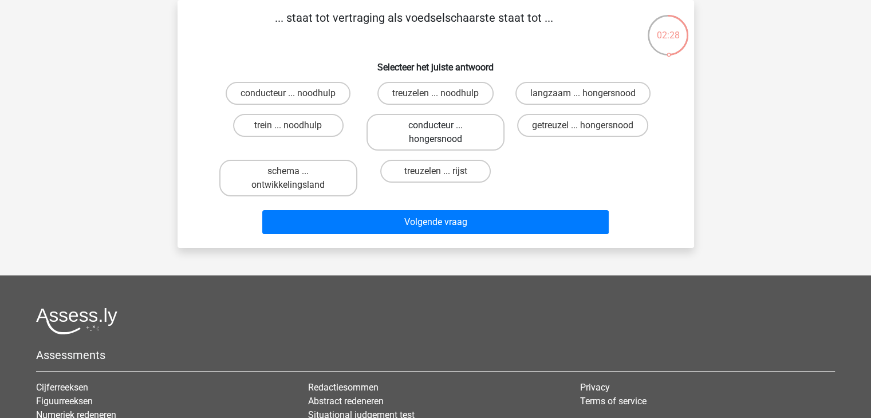
click at [438, 135] on label "conducteur ... hongersnood" at bounding box center [436, 132] width 138 height 37
click at [438, 133] on input "conducteur ... hongersnood" at bounding box center [438, 128] width 7 height 7
radio input "true"
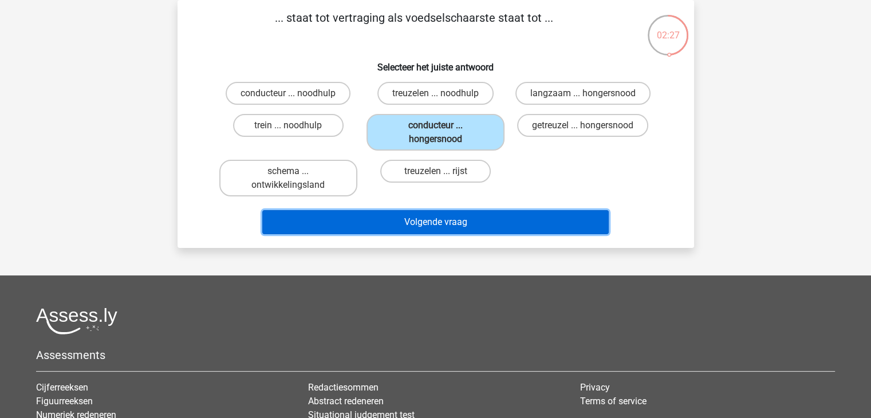
click at [434, 223] on button "Volgende vraag" at bounding box center [435, 222] width 347 height 24
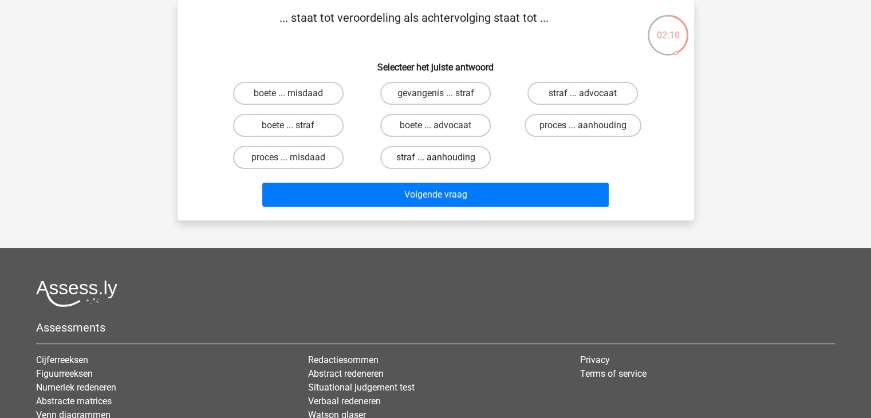
click at [430, 156] on label "straf ... aanhouding" at bounding box center [435, 157] width 111 height 23
click at [435, 158] on input "straf ... aanhouding" at bounding box center [438, 161] width 7 height 7
radio input "true"
click at [430, 88] on label "gevangenis ... straf" at bounding box center [435, 93] width 111 height 23
click at [435, 93] on input "gevangenis ... straf" at bounding box center [438, 96] width 7 height 7
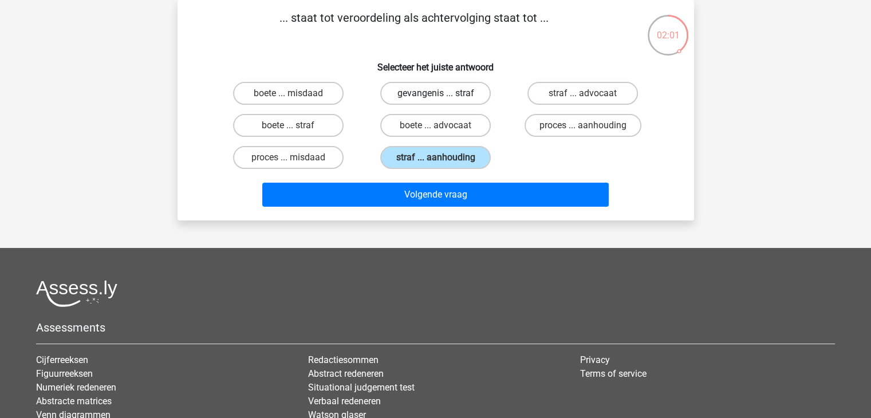
radio input "true"
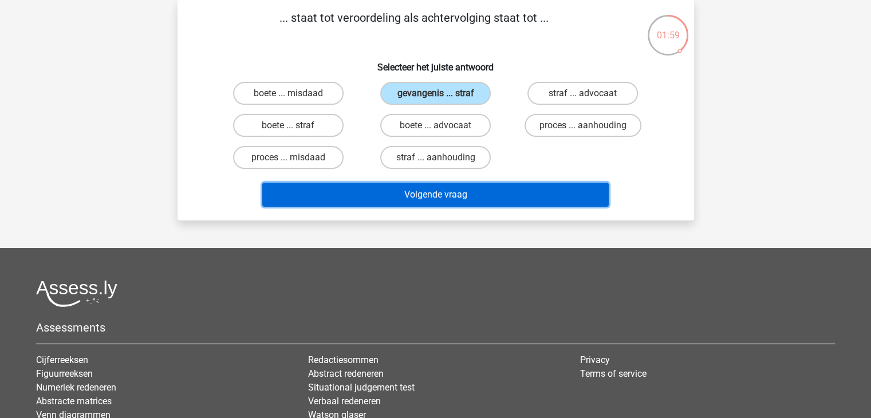
click at [442, 191] on button "Volgende vraag" at bounding box center [435, 195] width 347 height 24
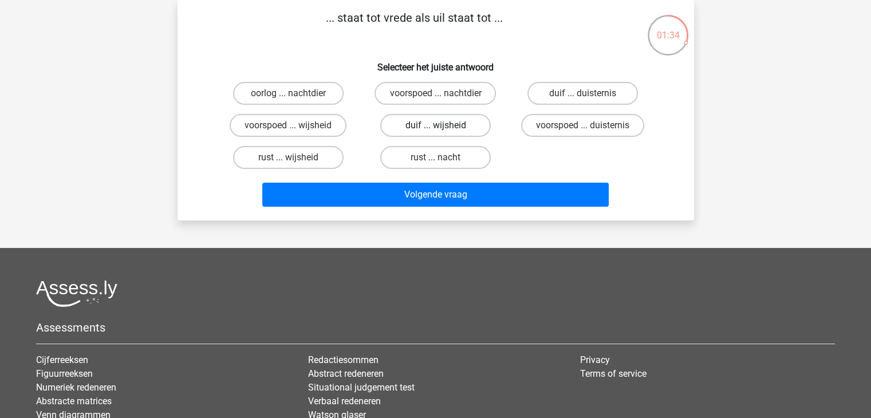
click at [451, 124] on label "duif ... wijsheid" at bounding box center [435, 125] width 111 height 23
click at [443, 125] on input "duif ... wijsheid" at bounding box center [438, 128] width 7 height 7
radio input "true"
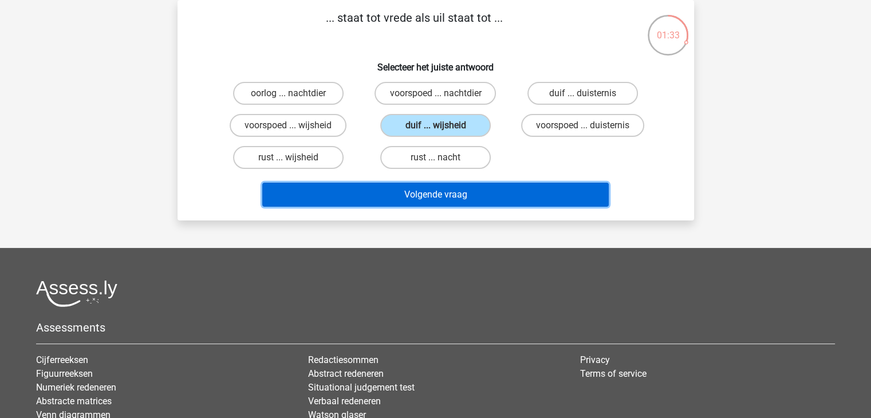
click at [439, 191] on button "Volgende vraag" at bounding box center [435, 195] width 347 height 24
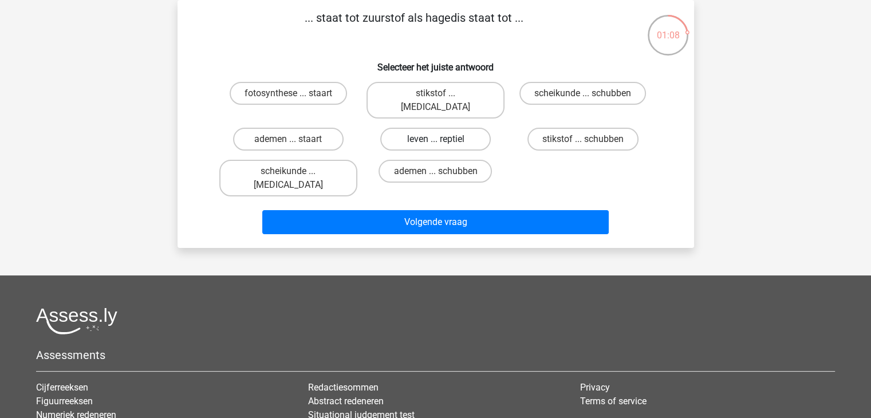
click at [425, 128] on label "leven ... reptiel" at bounding box center [435, 139] width 111 height 23
click at [435, 139] on input "leven ... reptiel" at bounding box center [438, 142] width 7 height 7
radio input "true"
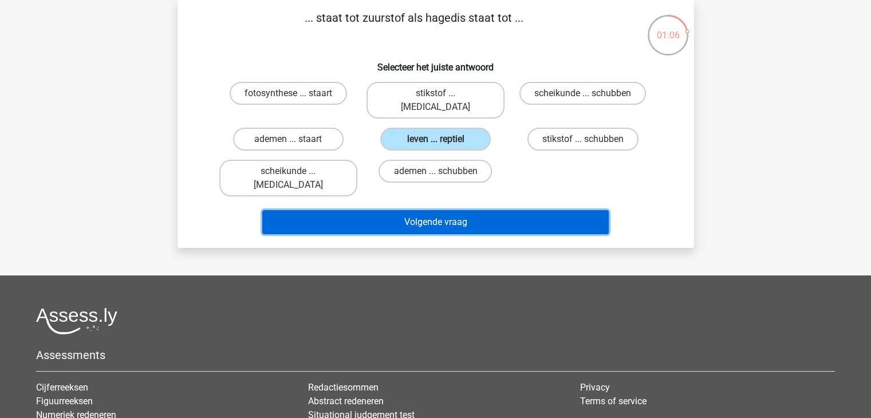
click at [434, 210] on button "Volgende vraag" at bounding box center [435, 222] width 347 height 24
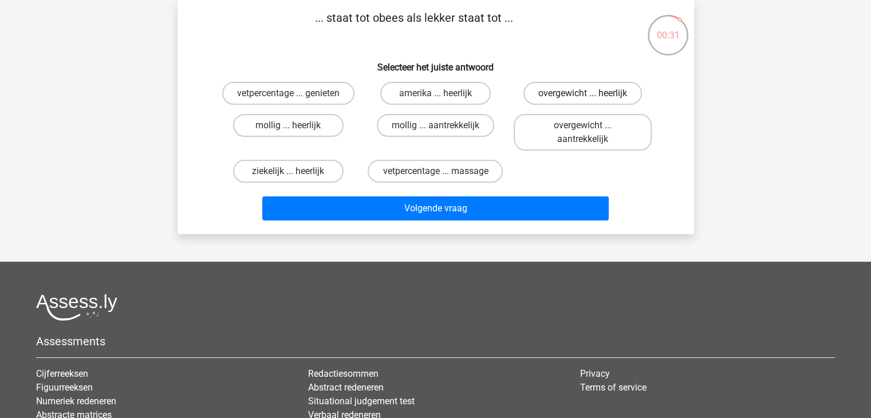
click at [570, 95] on label "overgewicht ... heerlijk" at bounding box center [583, 93] width 119 height 23
click at [583, 95] on input "overgewicht ... heerlijk" at bounding box center [586, 96] width 7 height 7
radio input "true"
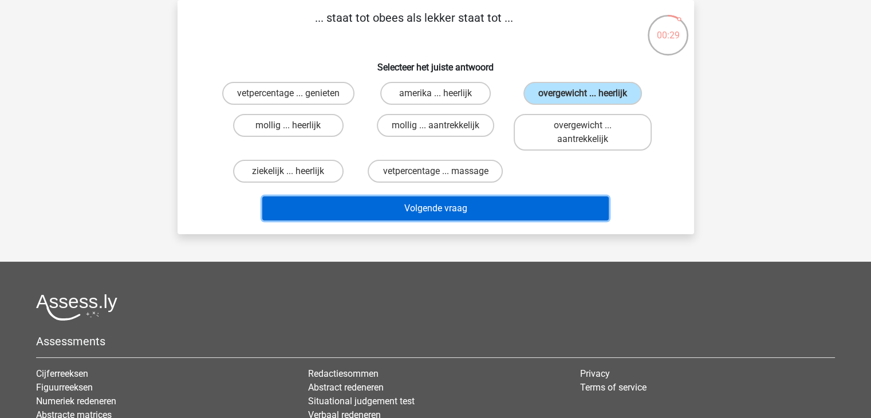
click at [410, 206] on button "Volgende vraag" at bounding box center [435, 209] width 347 height 24
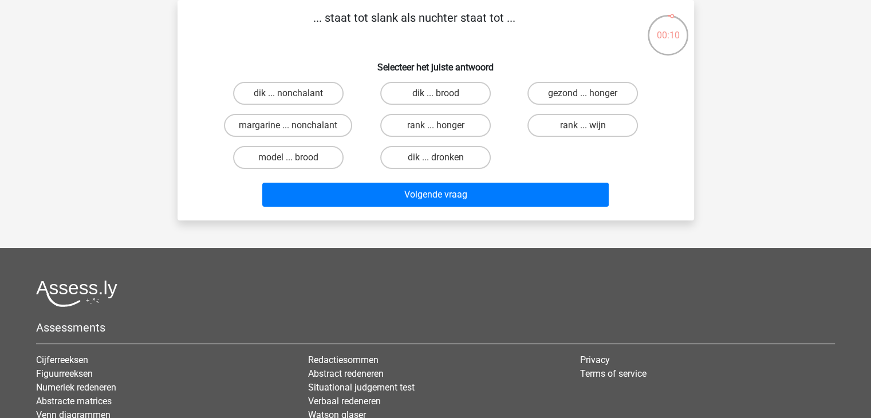
click at [440, 158] on input "dik ... dronken" at bounding box center [438, 161] width 7 height 7
radio input "true"
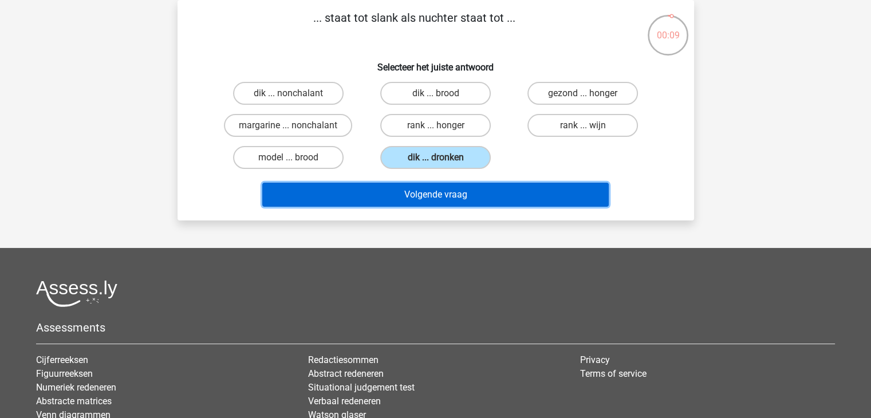
click at [436, 197] on button "Volgende vraag" at bounding box center [435, 195] width 347 height 24
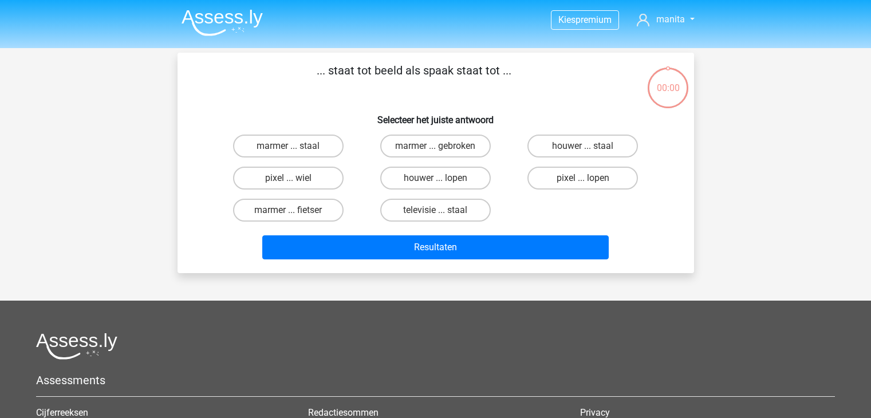
scroll to position [53, 0]
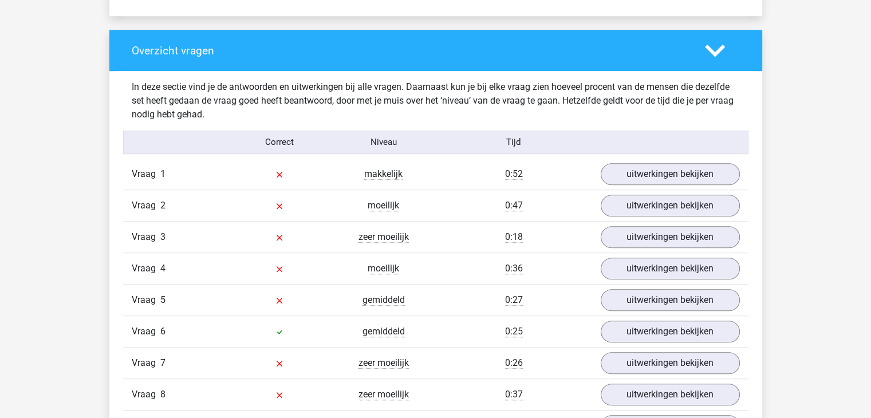
scroll to position [859, 0]
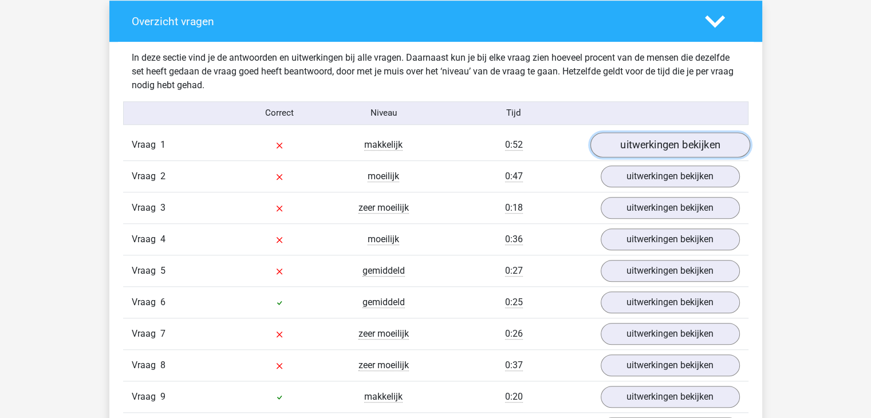
click at [653, 150] on link "uitwerkingen bekijken" at bounding box center [670, 144] width 160 height 25
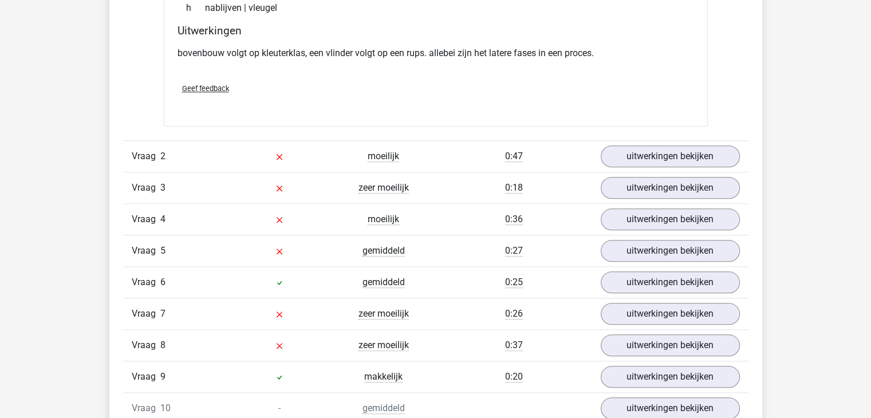
scroll to position [1203, 0]
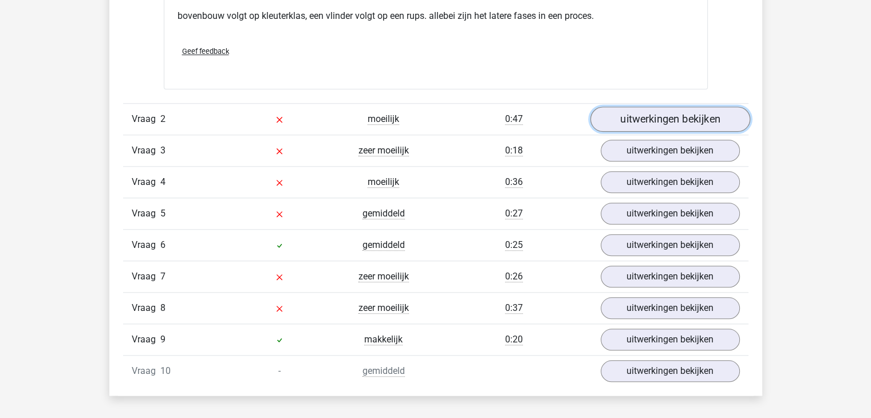
click at [678, 122] on link "uitwerkingen bekijken" at bounding box center [670, 119] width 160 height 25
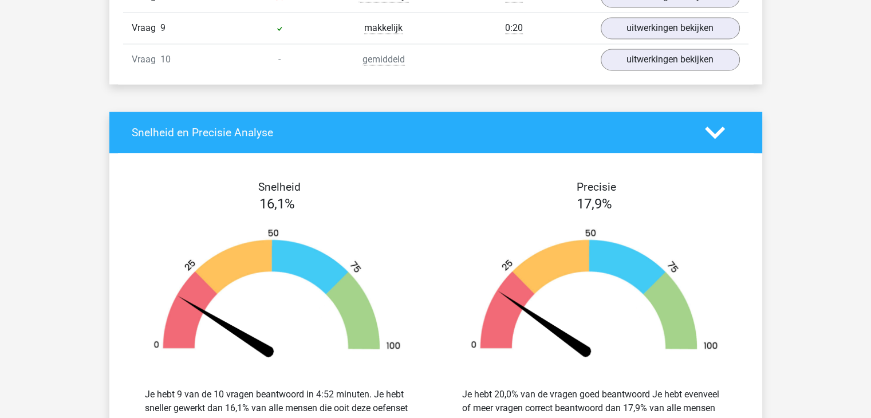
scroll to position [1661, 0]
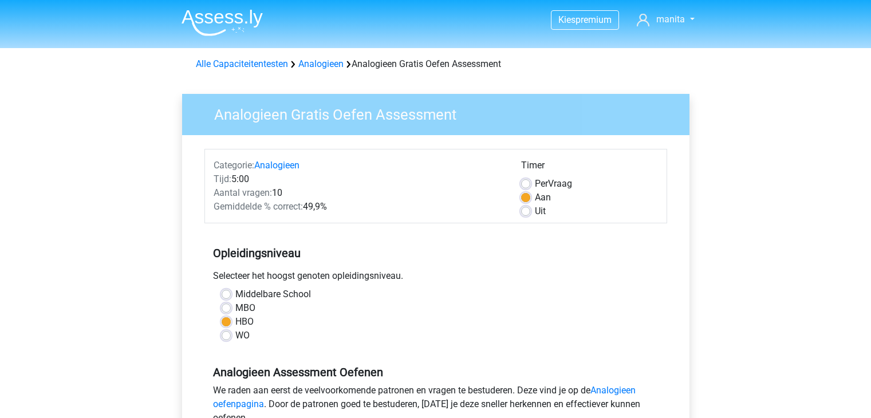
scroll to position [286, 0]
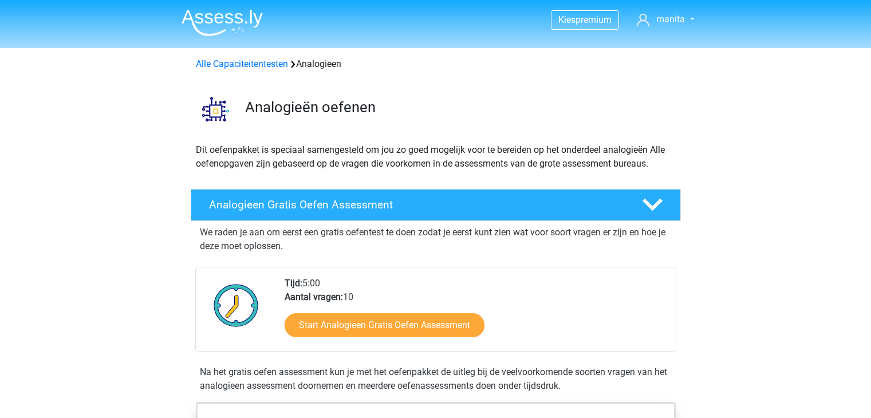
scroll to position [115, 0]
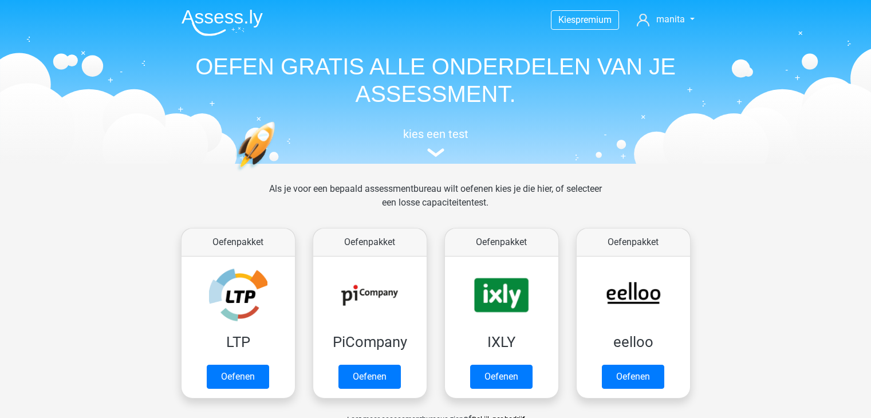
scroll to position [687, 0]
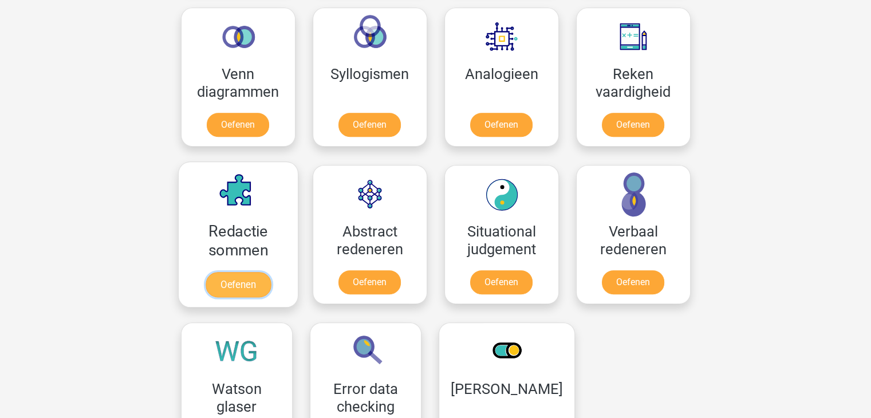
click at [236, 286] on link "Oefenen" at bounding box center [237, 284] width 65 height 25
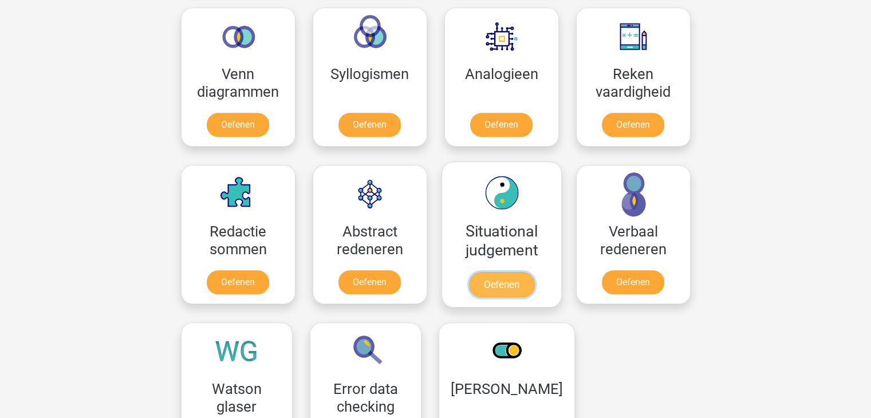
click at [498, 284] on link "Oefenen" at bounding box center [501, 284] width 65 height 25
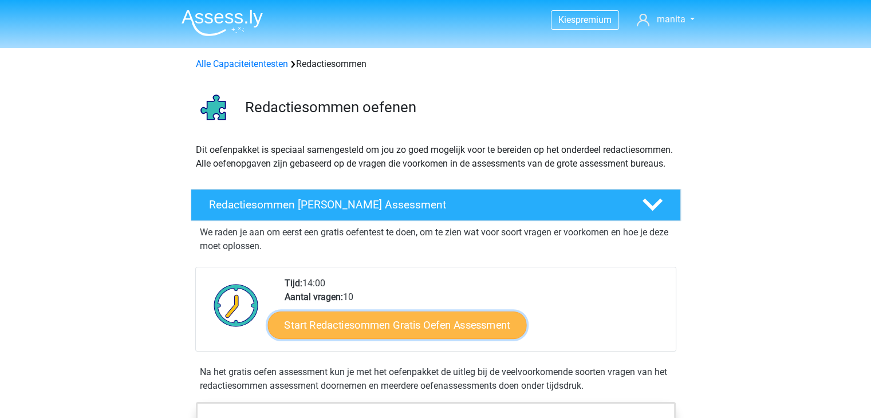
click at [384, 339] on link "Start Redactiesommen Gratis Oefen Assessment" at bounding box center [397, 324] width 259 height 27
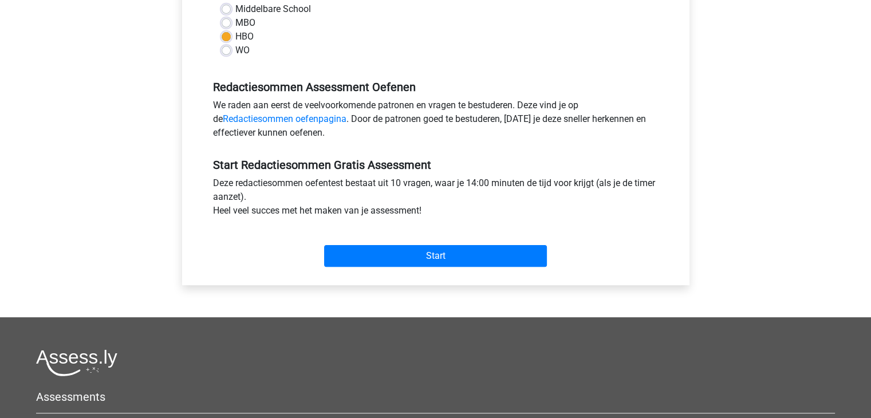
scroll to position [286, 0]
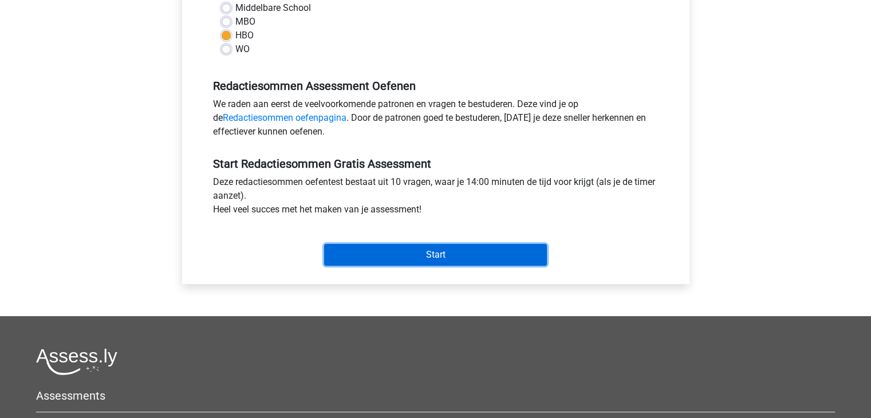
click at [425, 257] on input "Start" at bounding box center [435, 255] width 223 height 22
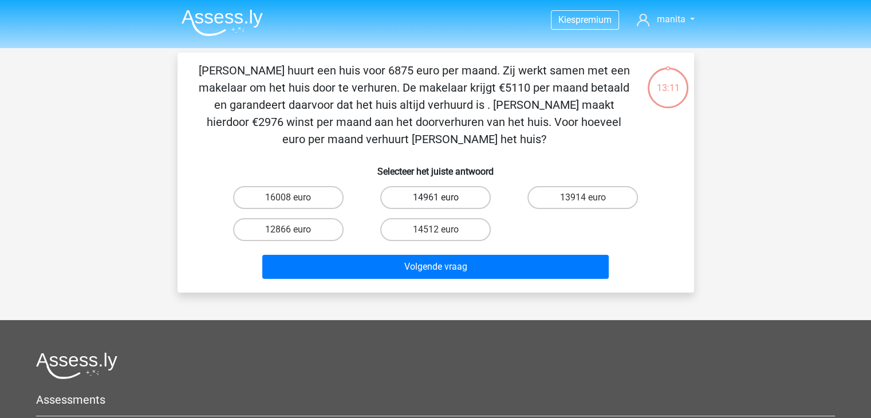
click at [443, 192] on label "14961 euro" at bounding box center [435, 197] width 111 height 23
click at [443, 198] on input "14961 euro" at bounding box center [438, 201] width 7 height 7
radio input "true"
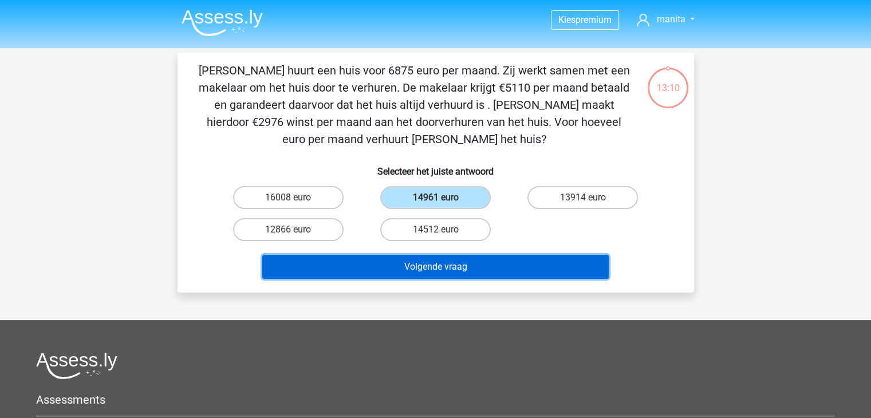
click at [408, 261] on button "Volgende vraag" at bounding box center [435, 267] width 347 height 24
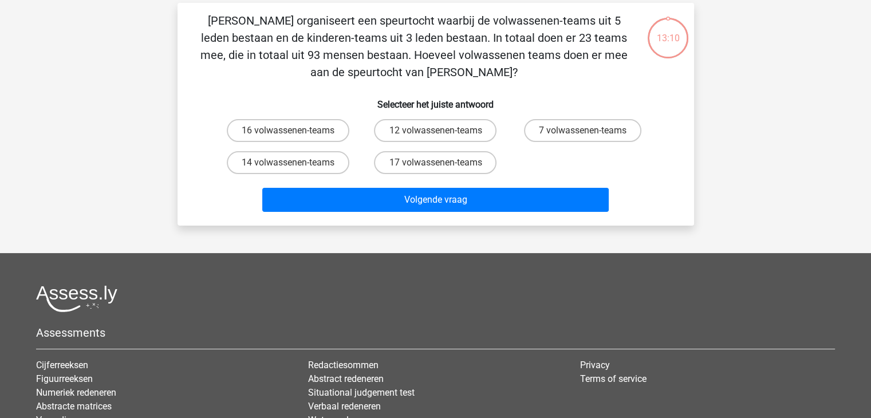
scroll to position [53, 0]
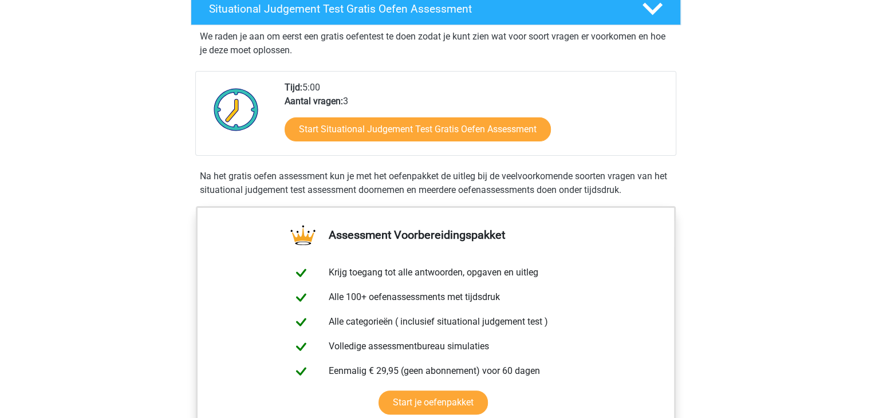
scroll to position [229, 0]
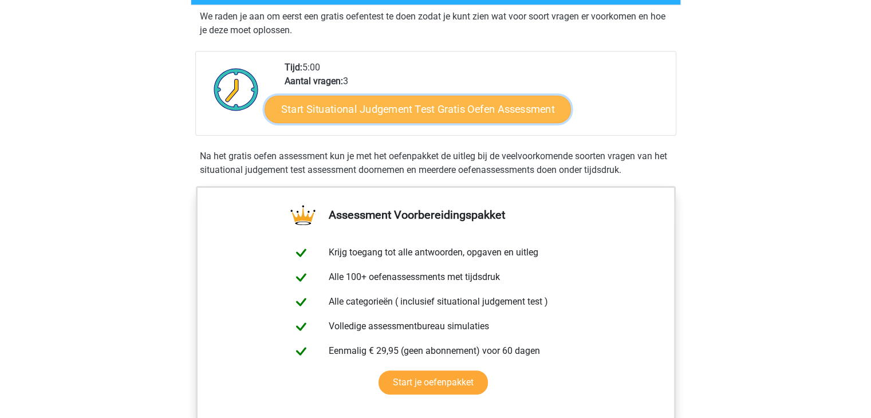
click at [353, 111] on link "Start Situational Judgement Test Gratis Oefen Assessment" at bounding box center [418, 109] width 307 height 27
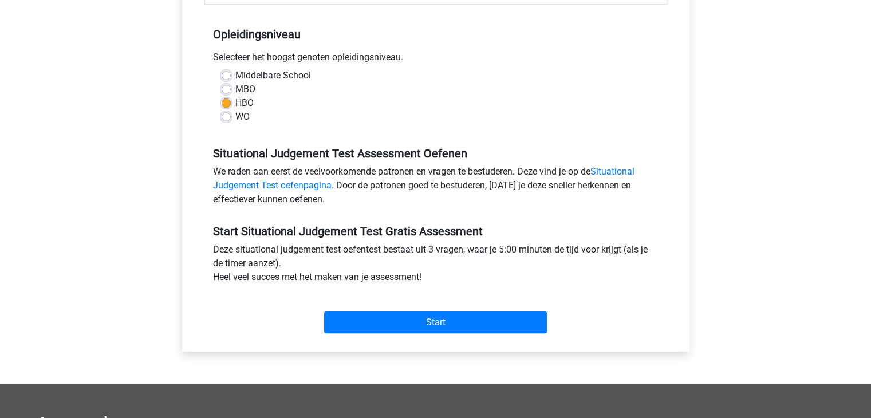
scroll to position [229, 0]
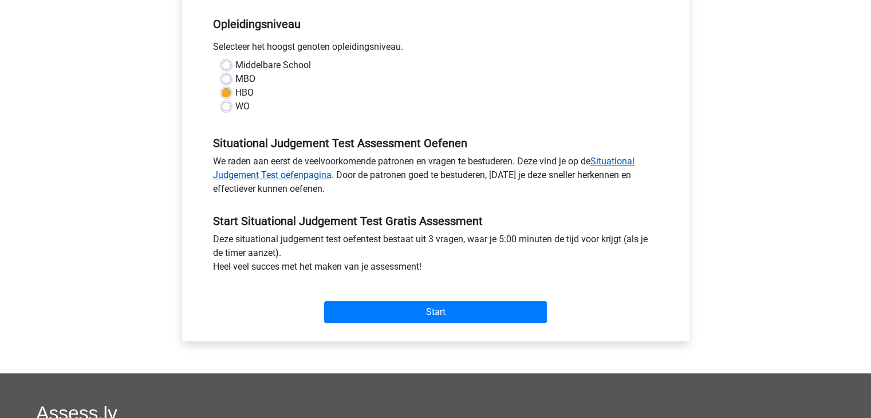
click at [624, 160] on link "Situational Judgement Test oefenpagina" at bounding box center [424, 168] width 422 height 25
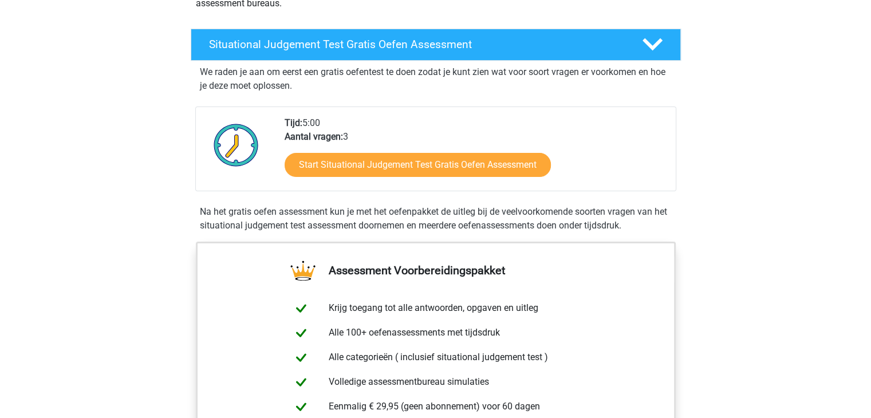
scroll to position [229, 0]
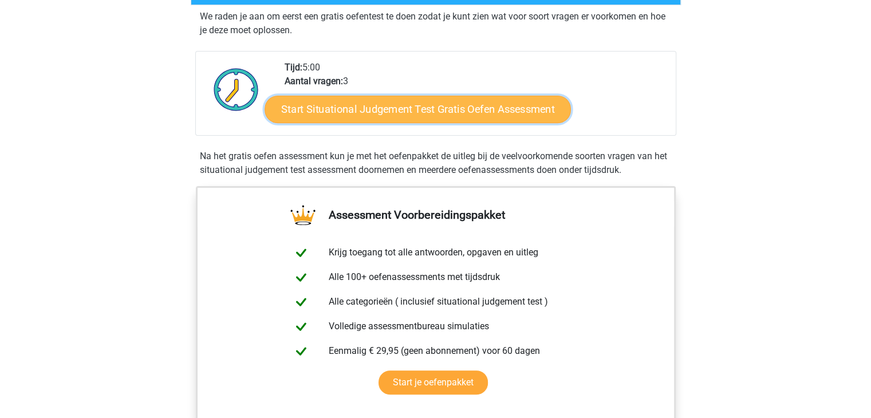
click at [412, 115] on link "Start Situational Judgement Test Gratis Oefen Assessment" at bounding box center [418, 109] width 307 height 27
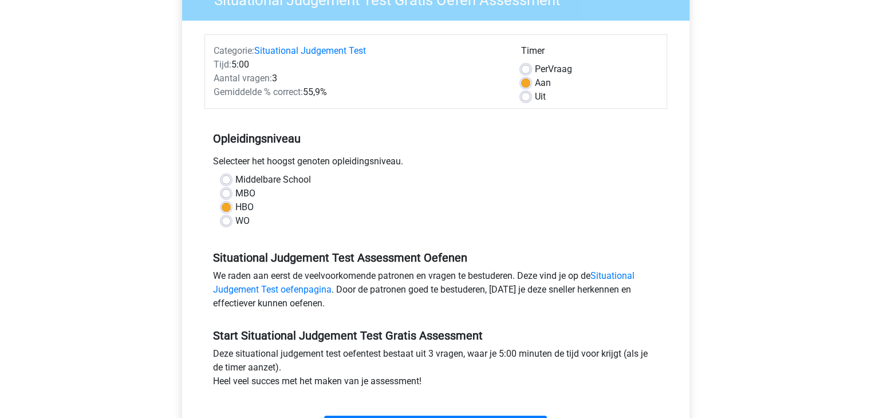
scroll to position [229, 0]
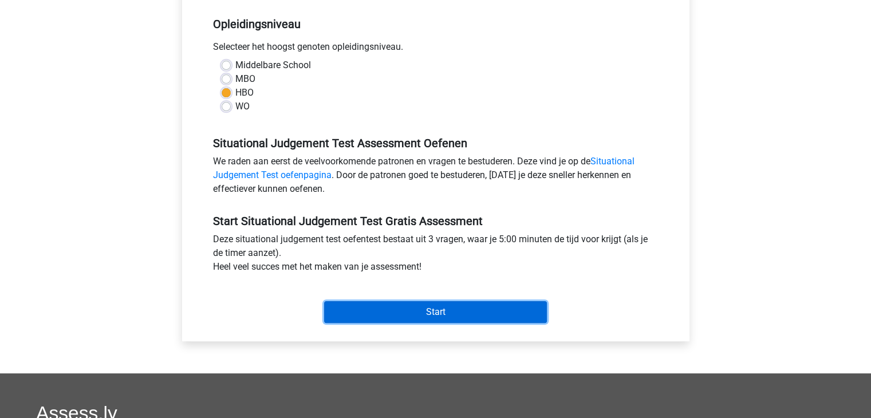
click at [415, 313] on input "Start" at bounding box center [435, 312] width 223 height 22
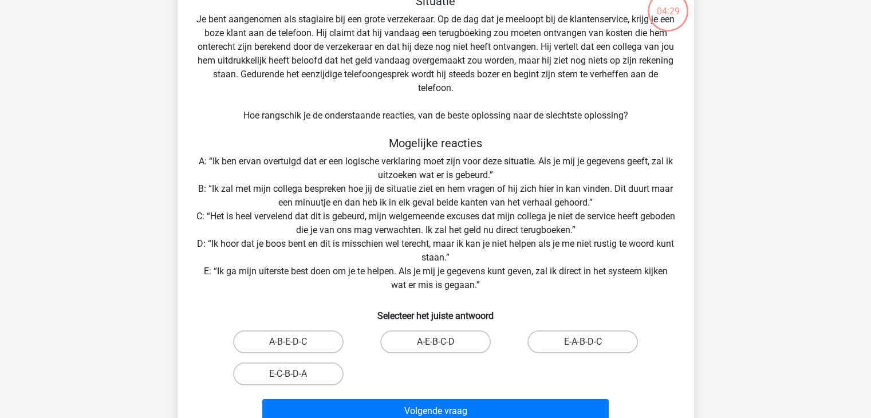
scroll to position [57, 0]
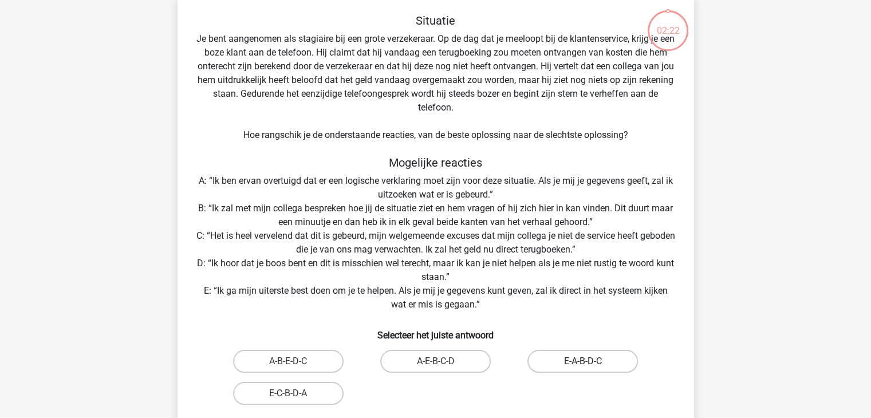
click at [588, 360] on label "E-A-B-D-C" at bounding box center [583, 361] width 111 height 23
click at [588, 362] on input "E-A-B-D-C" at bounding box center [586, 365] width 7 height 7
radio input "true"
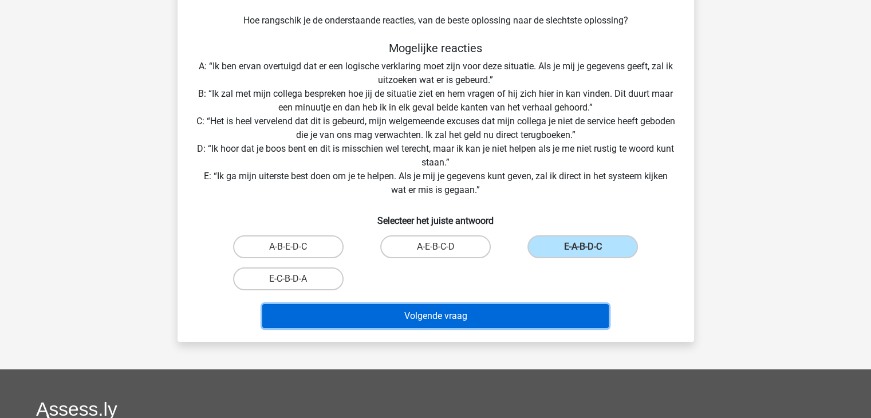
click at [476, 312] on button "Volgende vraag" at bounding box center [435, 316] width 347 height 24
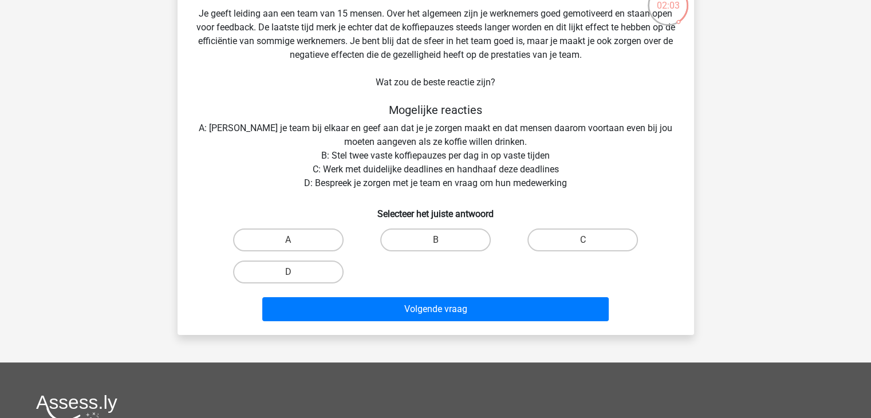
scroll to position [110, 0]
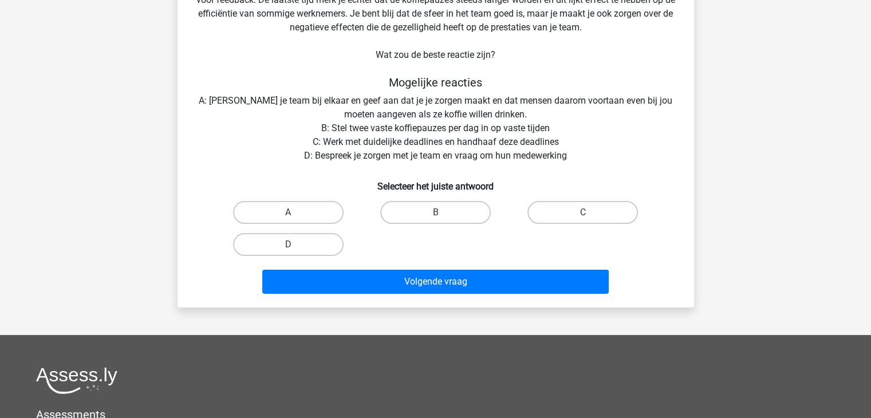
click at [292, 245] on input "D" at bounding box center [291, 248] width 7 height 7
radio input "true"
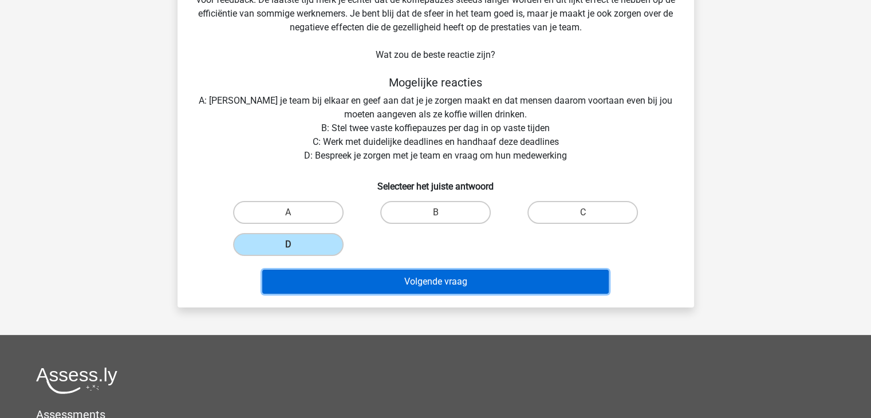
click at [449, 285] on button "Volgende vraag" at bounding box center [435, 282] width 347 height 24
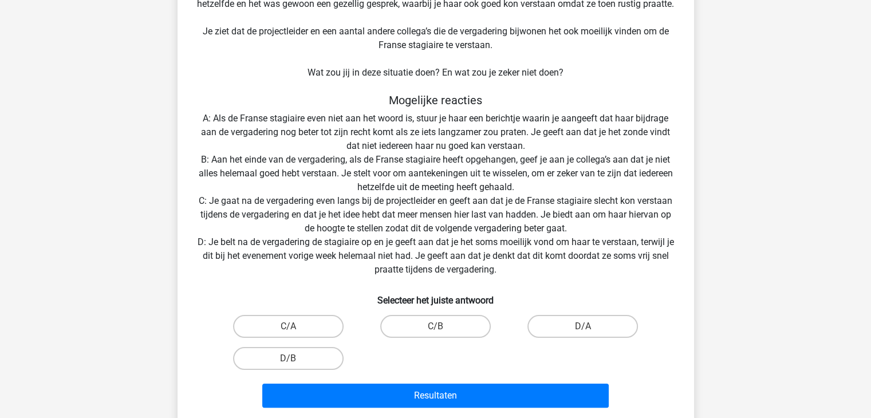
scroll to position [167, 0]
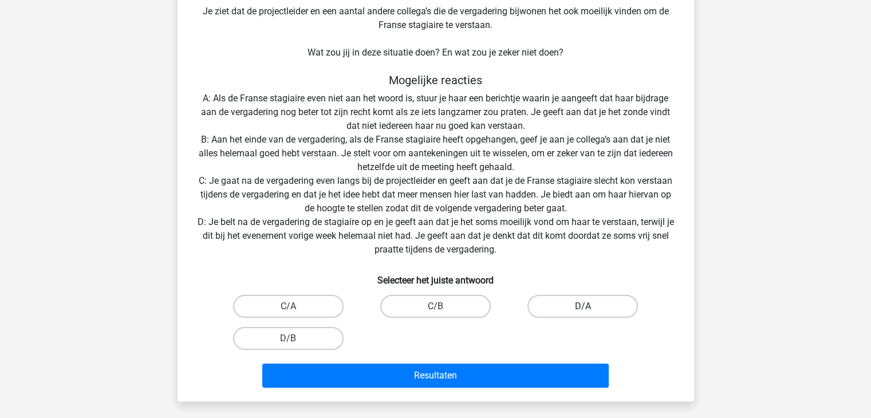
click at [596, 308] on label "D/A" at bounding box center [583, 306] width 111 height 23
click at [591, 308] on input "D/A" at bounding box center [586, 310] width 7 height 7
radio input "true"
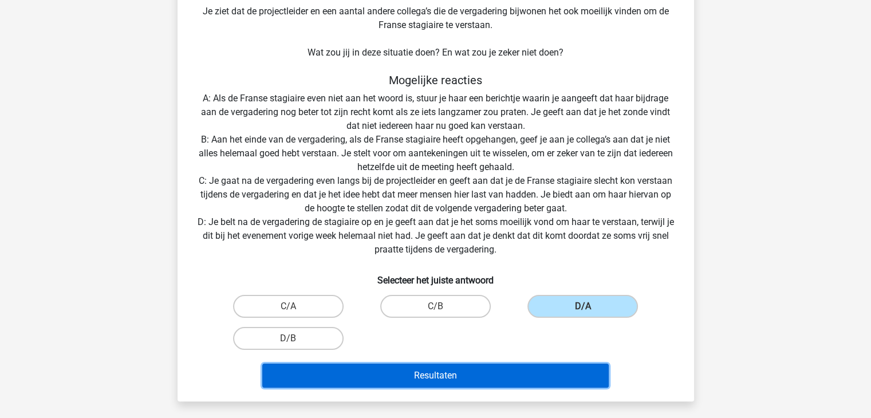
click at [419, 379] on button "Resultaten" at bounding box center [435, 376] width 347 height 24
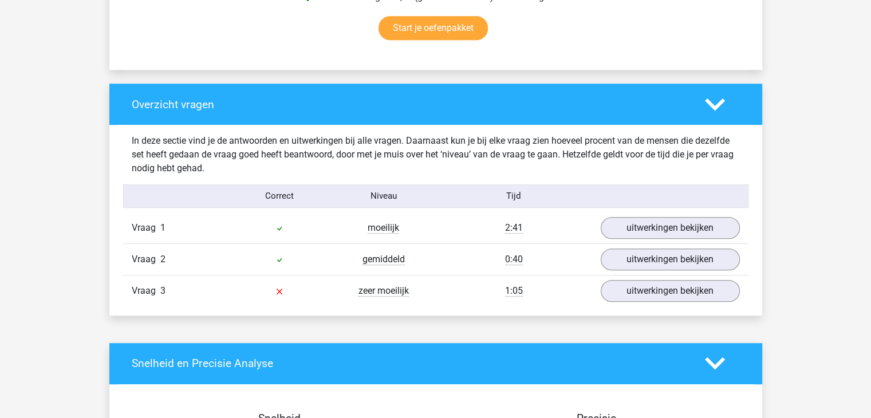
scroll to position [802, 0]
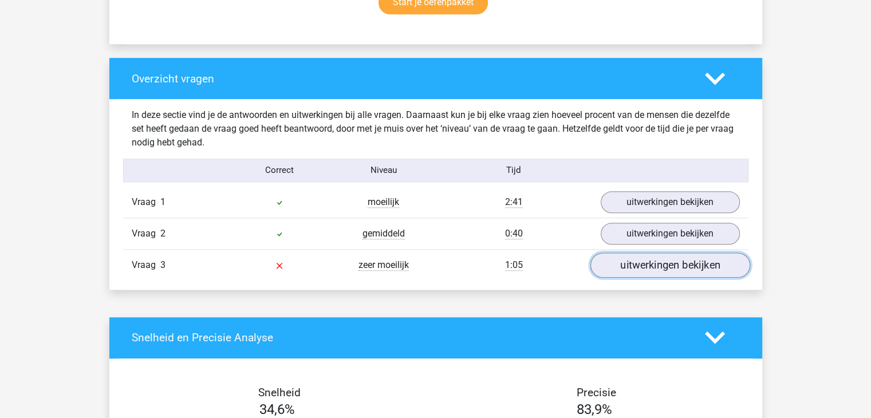
click at [680, 262] on link "uitwerkingen bekijken" at bounding box center [670, 265] width 160 height 25
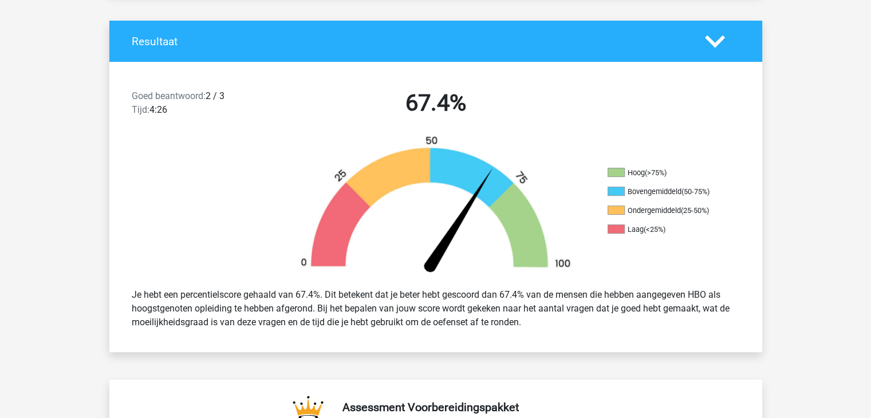
scroll to position [0, 0]
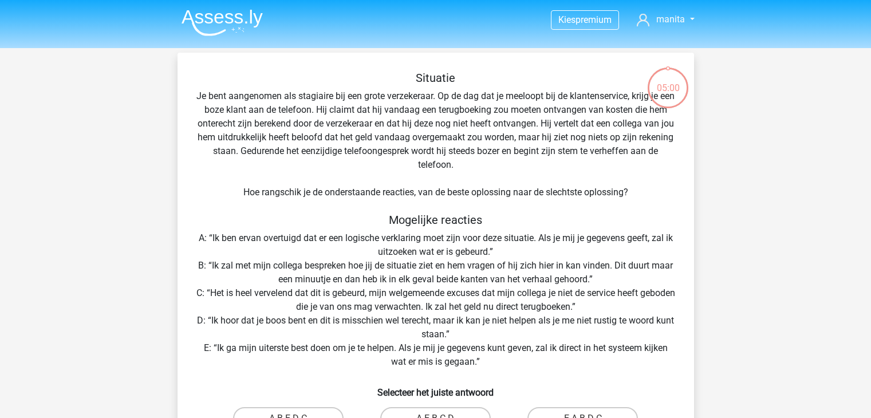
scroll to position [65, 0]
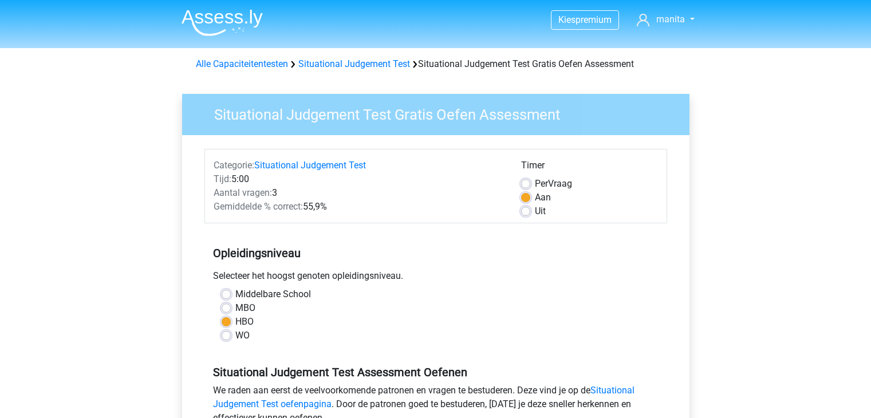
scroll to position [229, 0]
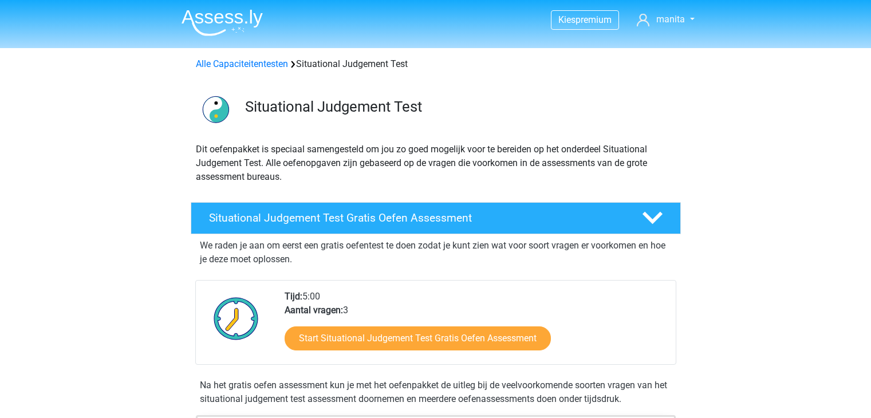
scroll to position [229, 0]
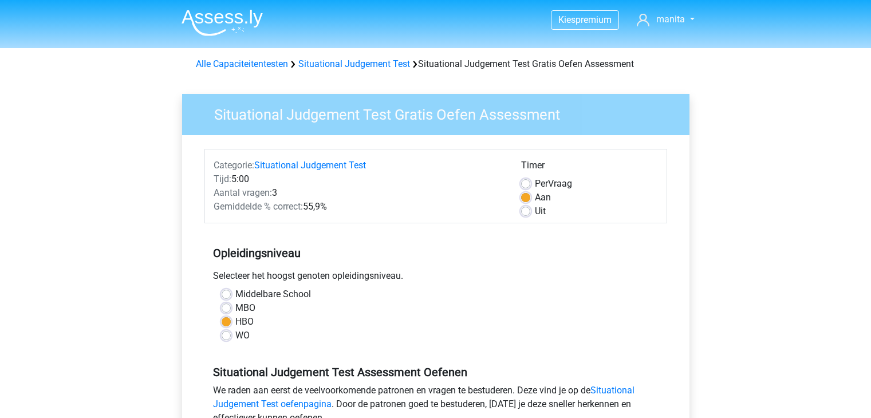
scroll to position [229, 0]
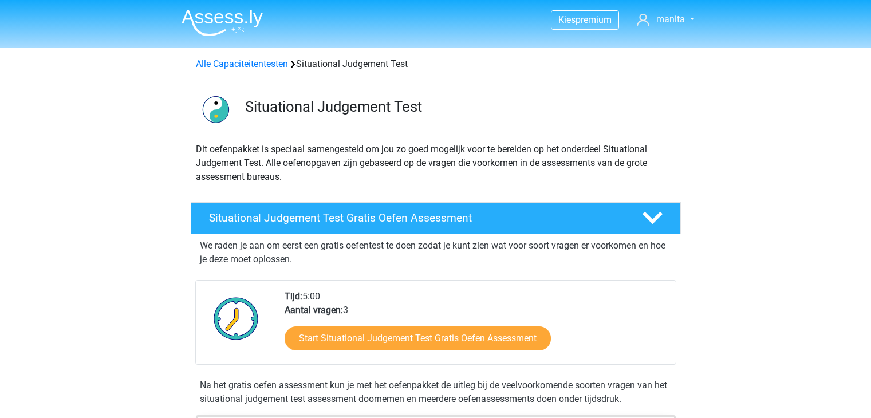
scroll to position [229, 0]
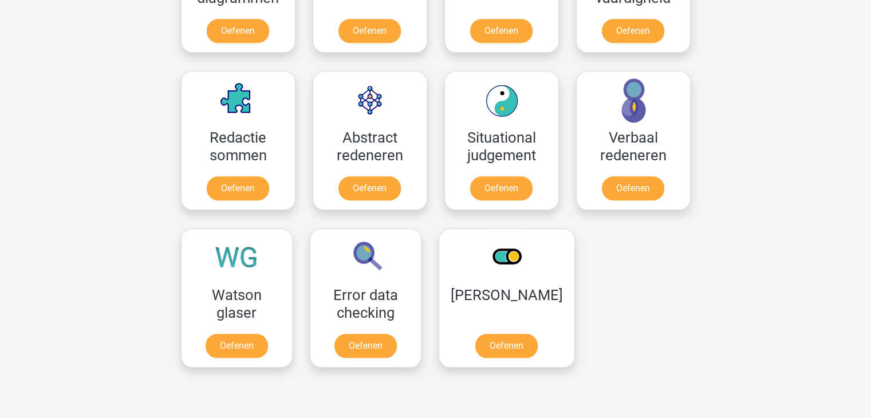
scroll to position [802, 0]
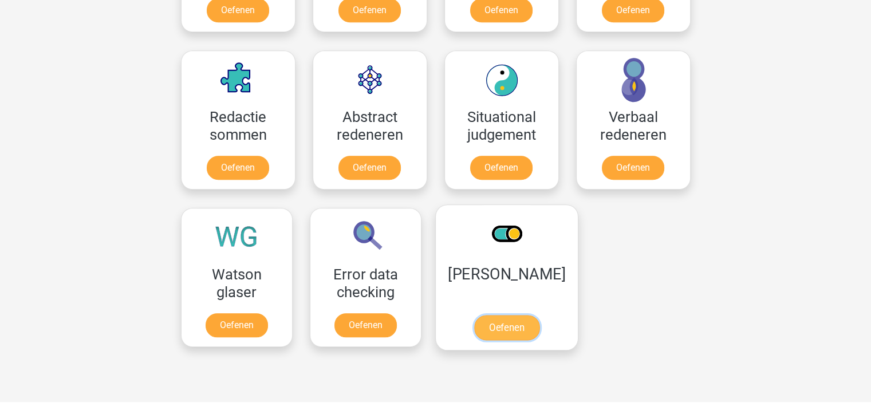
click at [506, 326] on link "Oefenen" at bounding box center [506, 327] width 65 height 25
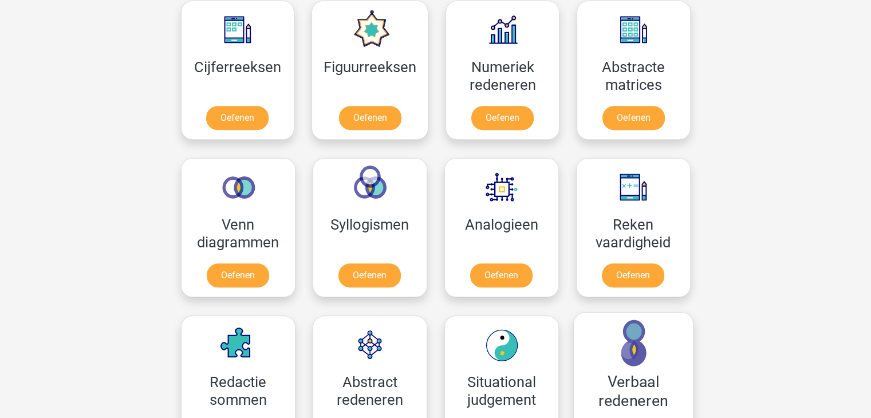
scroll to position [516, 0]
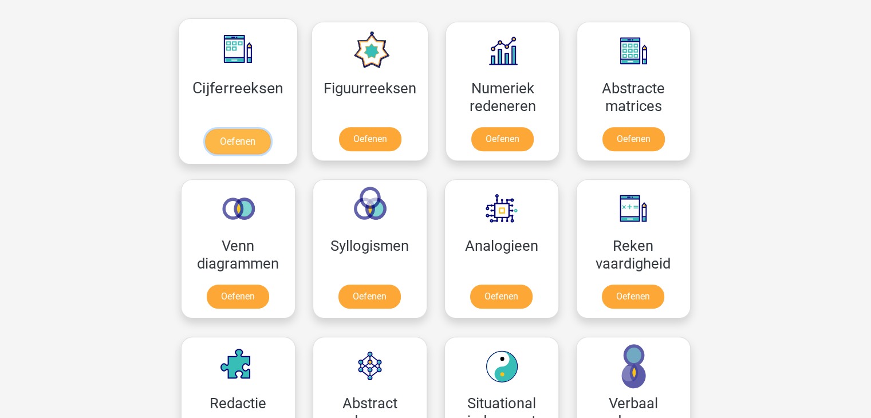
click at [227, 139] on link "Oefenen" at bounding box center [237, 141] width 65 height 25
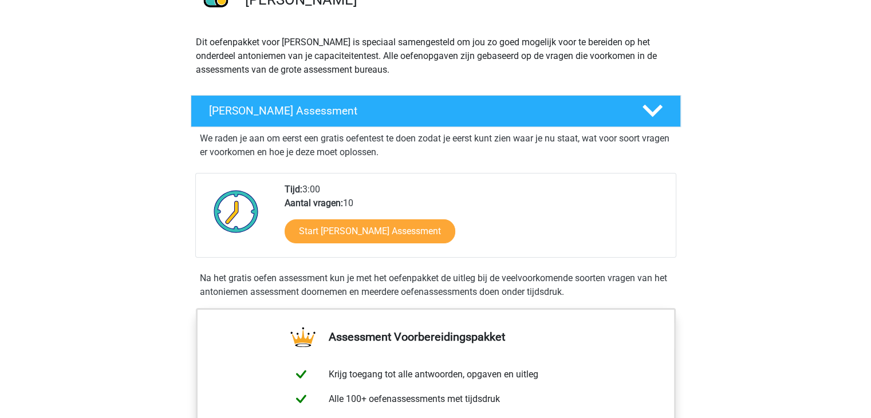
scroll to position [115, 0]
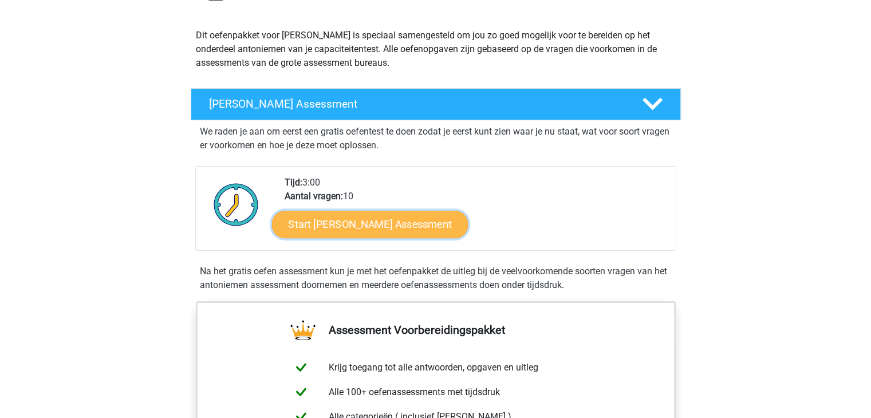
click at [353, 225] on link "Start Antoniemen Gratis Oefen Assessment" at bounding box center [370, 223] width 197 height 27
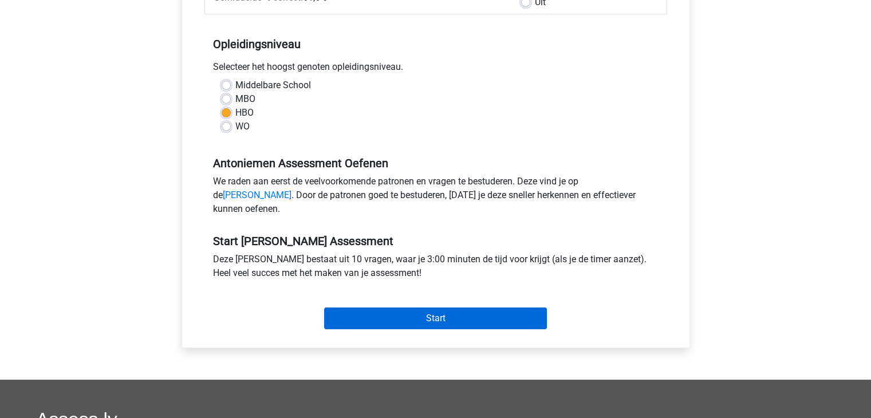
scroll to position [229, 0]
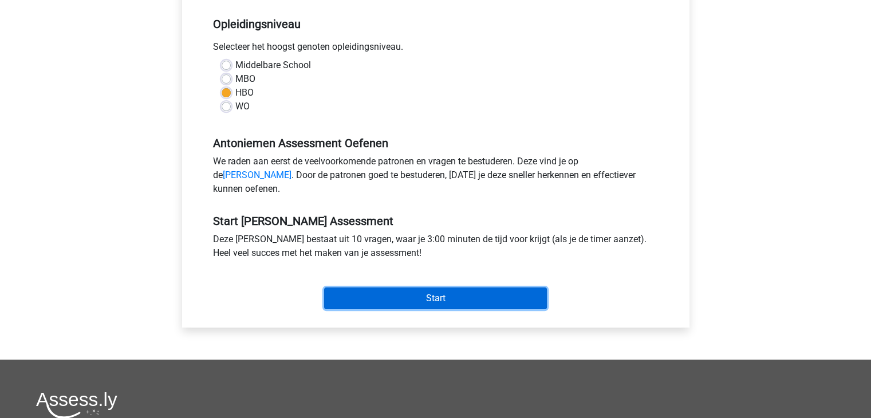
click at [436, 309] on input "Start" at bounding box center [435, 299] width 223 height 22
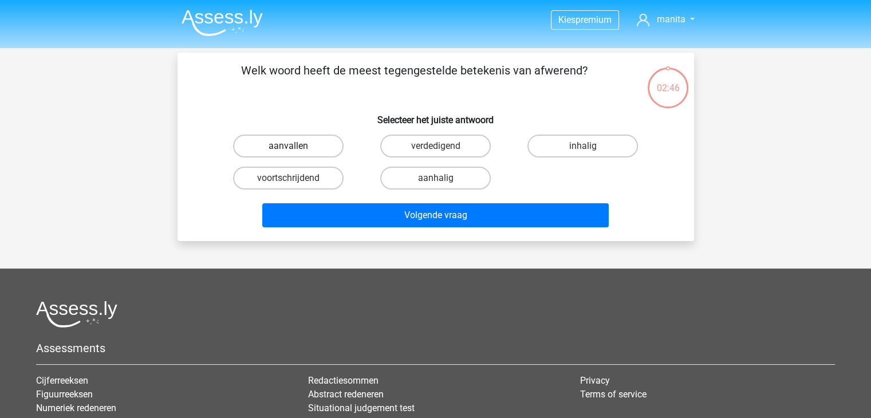
click at [284, 145] on label "aanvallen" at bounding box center [288, 146] width 111 height 23
click at [288, 146] on input "aanvallen" at bounding box center [291, 149] width 7 height 7
radio input "true"
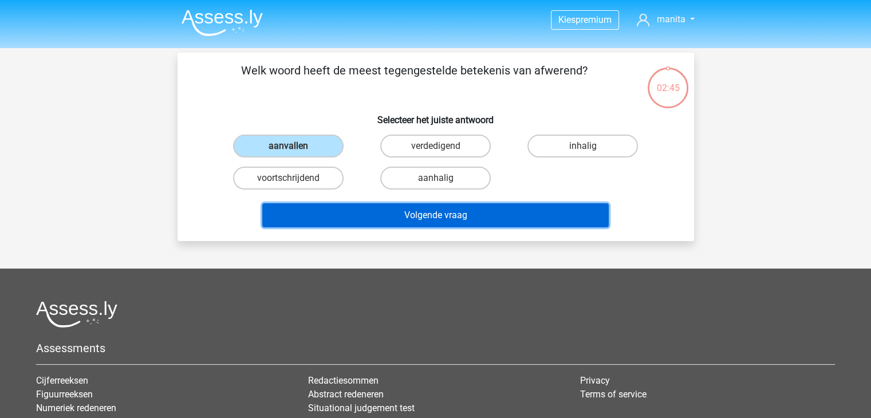
click at [428, 213] on button "Volgende vraag" at bounding box center [435, 215] width 347 height 24
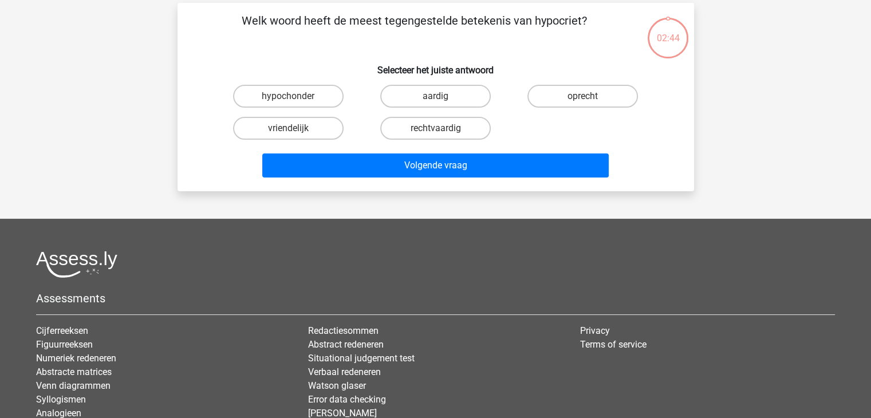
scroll to position [53, 0]
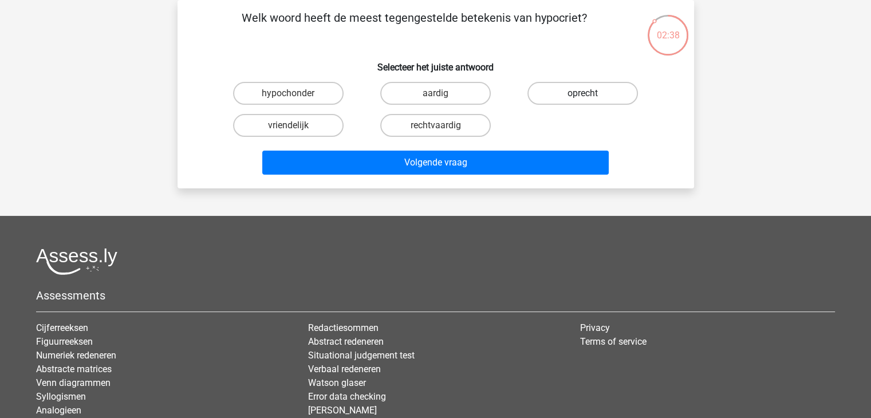
click at [579, 90] on label "oprecht" at bounding box center [583, 93] width 111 height 23
click at [583, 93] on input "oprecht" at bounding box center [586, 96] width 7 height 7
radio input "true"
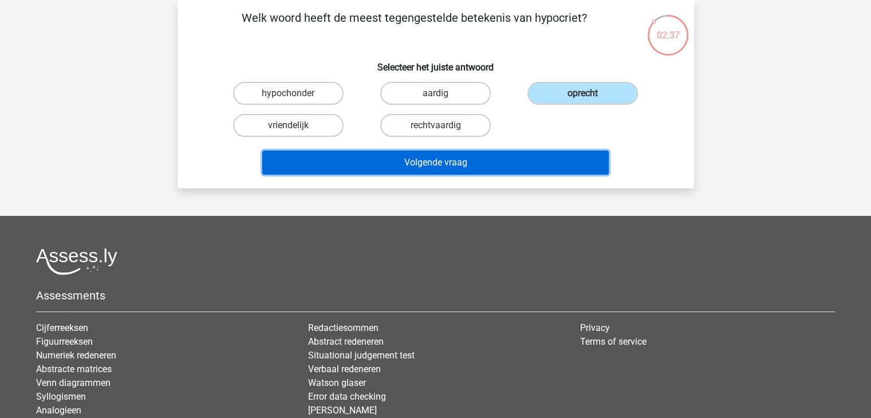
click at [424, 164] on button "Volgende vraag" at bounding box center [435, 163] width 347 height 24
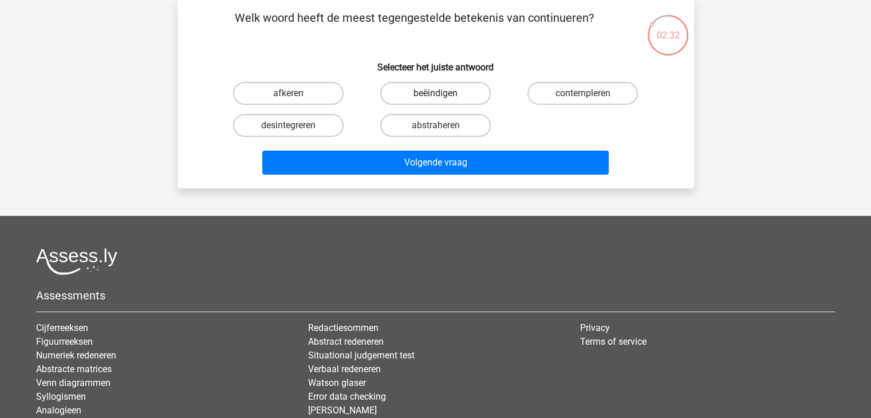
click at [440, 89] on label "beëindigen" at bounding box center [435, 93] width 111 height 23
click at [440, 93] on input "beëindigen" at bounding box center [438, 96] width 7 height 7
radio input "true"
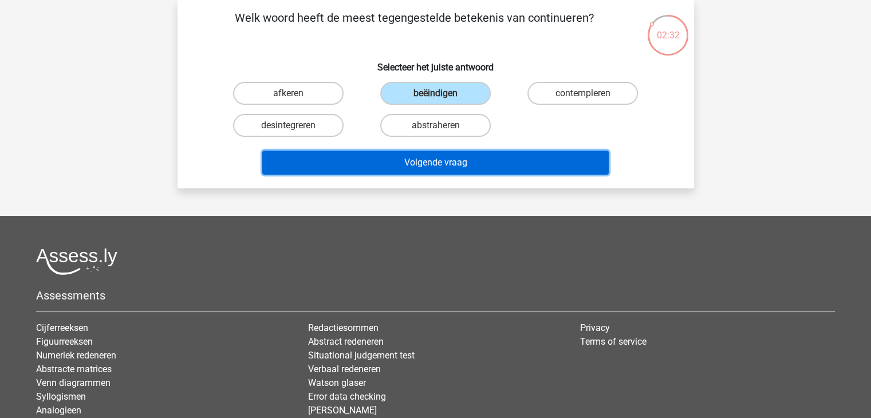
click at [427, 155] on button "Volgende vraag" at bounding box center [435, 163] width 347 height 24
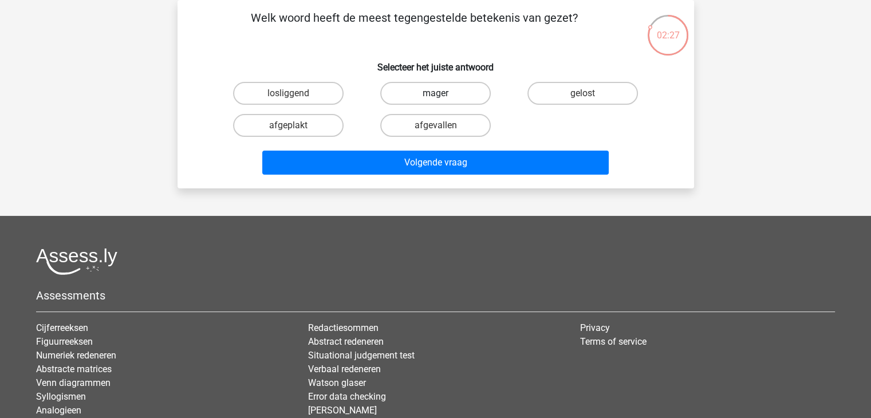
click at [431, 84] on label "mager" at bounding box center [435, 93] width 111 height 23
click at [435, 93] on input "mager" at bounding box center [438, 96] width 7 height 7
radio input "true"
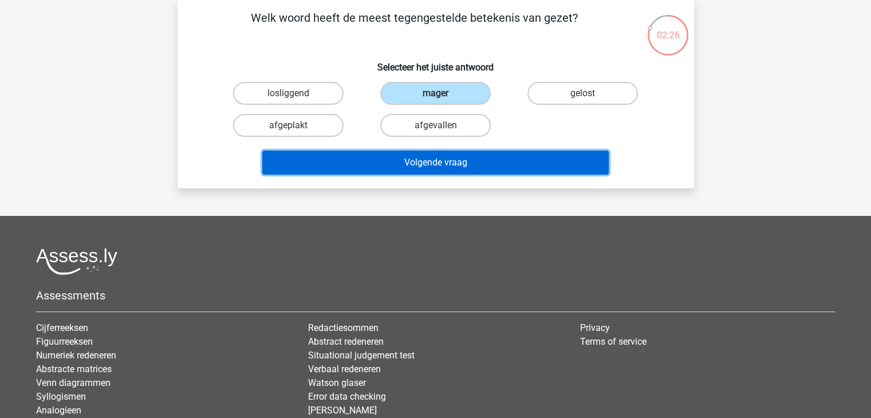
click at [434, 158] on button "Volgende vraag" at bounding box center [435, 163] width 347 height 24
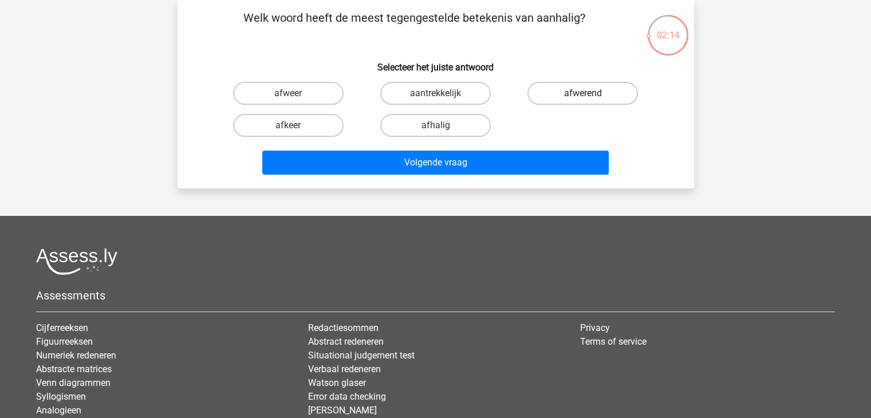
click at [585, 89] on label "afwerend" at bounding box center [583, 93] width 111 height 23
click at [585, 93] on input "afwerend" at bounding box center [586, 96] width 7 height 7
radio input "true"
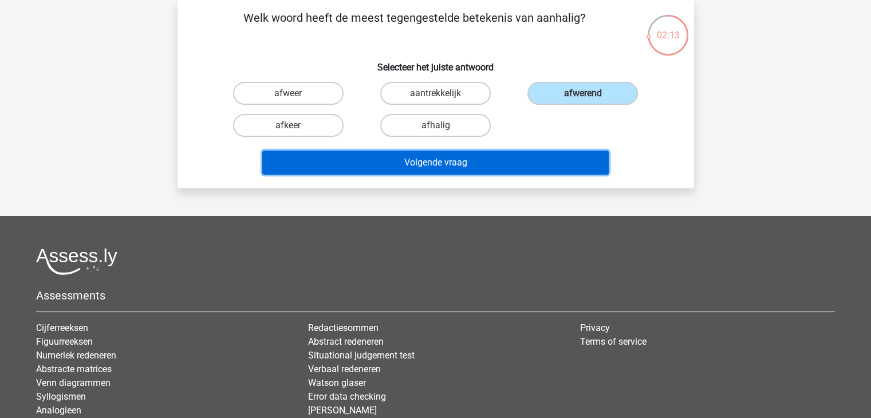
click at [418, 159] on button "Volgende vraag" at bounding box center [435, 163] width 347 height 24
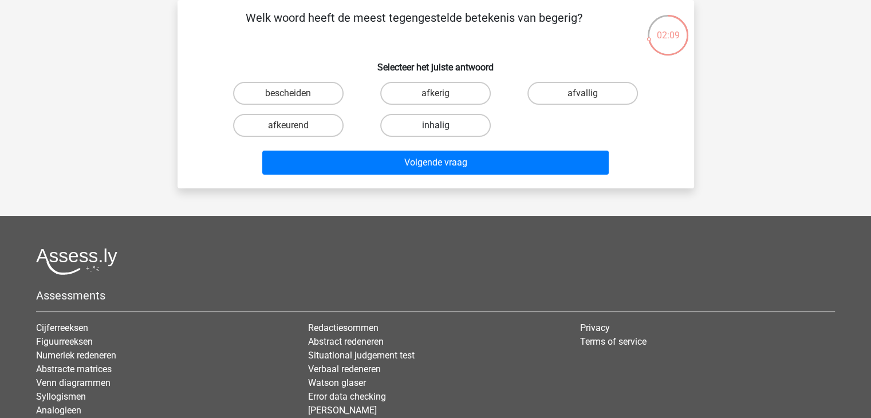
click at [426, 124] on label "inhalig" at bounding box center [435, 125] width 111 height 23
click at [435, 125] on input "inhalig" at bounding box center [438, 128] width 7 height 7
radio input "true"
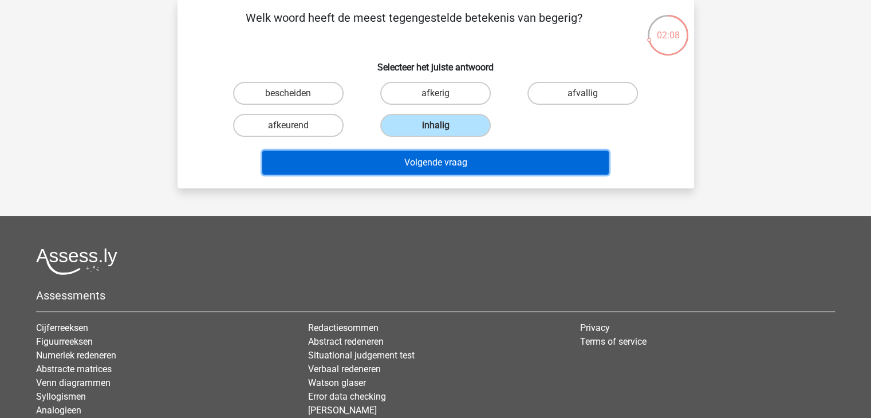
click at [421, 158] on button "Volgende vraag" at bounding box center [435, 163] width 347 height 24
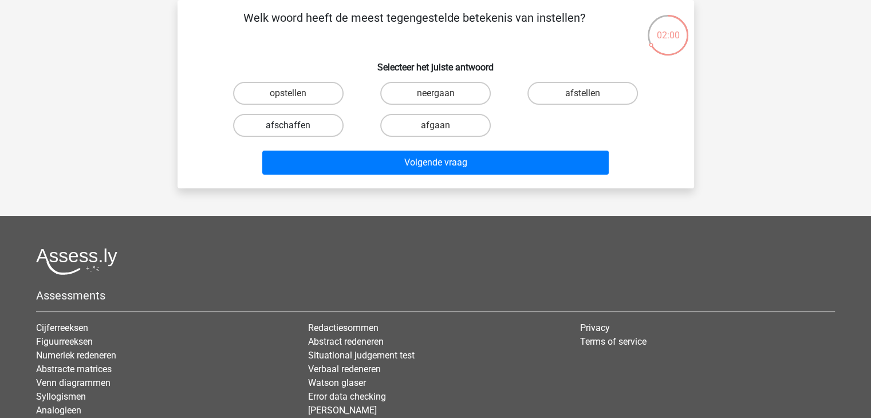
click at [284, 127] on label "afschaffen" at bounding box center [288, 125] width 111 height 23
click at [288, 127] on input "afschaffen" at bounding box center [291, 128] width 7 height 7
radio input "true"
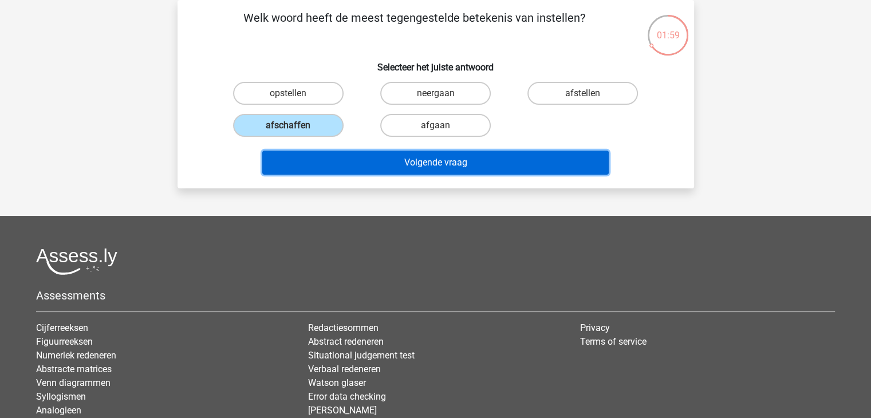
click at [454, 166] on button "Volgende vraag" at bounding box center [435, 163] width 347 height 24
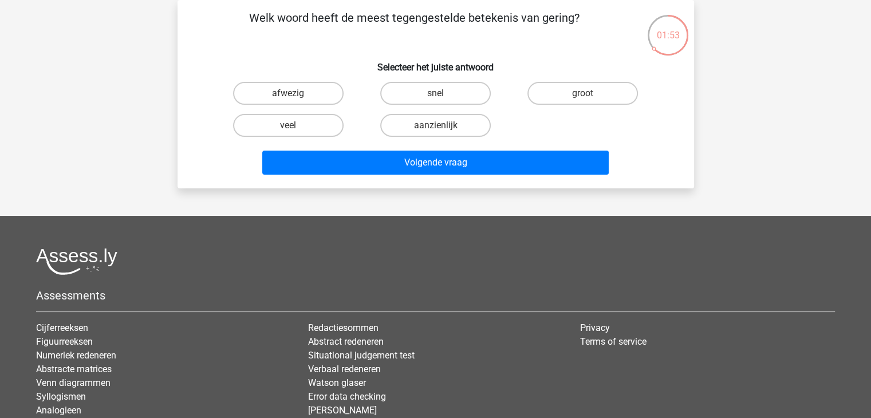
click at [291, 127] on input "veel" at bounding box center [291, 128] width 7 height 7
radio input "true"
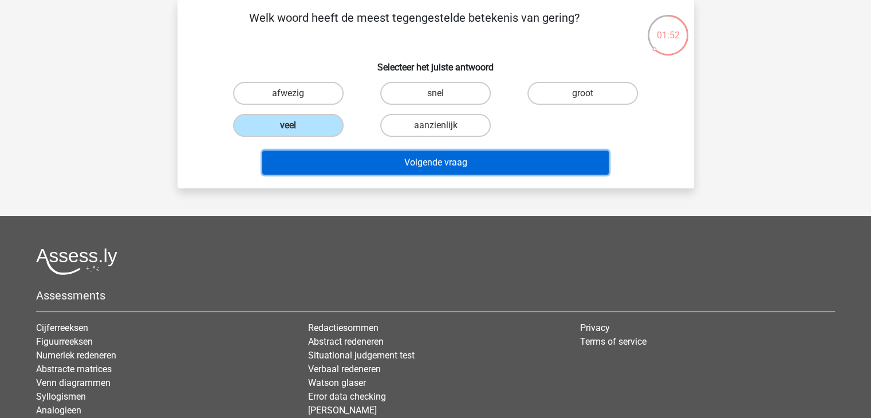
click at [453, 162] on button "Volgende vraag" at bounding box center [435, 163] width 347 height 24
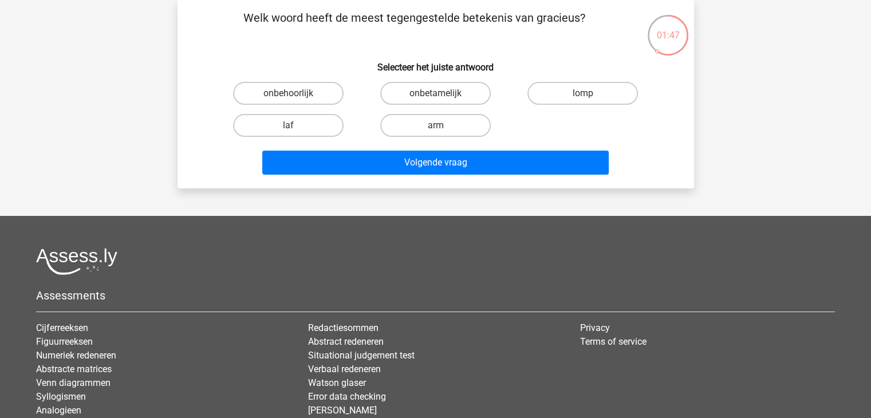
click at [590, 95] on input "lomp" at bounding box center [586, 96] width 7 height 7
radio input "true"
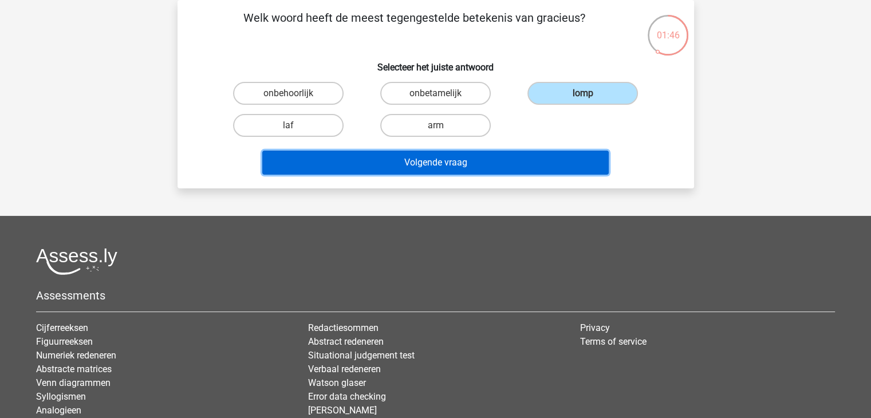
click at [412, 164] on button "Volgende vraag" at bounding box center [435, 163] width 347 height 24
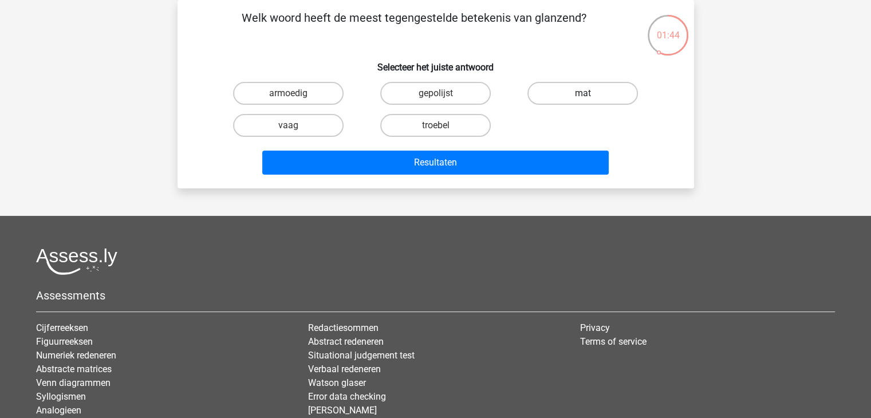
click at [598, 90] on label "mat" at bounding box center [583, 93] width 111 height 23
click at [591, 93] on input "mat" at bounding box center [586, 96] width 7 height 7
radio input "true"
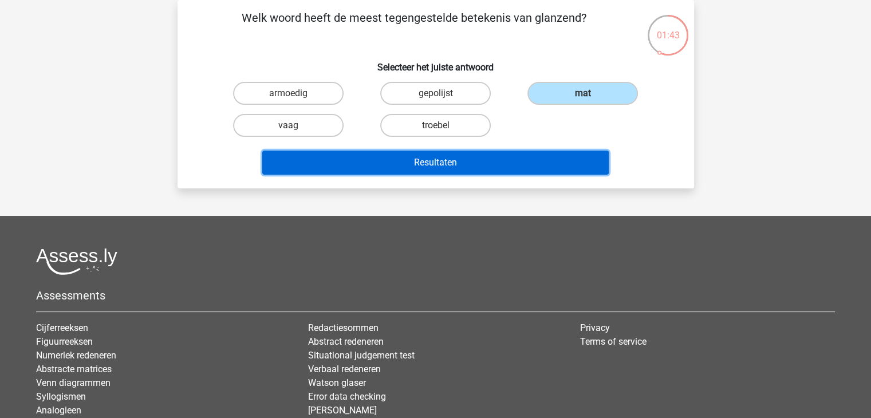
click at [440, 162] on button "Resultaten" at bounding box center [435, 163] width 347 height 24
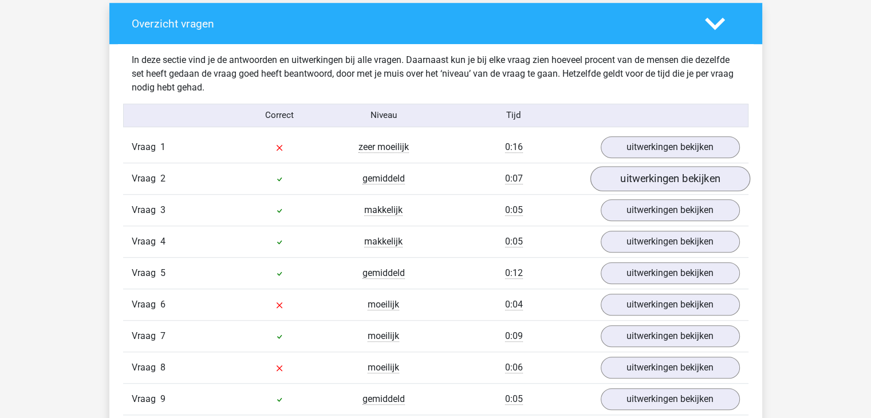
scroll to position [859, 0]
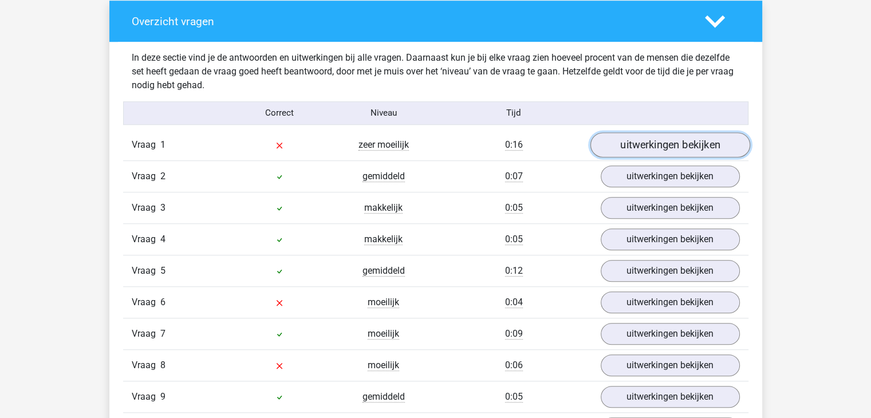
click at [684, 144] on link "uitwerkingen bekijken" at bounding box center [670, 144] width 160 height 25
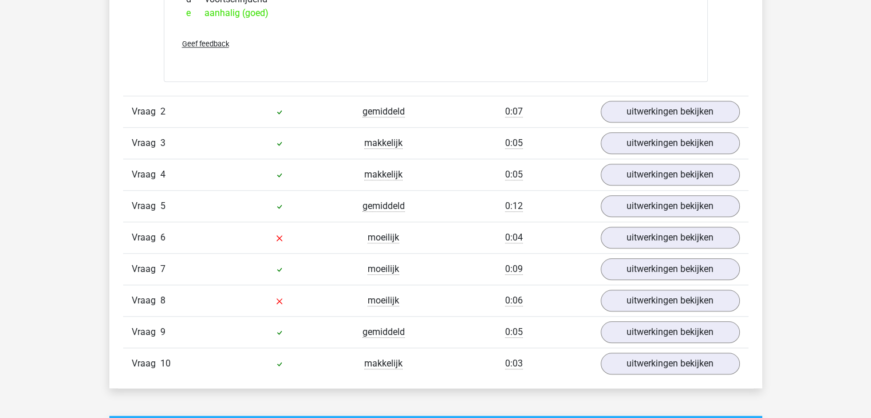
scroll to position [1146, 0]
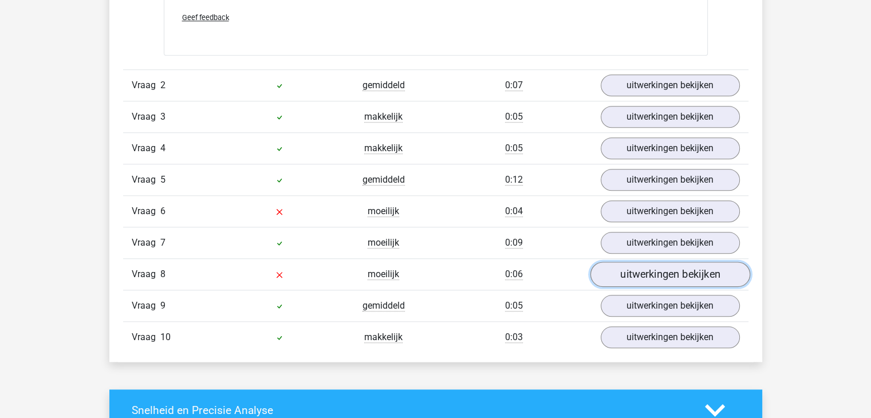
click at [660, 274] on link "uitwerkingen bekijken" at bounding box center [670, 274] width 160 height 25
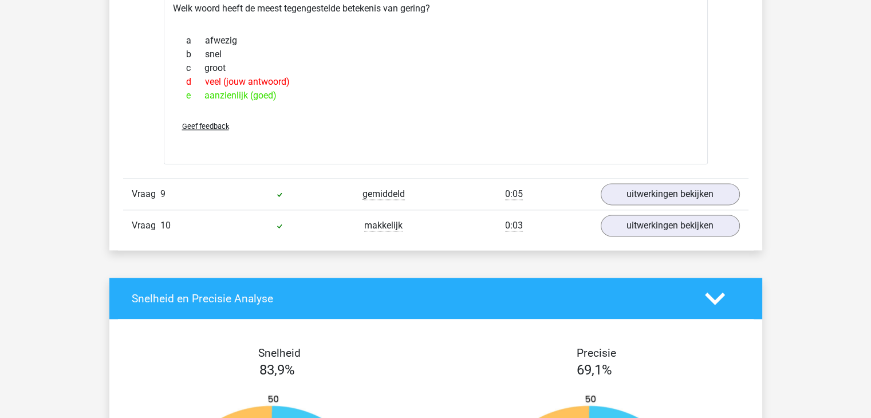
scroll to position [1490, 0]
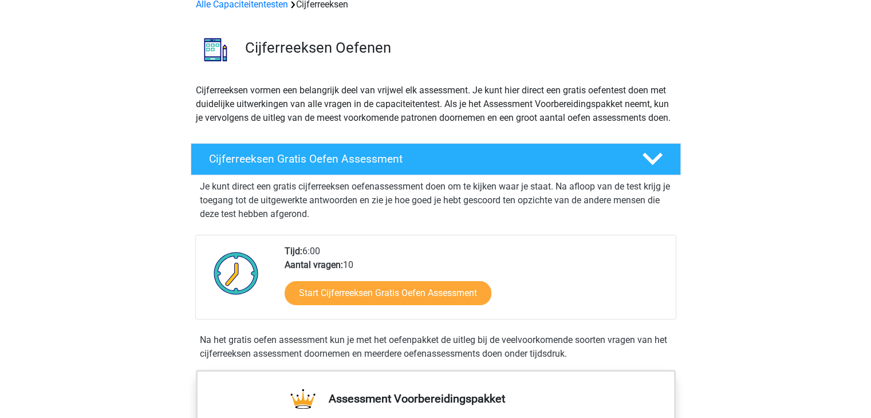
scroll to position [115, 0]
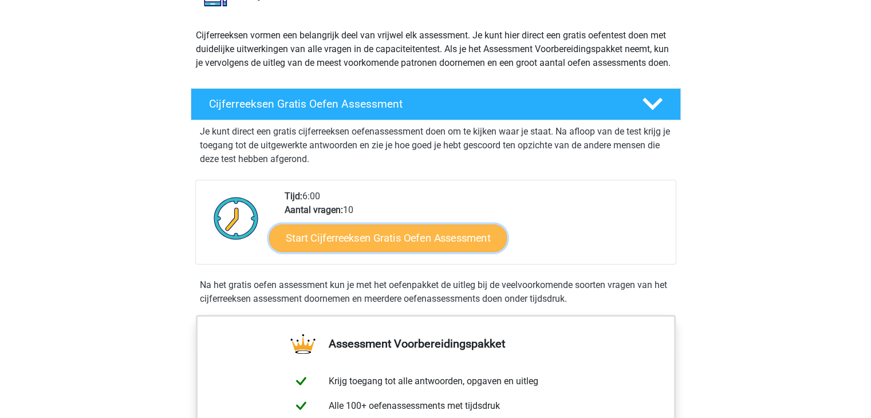
click at [356, 250] on link "Start Cijferreeksen Gratis Oefen Assessment" at bounding box center [388, 237] width 238 height 27
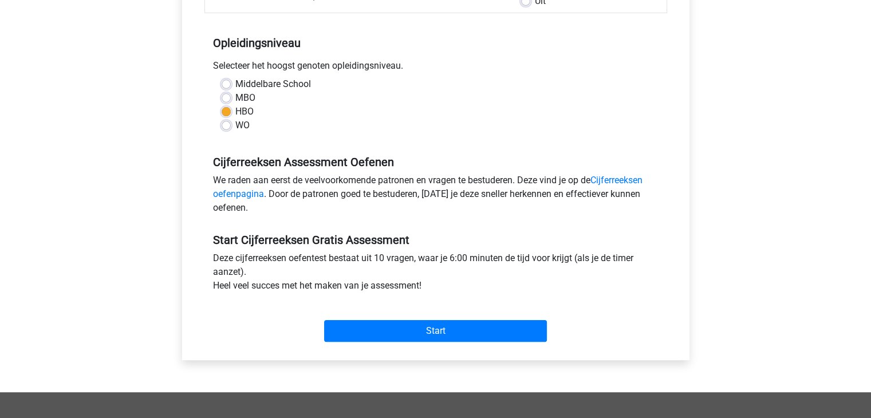
scroll to position [229, 0]
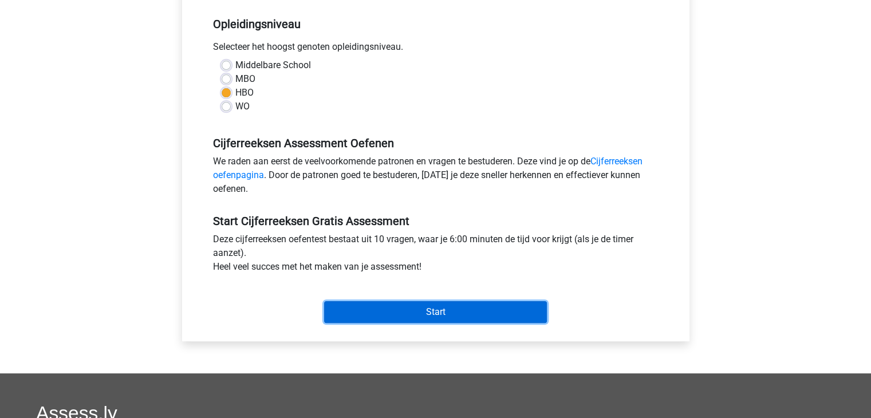
click at [439, 309] on input "Start" at bounding box center [435, 312] width 223 height 22
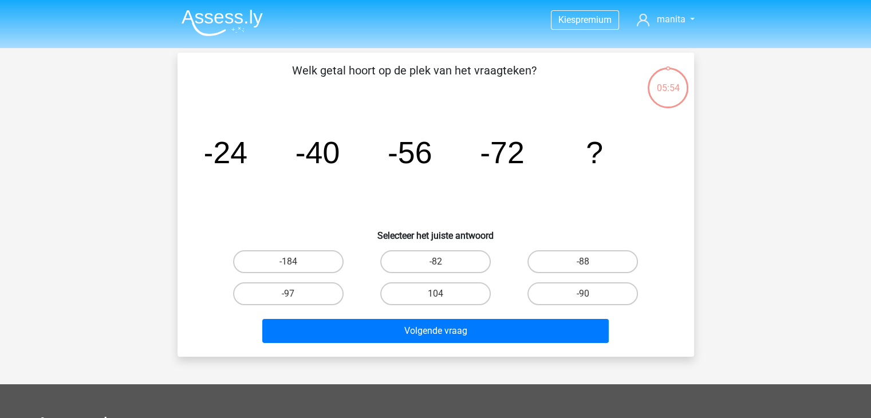
scroll to position [57, 0]
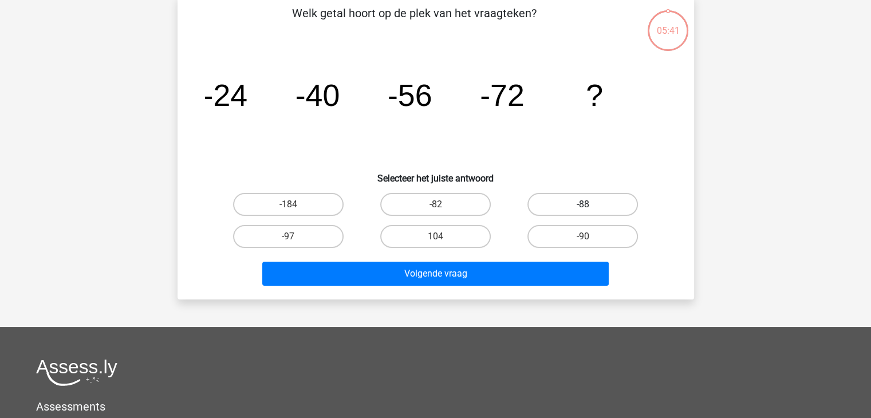
click at [590, 203] on label "-88" at bounding box center [583, 204] width 111 height 23
click at [590, 205] on input "-88" at bounding box center [586, 208] width 7 height 7
radio input "true"
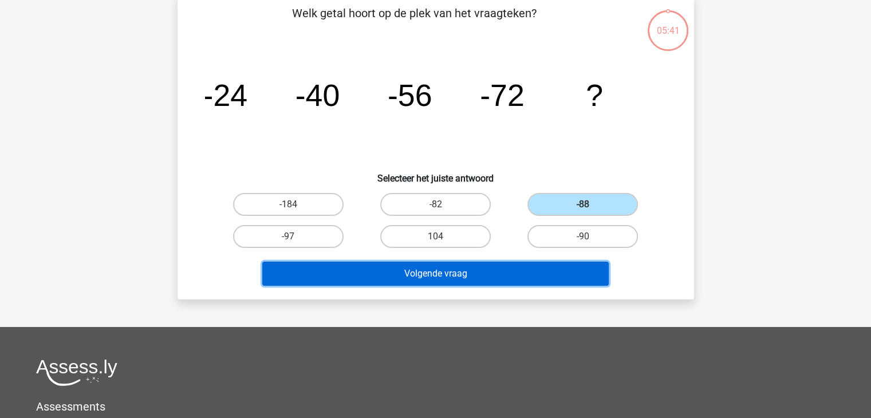
click at [446, 272] on button "Volgende vraag" at bounding box center [435, 274] width 347 height 24
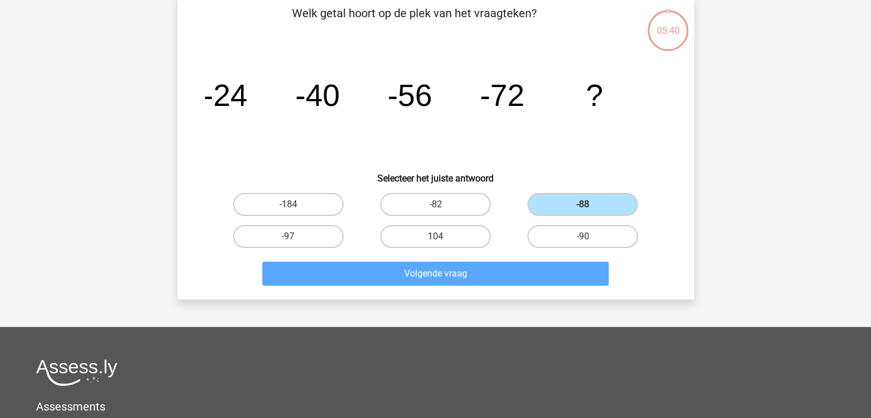
scroll to position [53, 0]
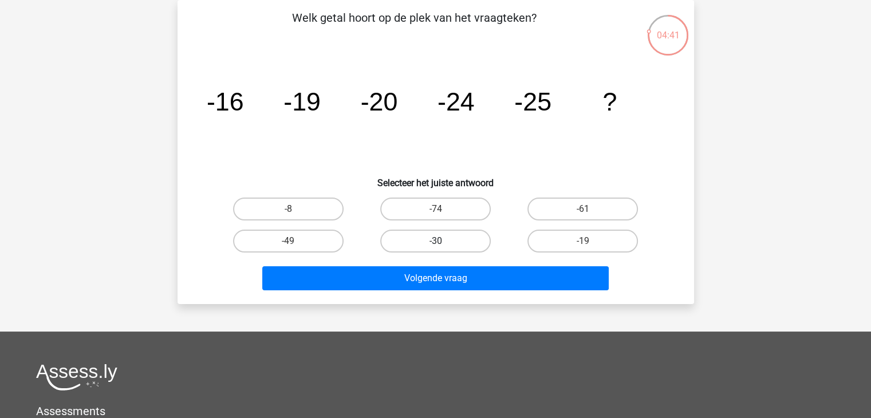
click at [446, 241] on label "-30" at bounding box center [435, 241] width 111 height 23
click at [443, 241] on input "-30" at bounding box center [438, 244] width 7 height 7
radio input "true"
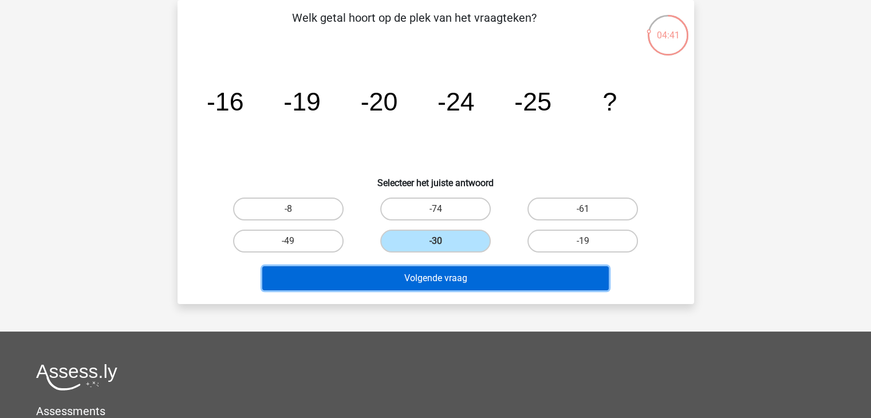
click at [417, 283] on button "Volgende vraag" at bounding box center [435, 278] width 347 height 24
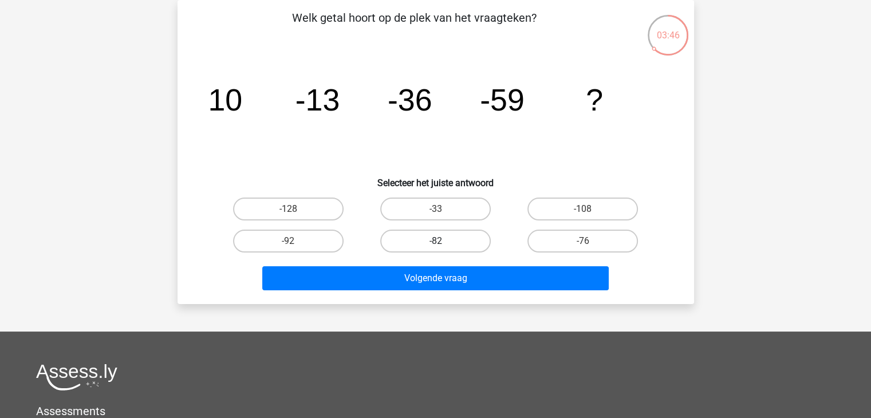
click at [430, 242] on label "-82" at bounding box center [435, 241] width 111 height 23
click at [435, 242] on input "-82" at bounding box center [438, 244] width 7 height 7
radio input "true"
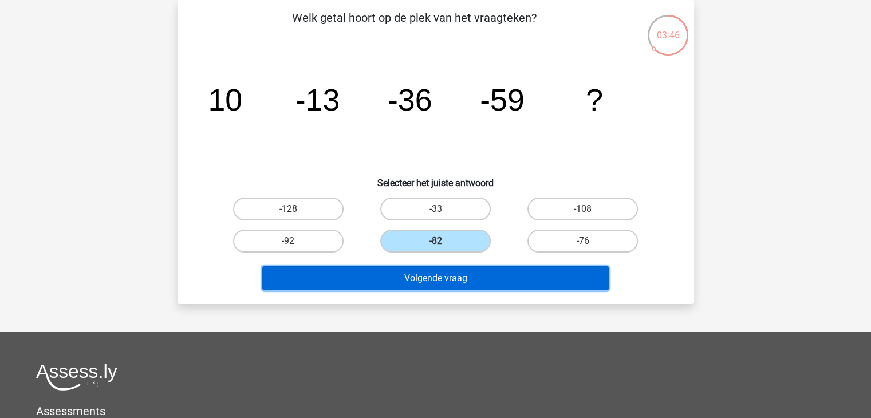
click at [402, 280] on button "Volgende vraag" at bounding box center [435, 278] width 347 height 24
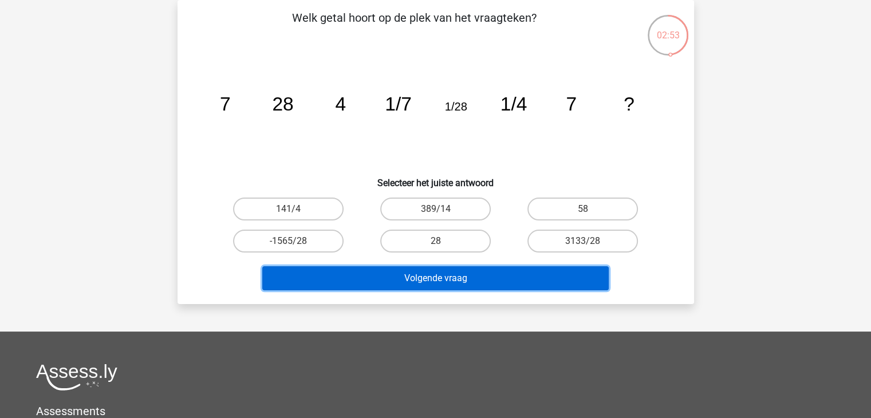
click at [425, 278] on button "Volgende vraag" at bounding box center [435, 278] width 347 height 24
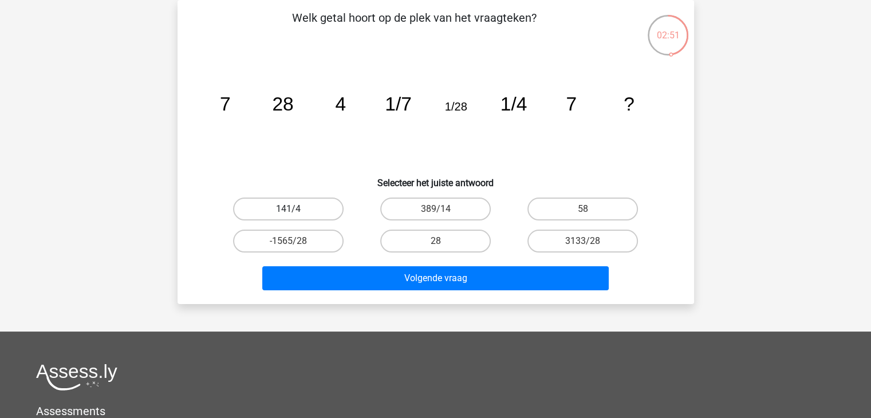
click at [298, 205] on label "141/4" at bounding box center [288, 209] width 111 height 23
click at [296, 209] on input "141/4" at bounding box center [291, 212] width 7 height 7
radio input "true"
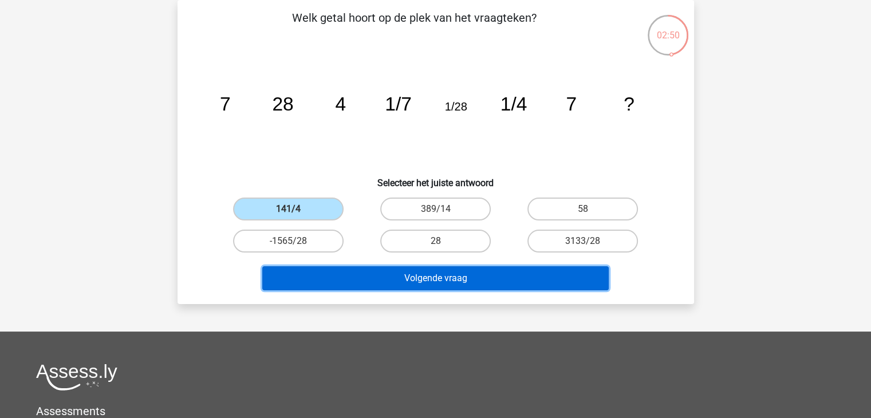
click at [415, 281] on button "Volgende vraag" at bounding box center [435, 278] width 347 height 24
click at [420, 278] on button "Volgende vraag" at bounding box center [435, 278] width 347 height 24
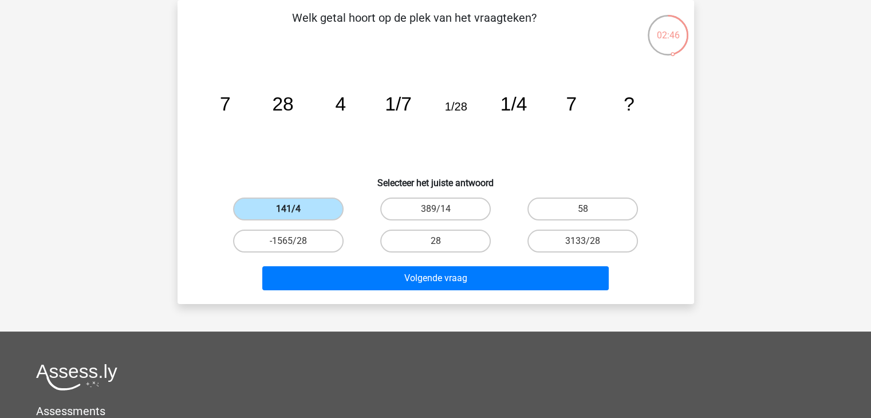
click at [301, 212] on label "141/4" at bounding box center [288, 209] width 111 height 23
click at [296, 212] on input "141/4" at bounding box center [291, 212] width 7 height 7
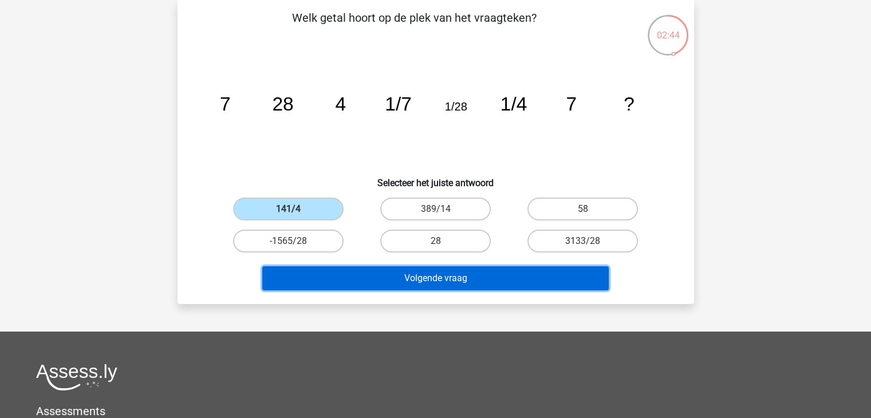
click at [433, 280] on button "Volgende vraag" at bounding box center [435, 278] width 347 height 24
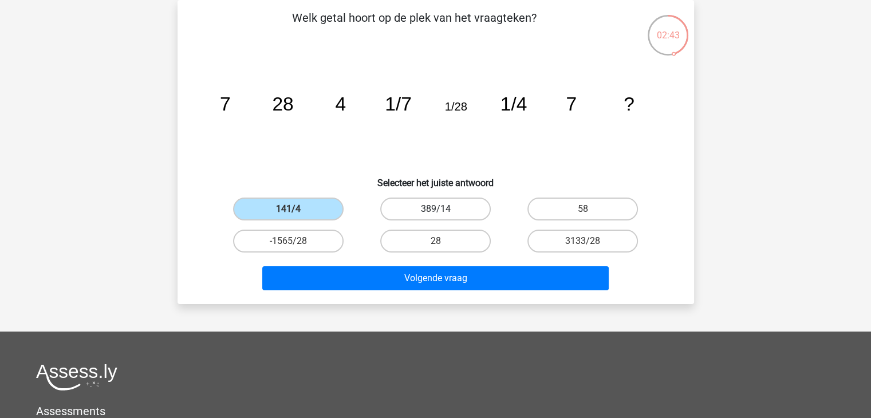
click at [433, 201] on label "389/14" at bounding box center [435, 209] width 111 height 23
click at [435, 209] on input "389/14" at bounding box center [438, 212] width 7 height 7
radio input "true"
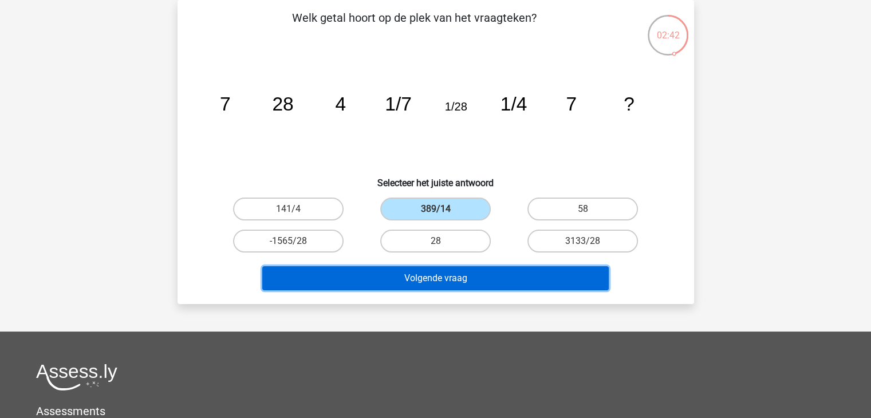
click at [433, 273] on button "Volgende vraag" at bounding box center [435, 278] width 347 height 24
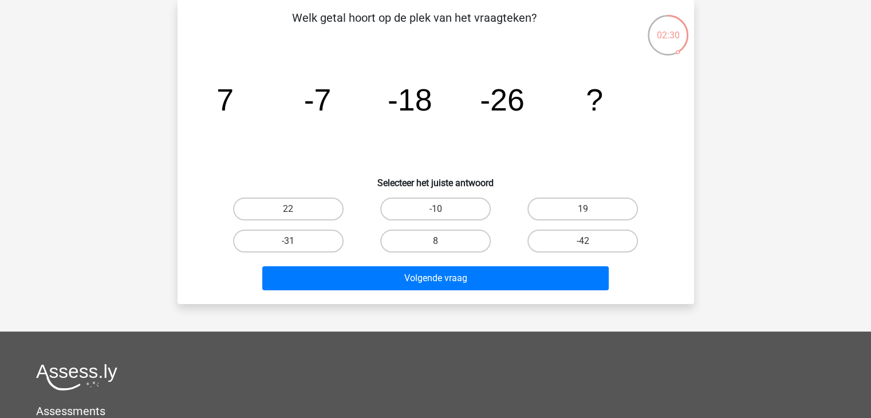
click at [441, 243] on input "8" at bounding box center [438, 244] width 7 height 7
radio input "true"
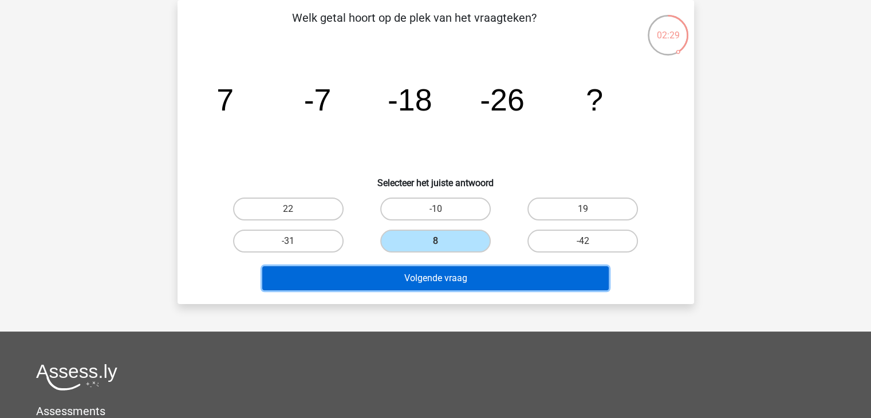
click at [435, 278] on button "Volgende vraag" at bounding box center [435, 278] width 347 height 24
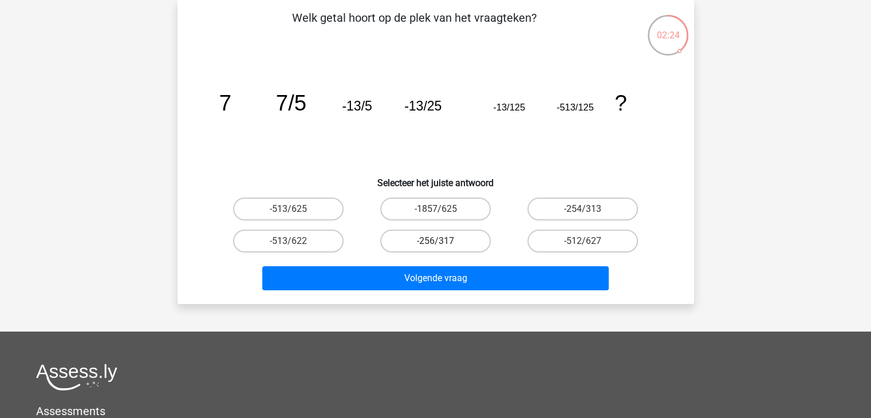
click at [427, 241] on label "-256/317" at bounding box center [435, 241] width 111 height 23
click at [435, 241] on input "-256/317" at bounding box center [438, 244] width 7 height 7
radio input "true"
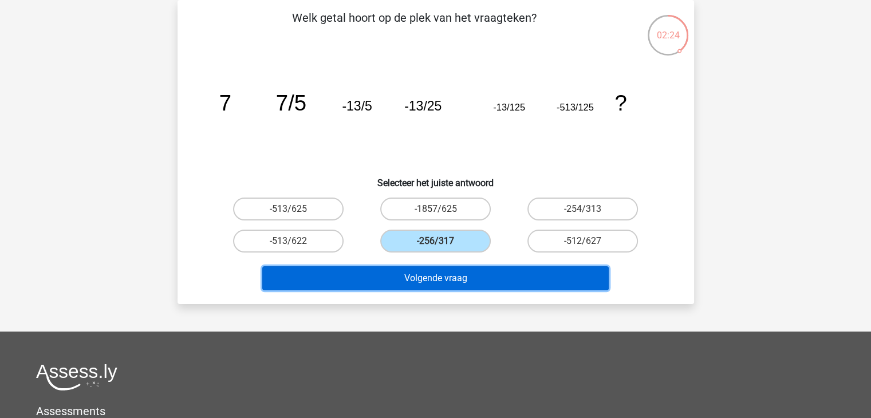
click at [432, 271] on button "Volgende vraag" at bounding box center [435, 278] width 347 height 24
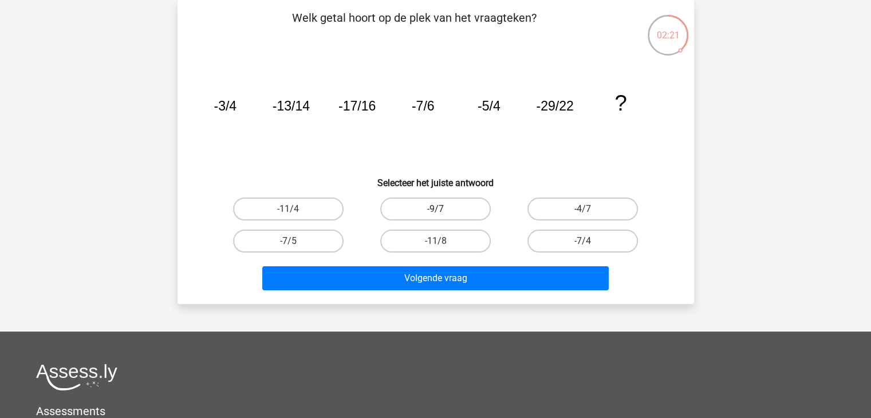
click at [439, 203] on label "-9/7" at bounding box center [435, 209] width 111 height 23
click at [439, 209] on input "-9/7" at bounding box center [438, 212] width 7 height 7
radio input "true"
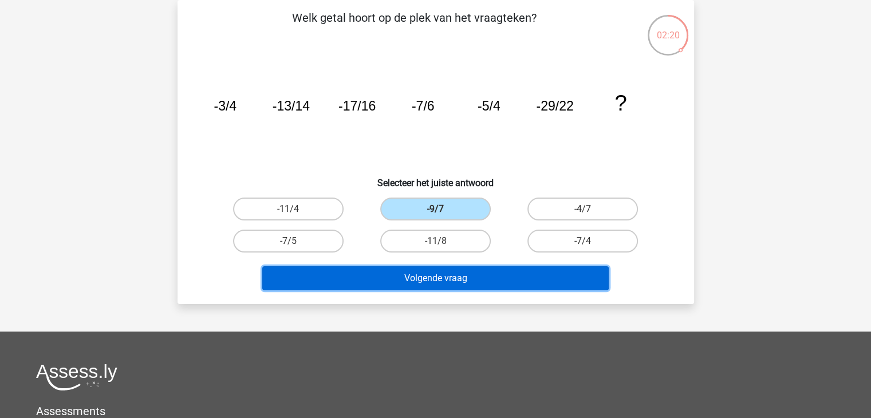
click at [432, 281] on button "Volgende vraag" at bounding box center [435, 278] width 347 height 24
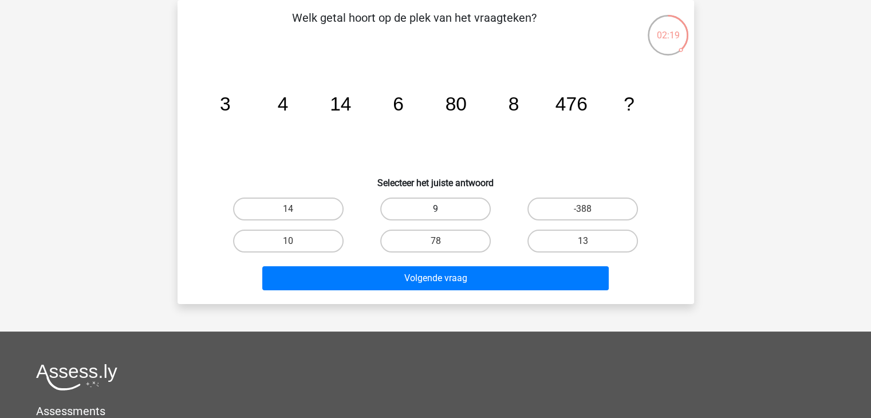
click at [431, 210] on label "9" at bounding box center [435, 209] width 111 height 23
click at [435, 210] on input "9" at bounding box center [438, 212] width 7 height 7
radio input "true"
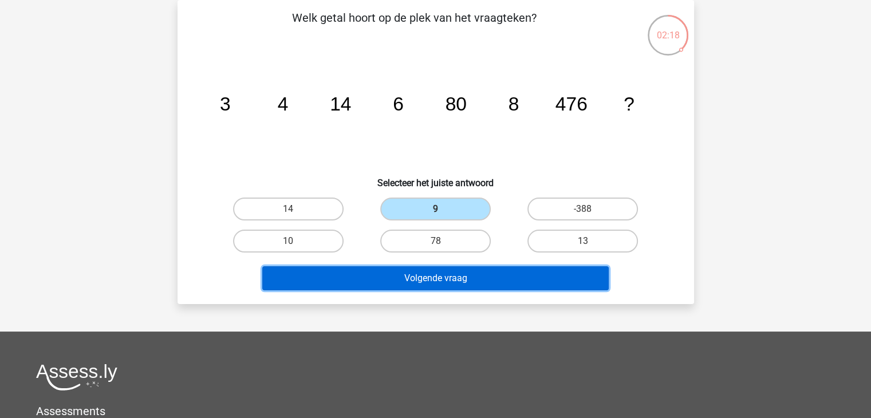
click at [433, 278] on button "Volgende vraag" at bounding box center [435, 278] width 347 height 24
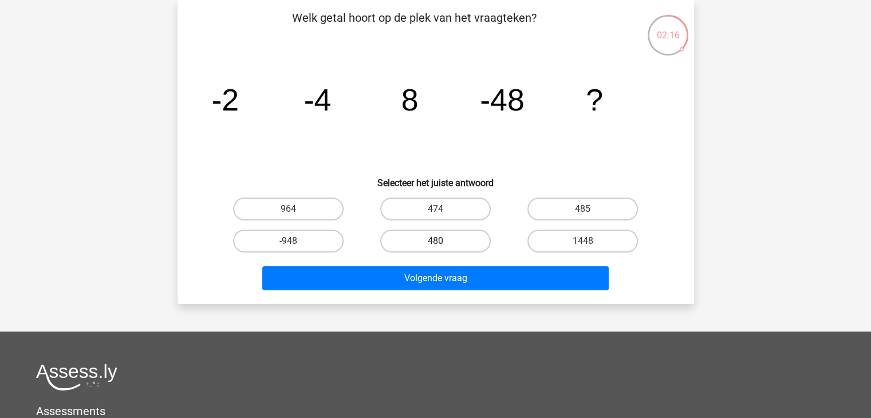
click at [433, 242] on label "480" at bounding box center [435, 241] width 111 height 23
click at [435, 242] on input "480" at bounding box center [438, 244] width 7 height 7
radio input "true"
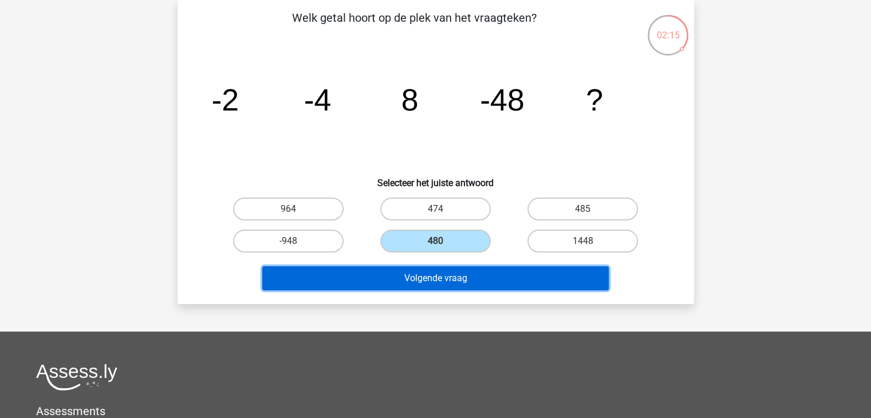
click at [435, 276] on button "Volgende vraag" at bounding box center [435, 278] width 347 height 24
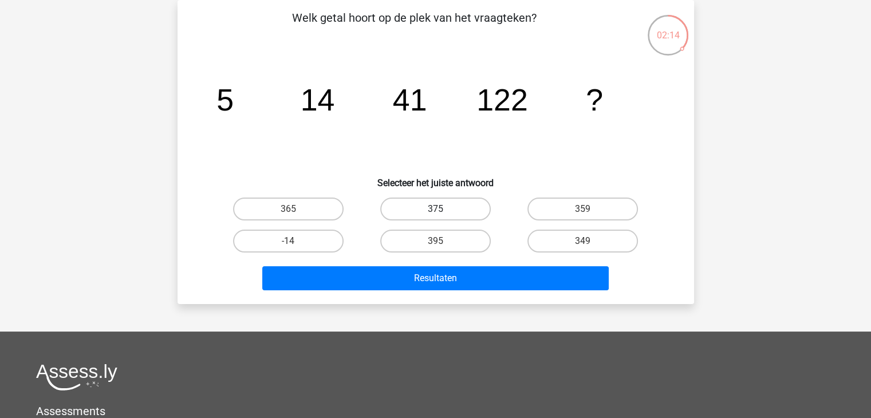
click at [443, 205] on label "375" at bounding box center [435, 209] width 111 height 23
click at [443, 209] on input "375" at bounding box center [438, 212] width 7 height 7
radio input "true"
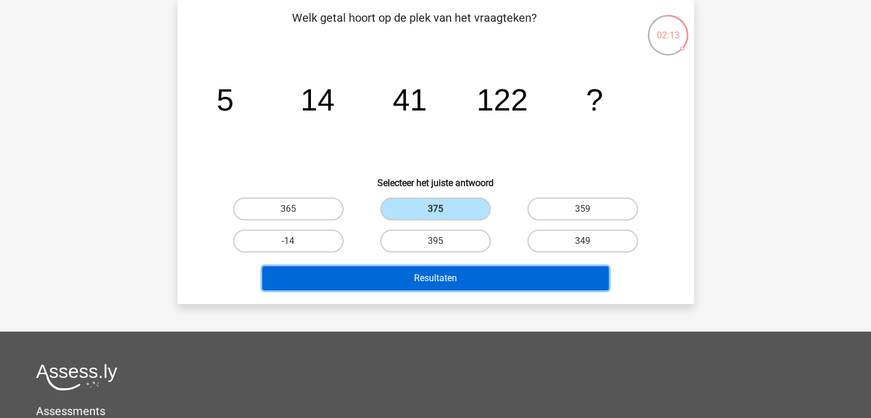
click at [442, 278] on button "Resultaten" at bounding box center [435, 278] width 347 height 24
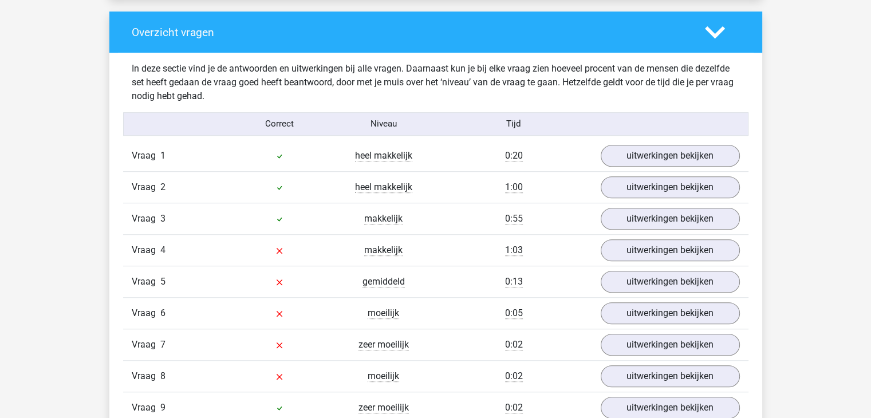
scroll to position [917, 0]
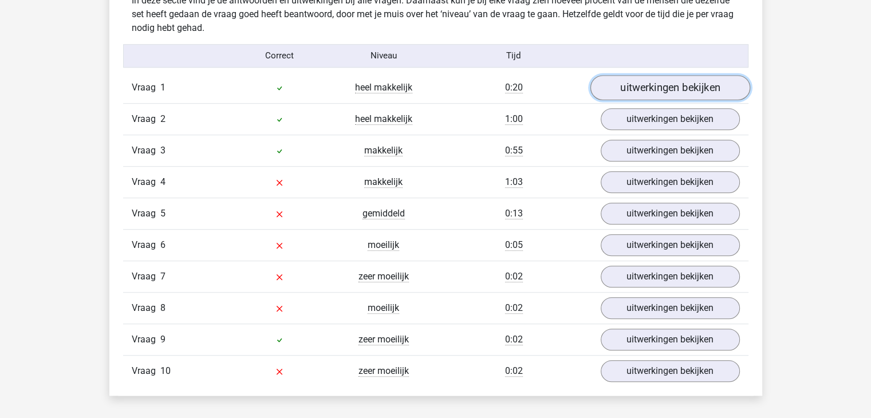
click at [675, 89] on link "uitwerkingen bekijken" at bounding box center [670, 87] width 160 height 25
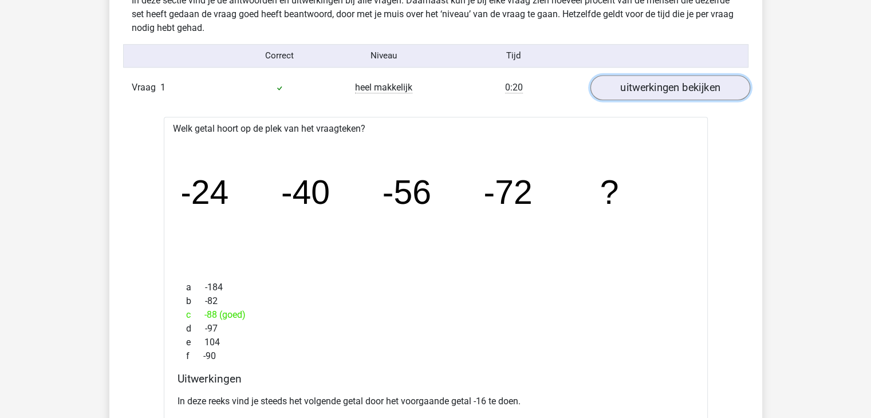
click at [674, 90] on link "uitwerkingen bekijken" at bounding box center [670, 87] width 160 height 25
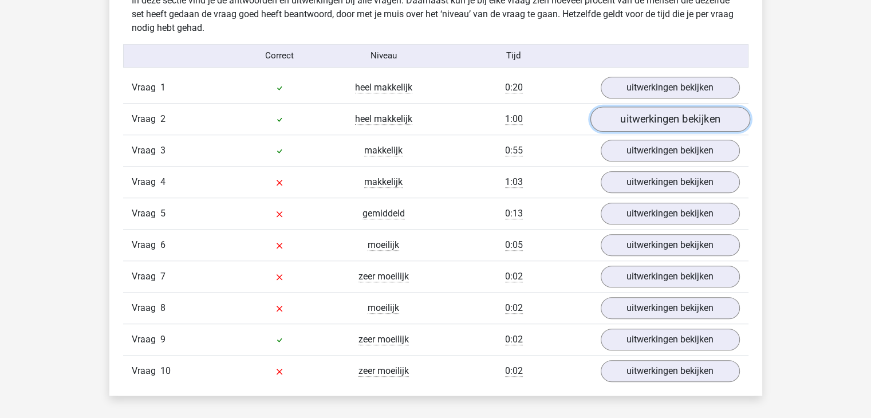
click at [642, 123] on link "uitwerkingen bekijken" at bounding box center [670, 119] width 160 height 25
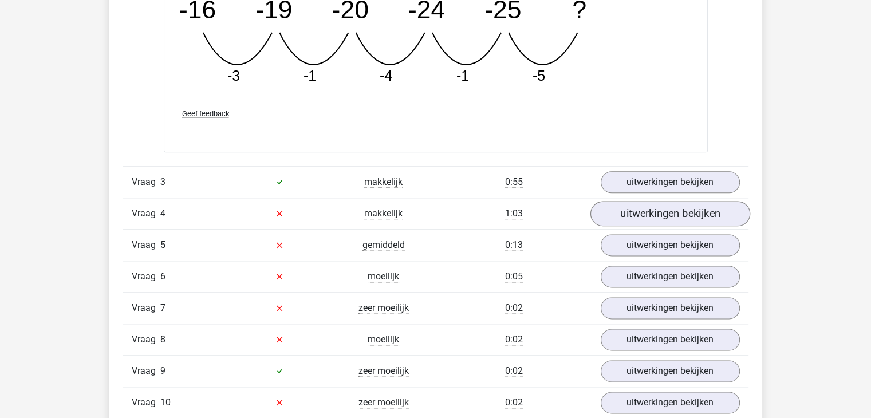
scroll to position [1432, 0]
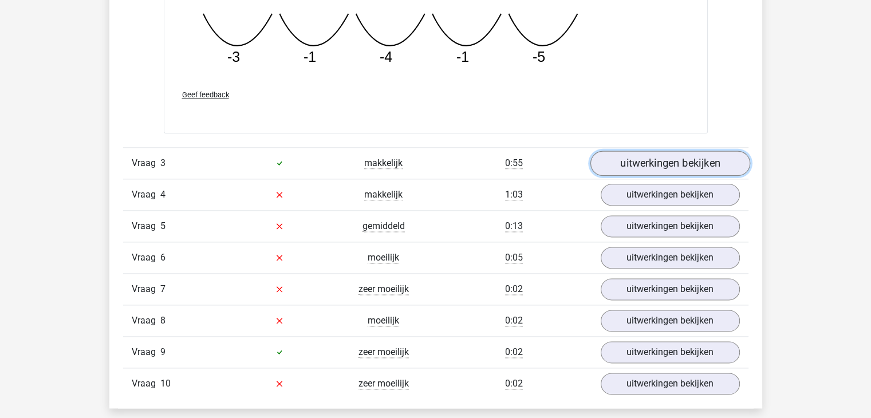
click at [677, 163] on link "uitwerkingen bekijken" at bounding box center [670, 163] width 160 height 25
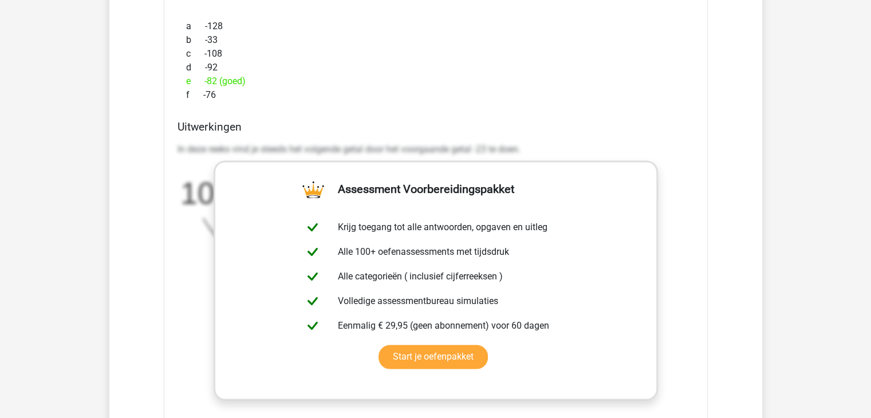
scroll to position [1776, 0]
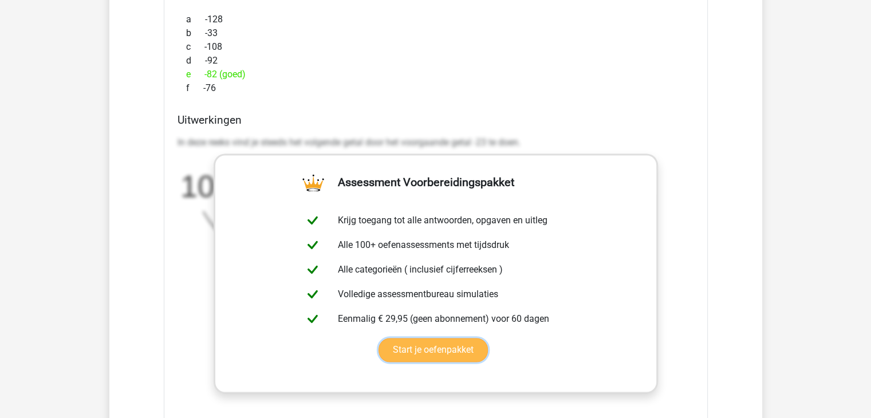
click at [379, 338] on link "Start je oefenpakket" at bounding box center [433, 350] width 109 height 24
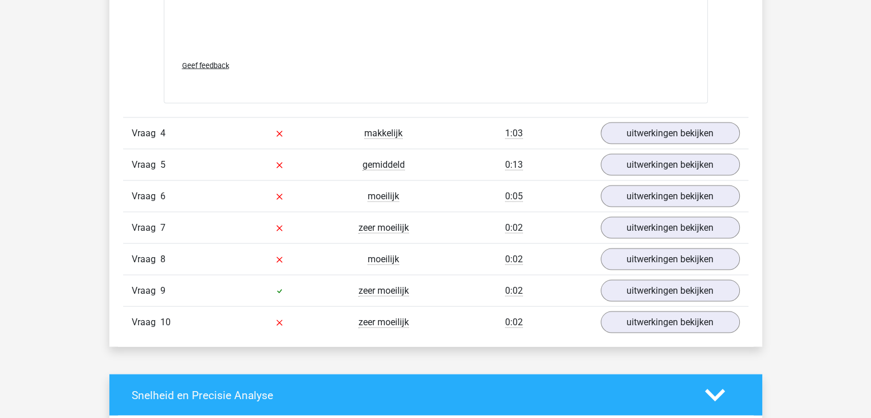
scroll to position [2234, 0]
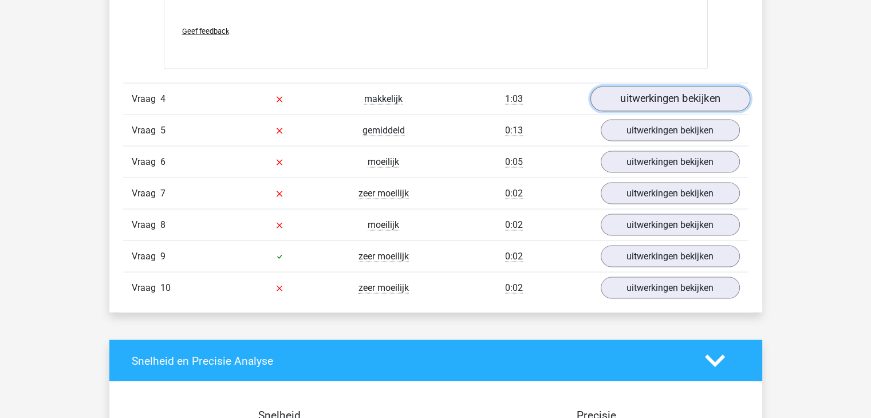
click at [641, 99] on link "uitwerkingen bekijken" at bounding box center [670, 99] width 160 height 25
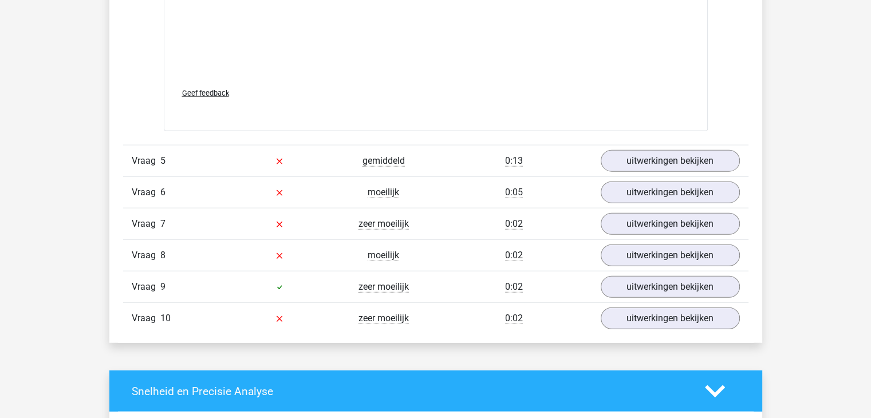
scroll to position [2807, 0]
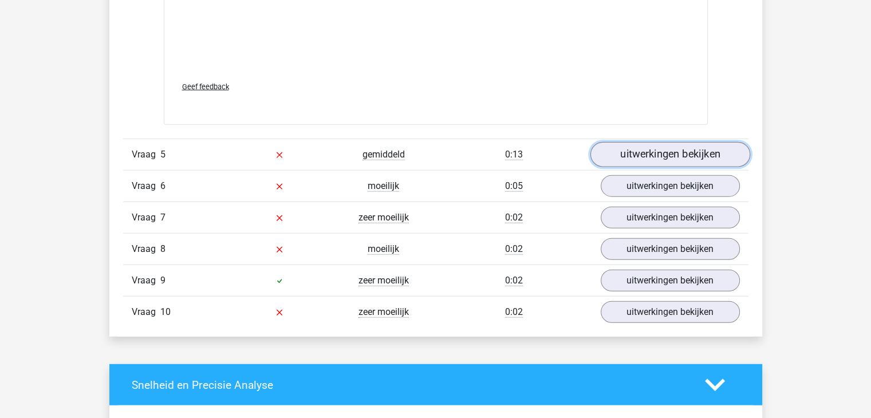
click at [679, 155] on link "uitwerkingen bekijken" at bounding box center [670, 154] width 160 height 25
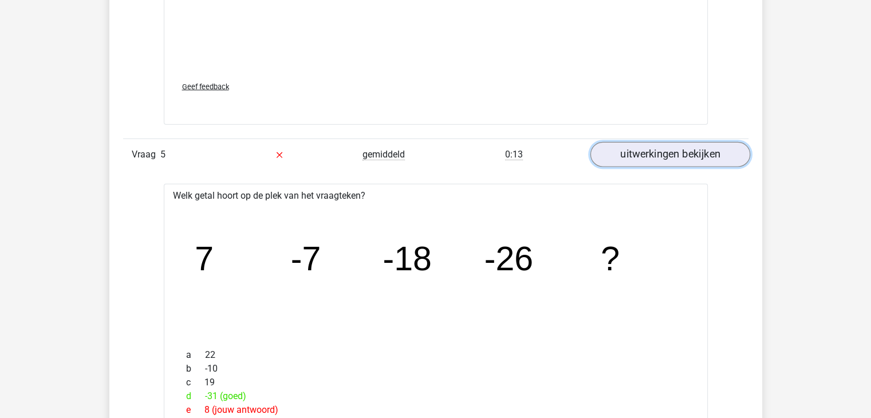
click at [682, 148] on link "uitwerkingen bekijken" at bounding box center [670, 154] width 160 height 25
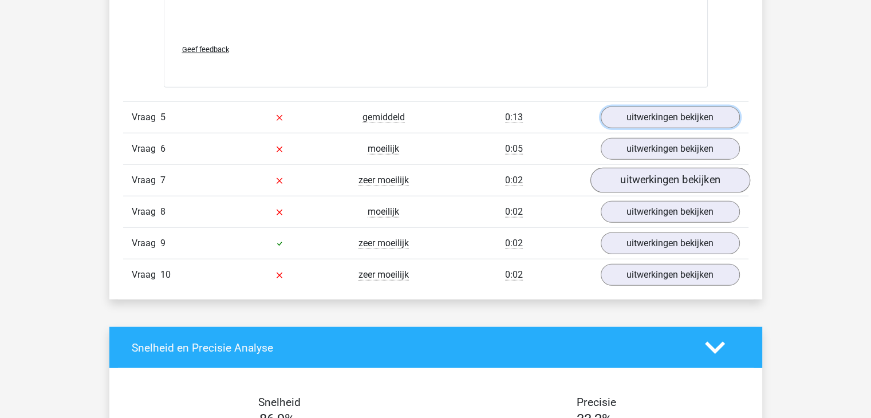
scroll to position [2865, 0]
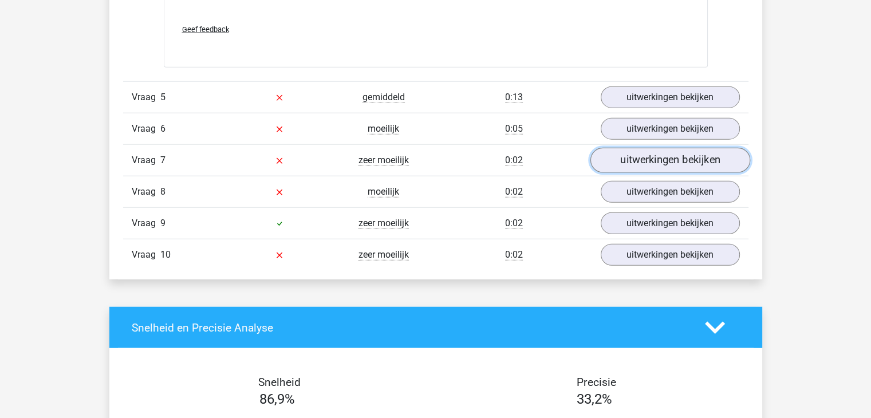
click at [675, 156] on link "uitwerkingen bekijken" at bounding box center [670, 160] width 160 height 25
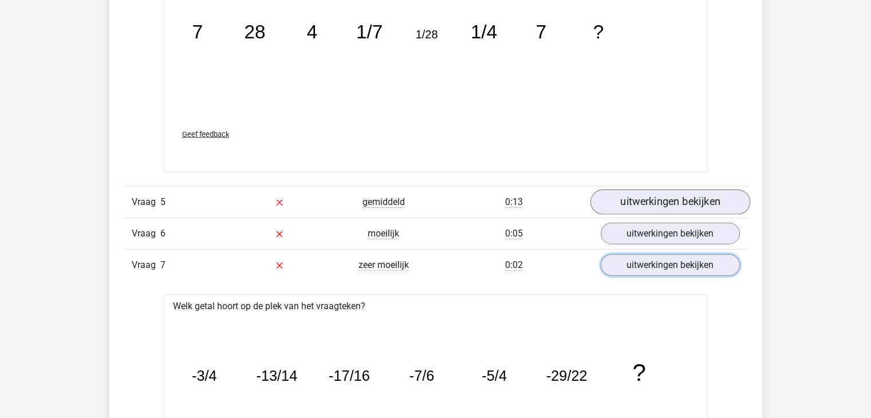
scroll to position [2750, 0]
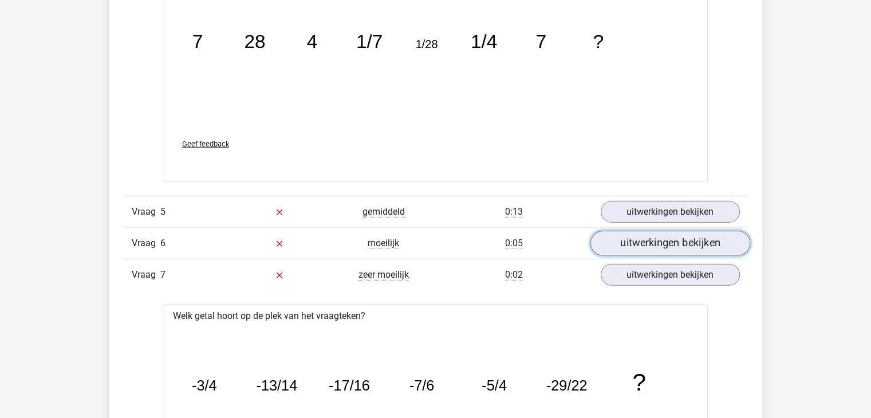
click at [670, 242] on link "uitwerkingen bekijken" at bounding box center [670, 243] width 160 height 25
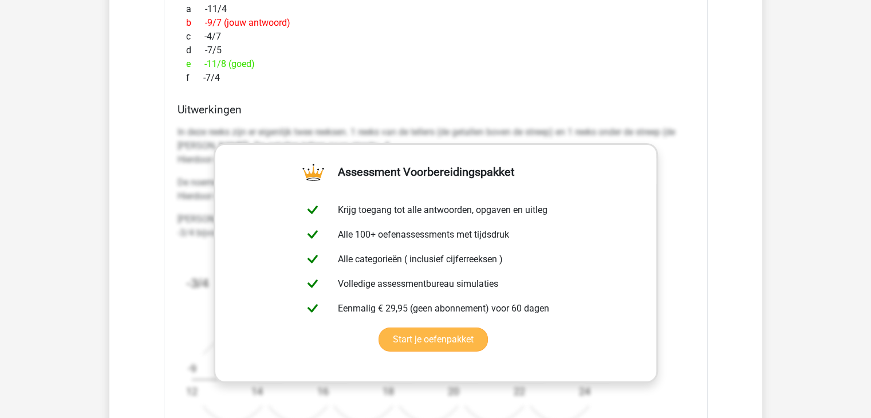
scroll to position [3724, 0]
